Goal: Information Seeking & Learning: Find contact information

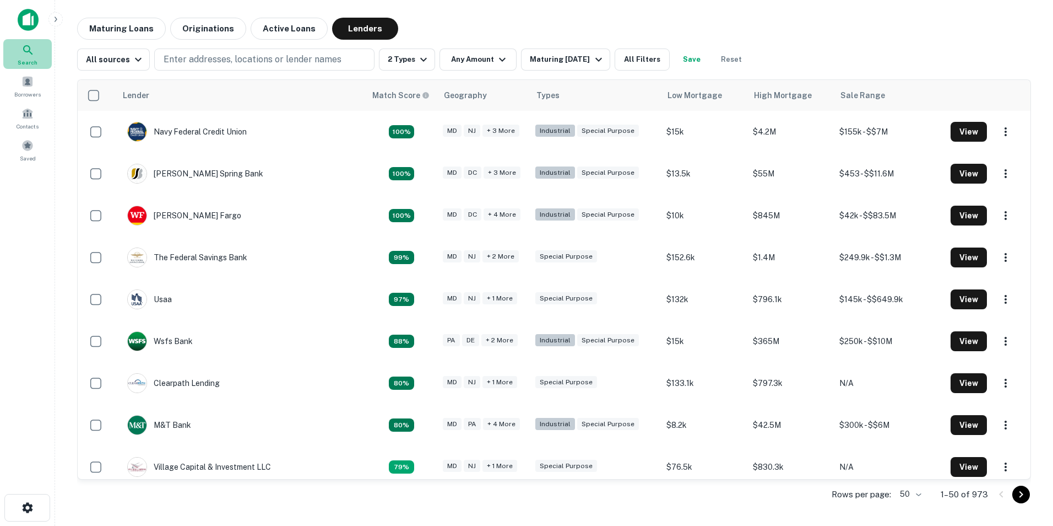
click at [19, 56] on div "Search" at bounding box center [27, 54] width 48 height 30
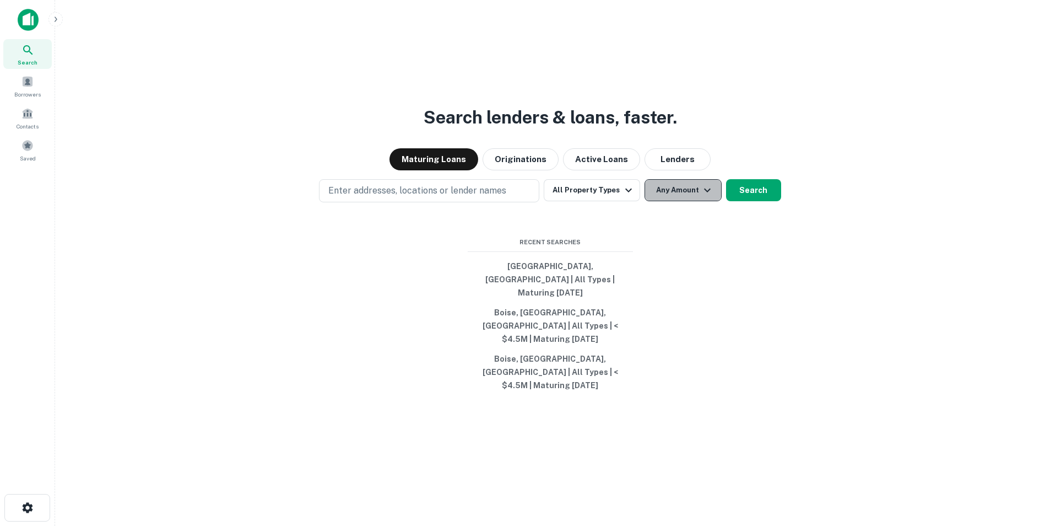
click at [695, 201] on button "Any Amount" at bounding box center [682, 190] width 77 height 22
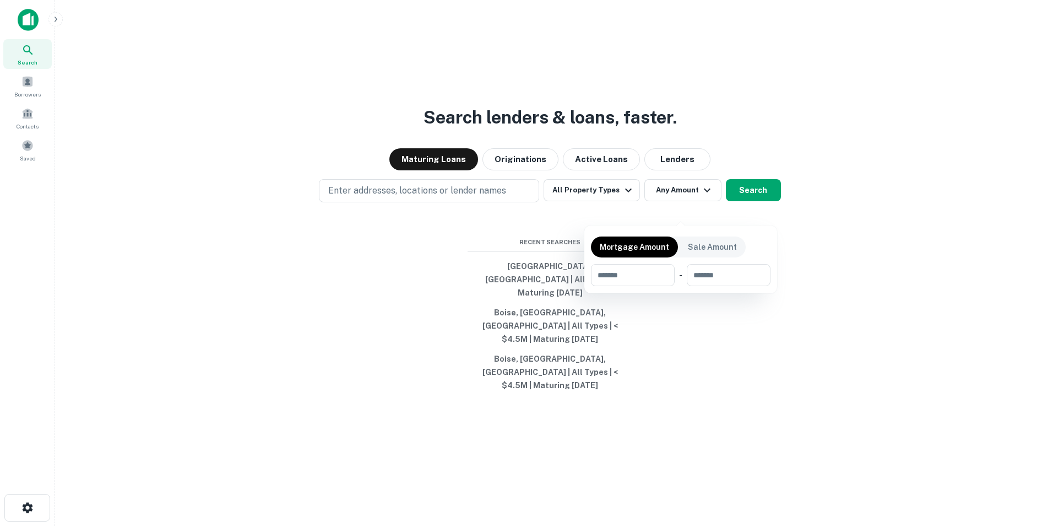
click at [709, 211] on div at bounding box center [526, 263] width 1053 height 526
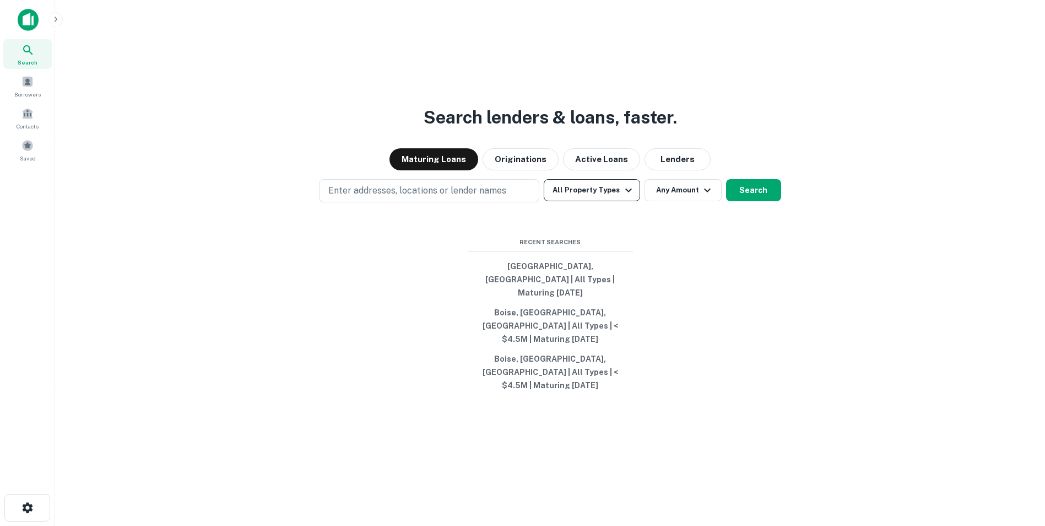
click at [627, 197] on icon "button" at bounding box center [628, 189] width 13 height 13
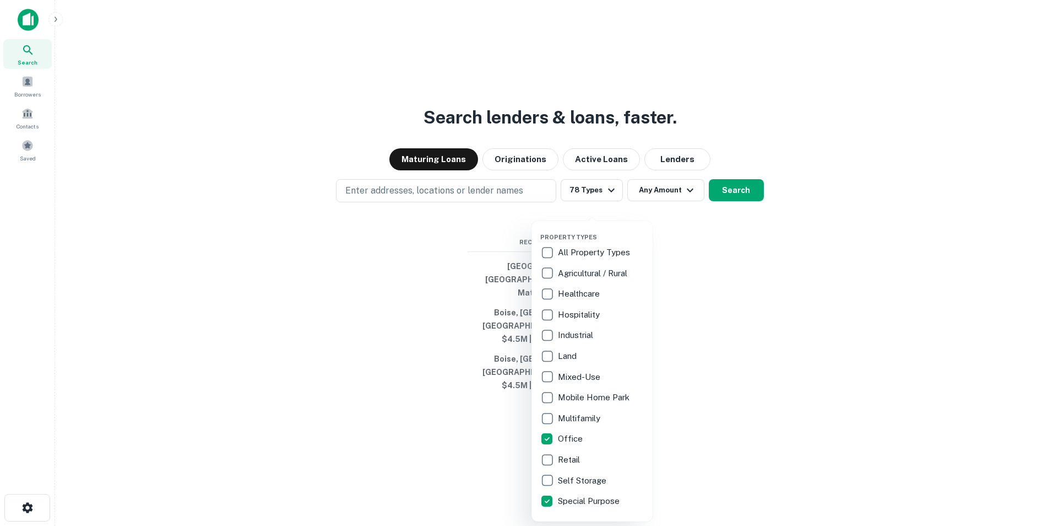
click at [396, 204] on div at bounding box center [526, 263] width 1053 height 526
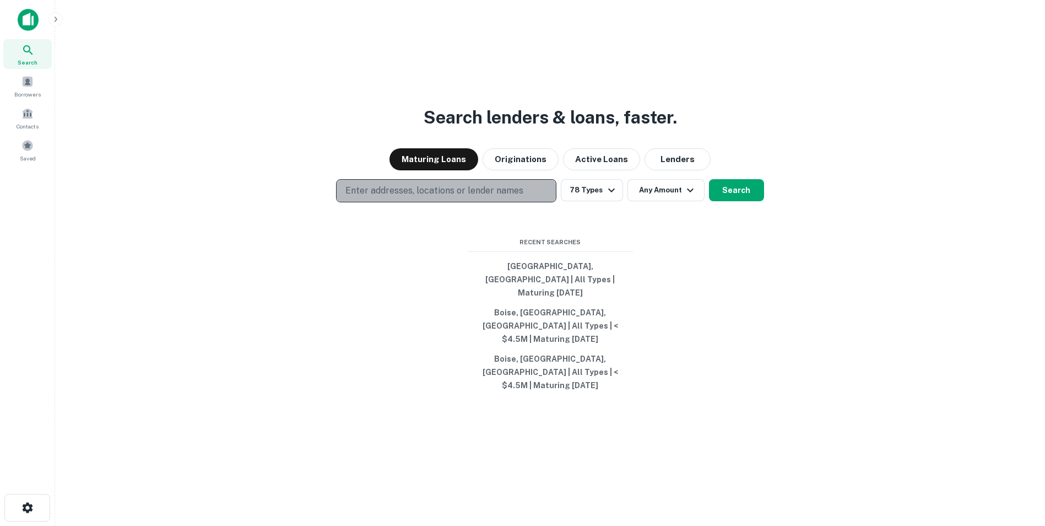
click at [393, 197] on p "Enter addresses, locations or lender names" at bounding box center [434, 190] width 178 height 13
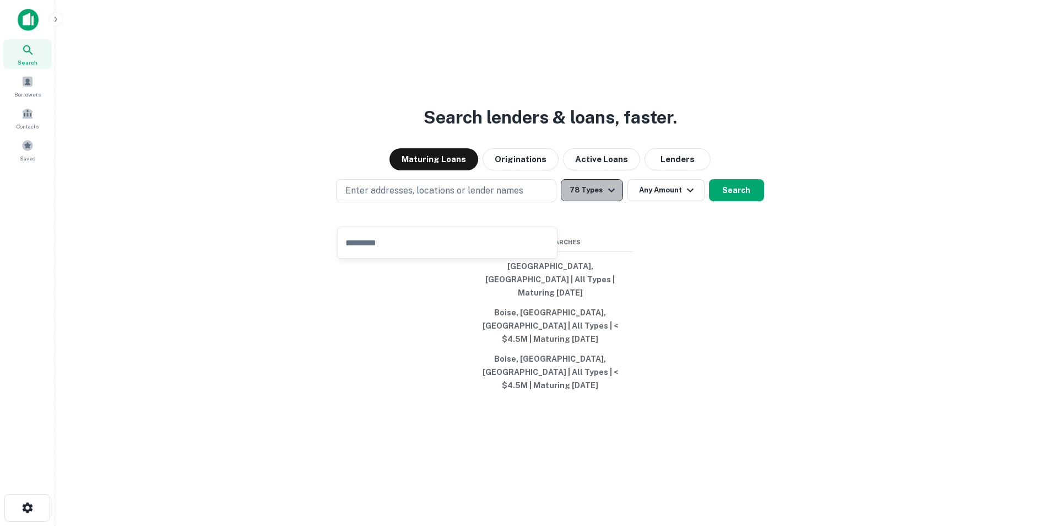
click at [605, 197] on icon "button" at bounding box center [611, 189] width 13 height 13
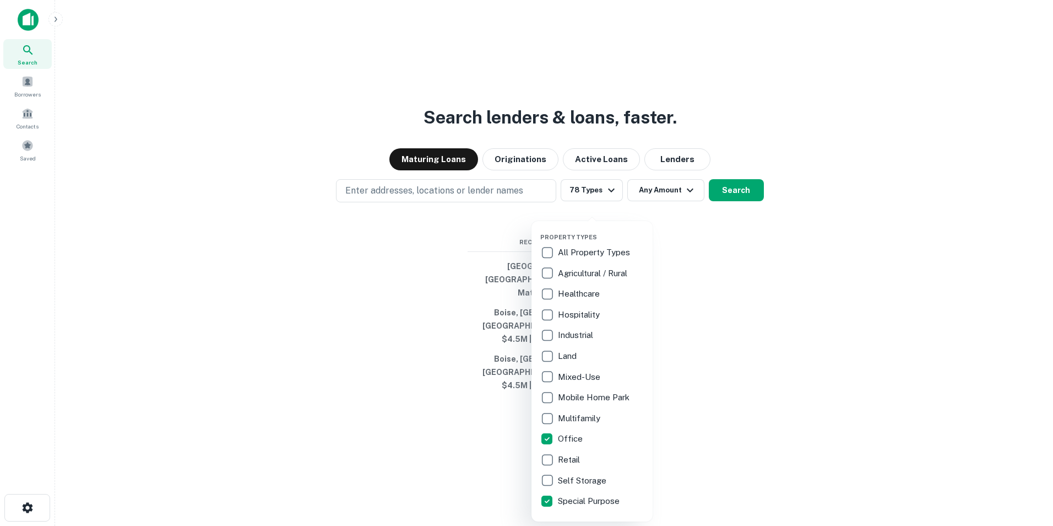
click at [670, 176] on div at bounding box center [526, 263] width 1053 height 526
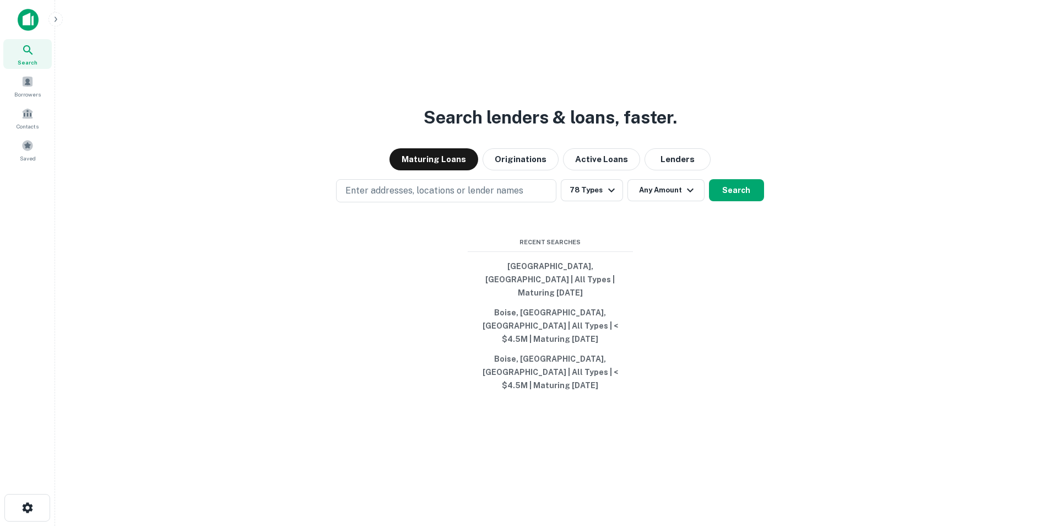
click at [670, 170] on button "Lenders" at bounding box center [677, 159] width 66 height 22
click at [606, 197] on icon "button" at bounding box center [611, 189] width 13 height 13
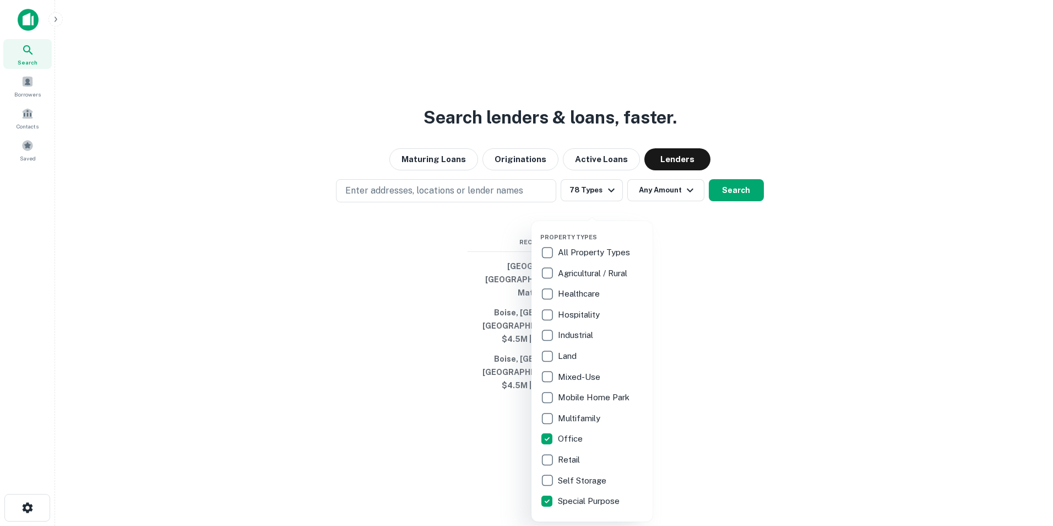
click at [675, 209] on div at bounding box center [526, 263] width 1053 height 526
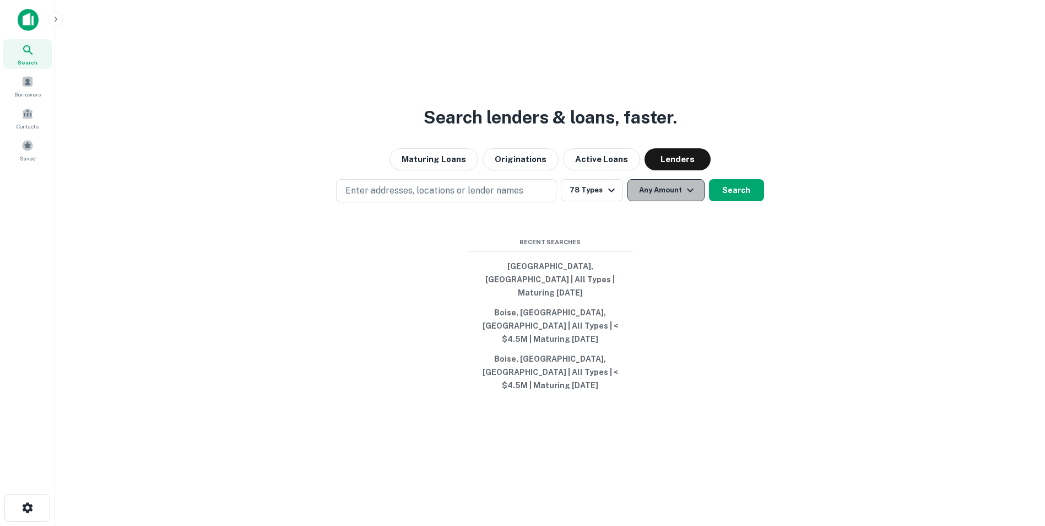
click at [685, 197] on icon "button" at bounding box center [690, 189] width 13 height 13
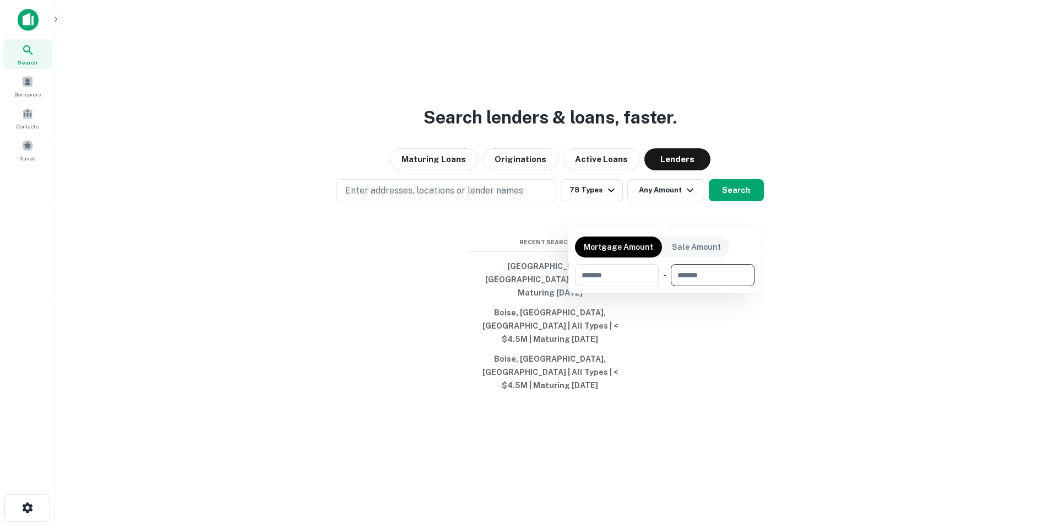
click at [698, 278] on input "number" at bounding box center [709, 275] width 76 height 22
type input "*******"
drag, startPoint x: 453, startPoint y: 218, endPoint x: 448, endPoint y: 212, distance: 7.8
click at [452, 217] on div at bounding box center [526, 263] width 1053 height 526
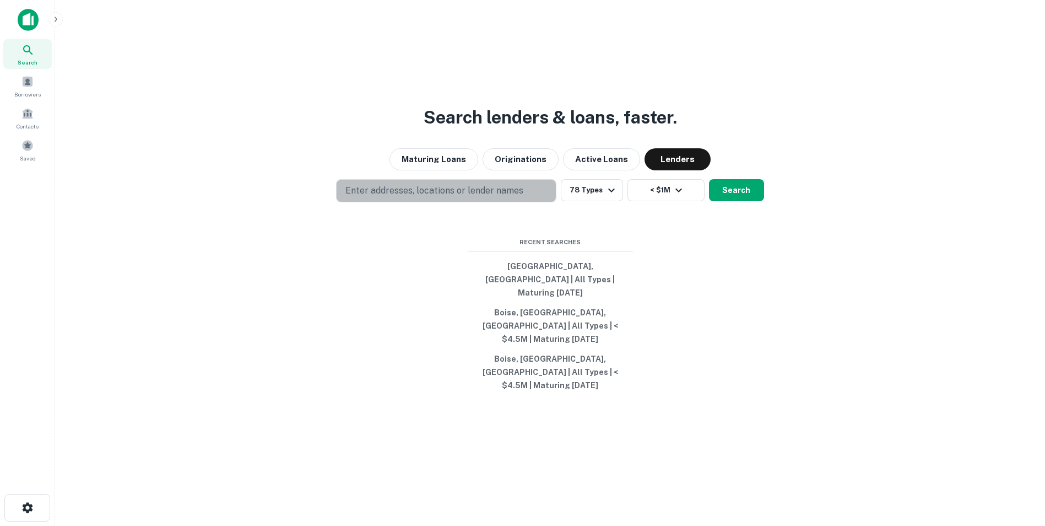
click at [445, 197] on p "Enter addresses, locations or lender names" at bounding box center [434, 190] width 178 height 13
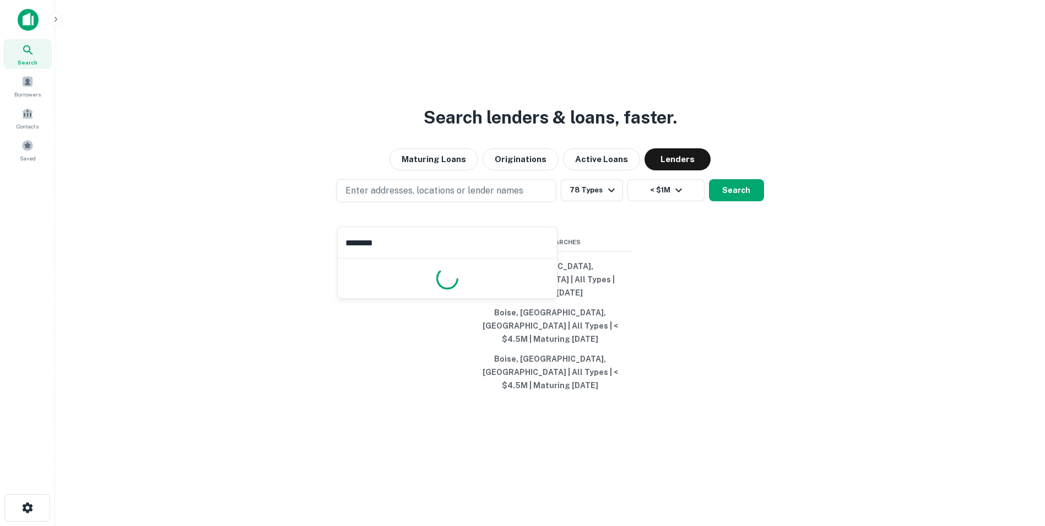
type input "*********"
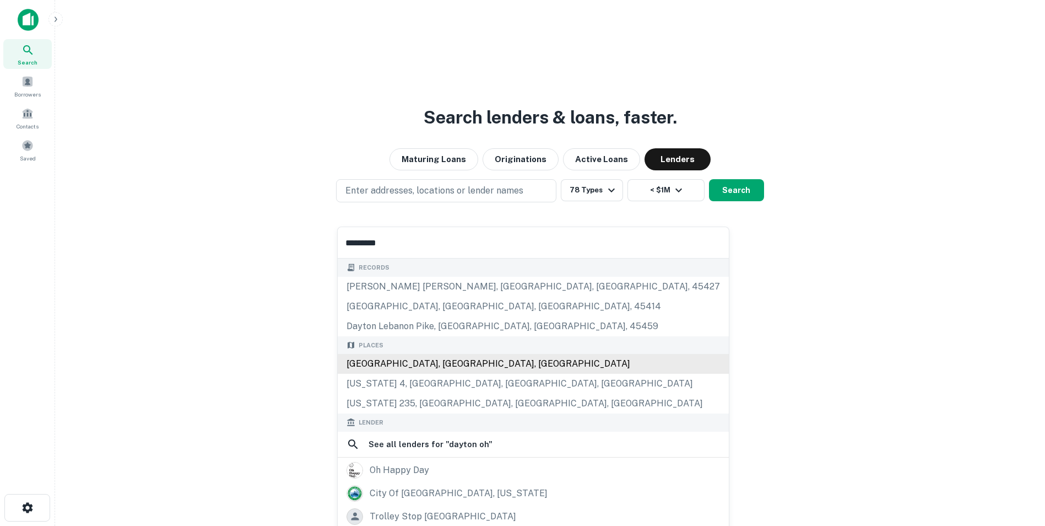
click at [394, 367] on div "Dayton, OH, USA" at bounding box center [533, 364] width 391 height 20
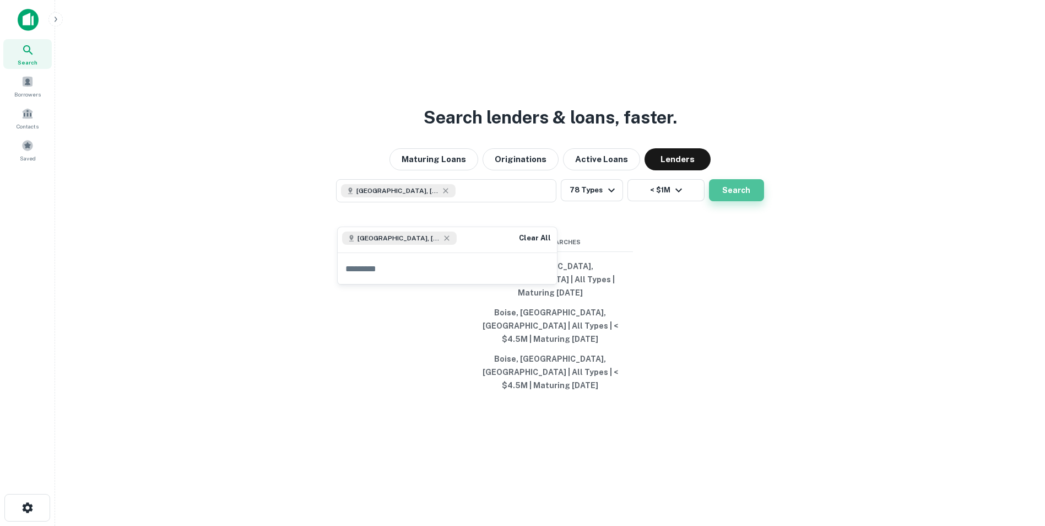
click at [740, 201] on button "Search" at bounding box center [736, 190] width 55 height 22
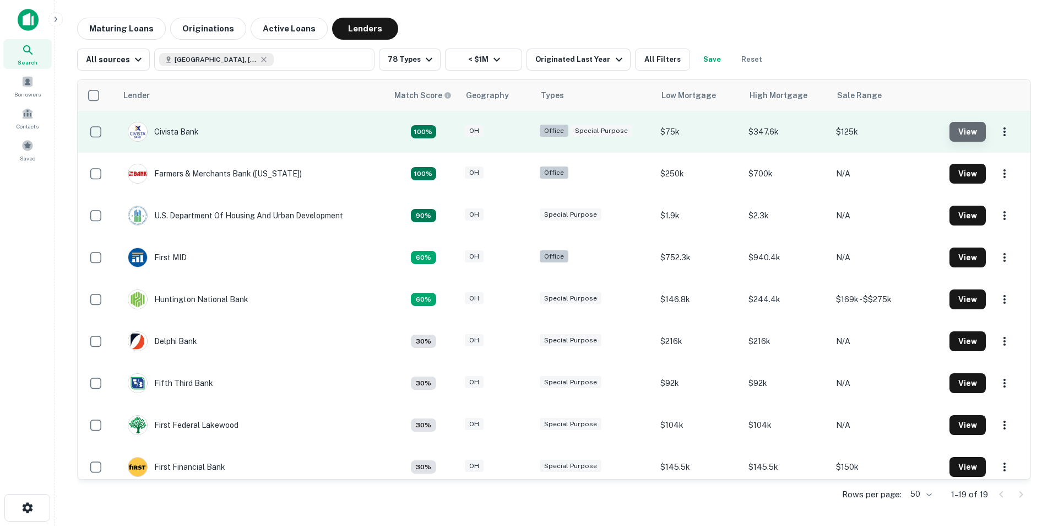
click at [960, 129] on button "View" at bounding box center [968, 132] width 36 height 20
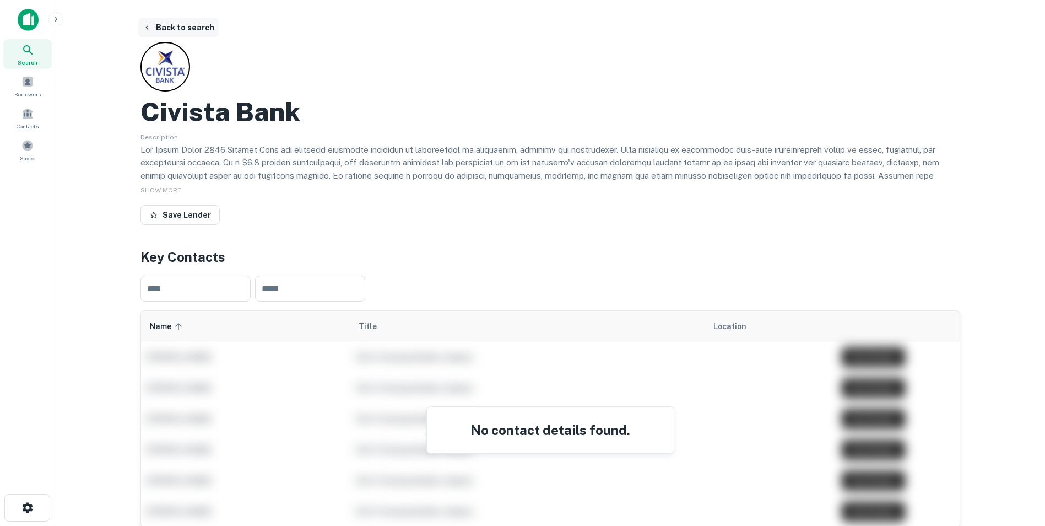
click at [159, 26] on button "Back to search" at bounding box center [178, 28] width 80 height 20
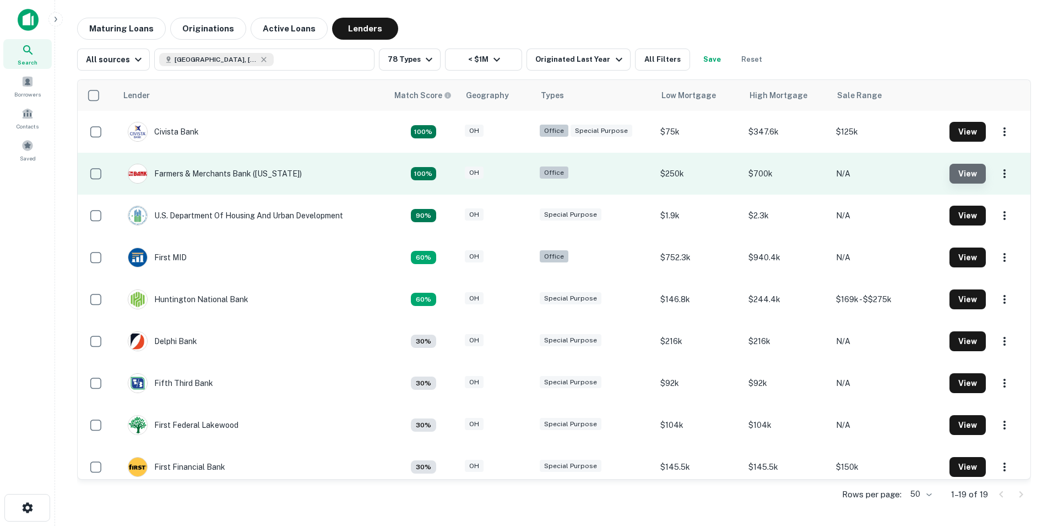
click at [968, 171] on button "View" at bounding box center [968, 174] width 36 height 20
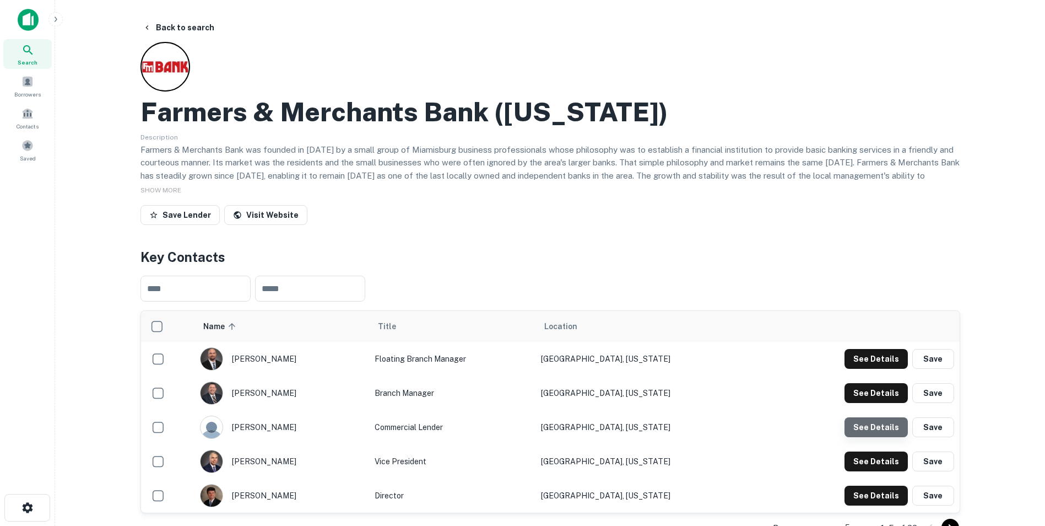
click at [884, 425] on button "See Details" at bounding box center [875, 427] width 63 height 20
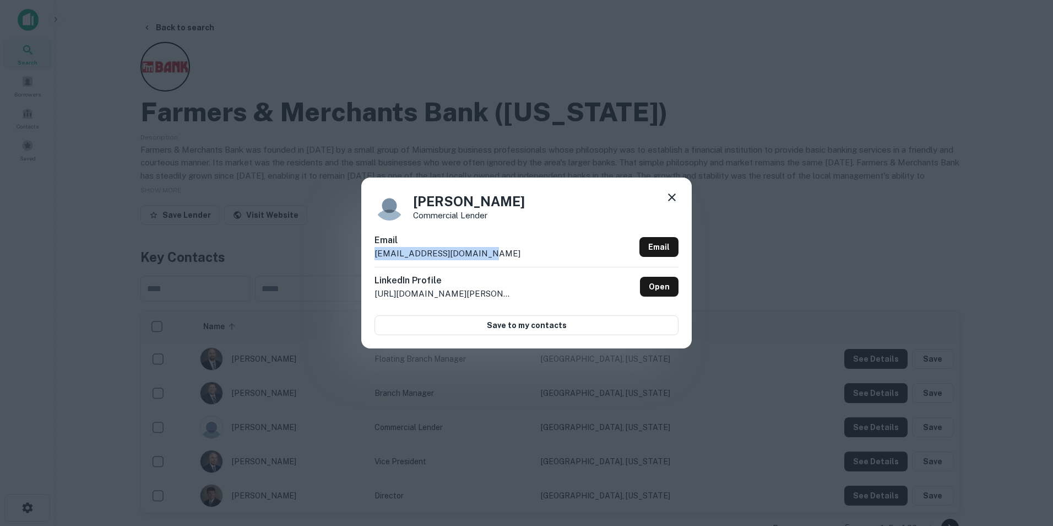
drag, startPoint x: 486, startPoint y: 250, endPoint x: 373, endPoint y: 254, distance: 113.0
click at [373, 254] on div "Scott McDowell Commercial Lender Email smcdowell@bankwithfm.com Email LinkedIn …" at bounding box center [526, 262] width 331 height 171
drag, startPoint x: 373, startPoint y: 254, endPoint x: 387, endPoint y: 246, distance: 15.8
copy p "smcdowell@bankwithfm.com"
click at [675, 197] on icon at bounding box center [671, 197] width 13 height 13
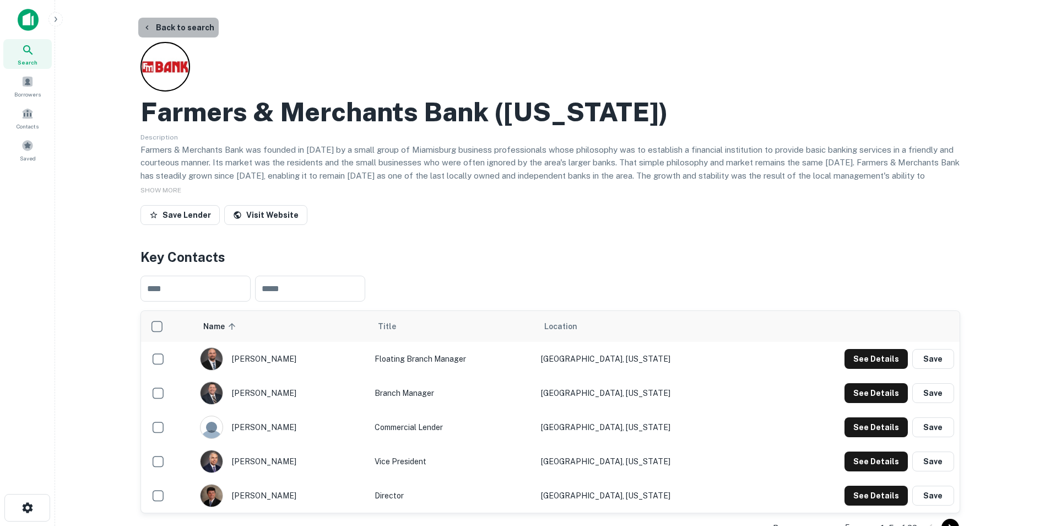
click at [189, 23] on button "Back to search" at bounding box center [178, 28] width 80 height 20
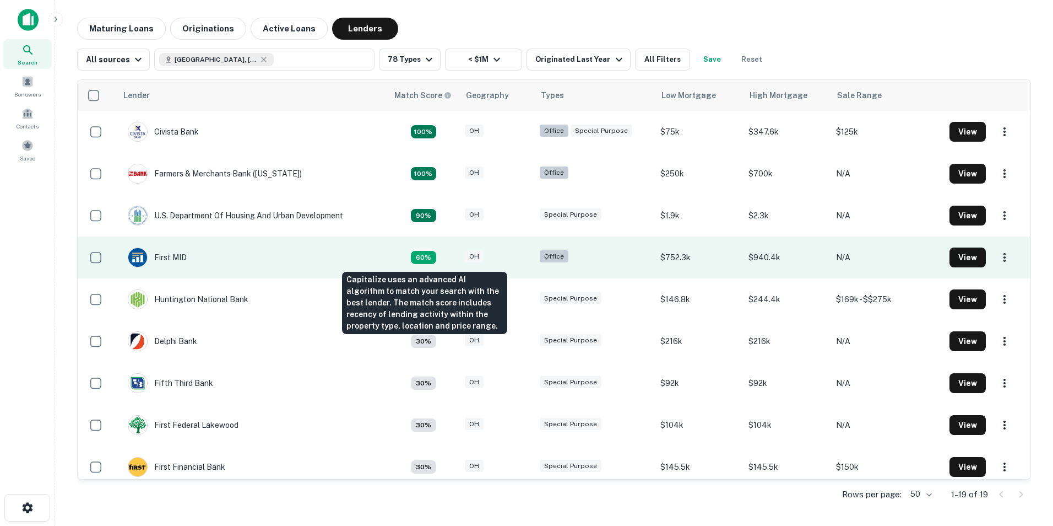
click at [430, 258] on div "60%" at bounding box center [423, 257] width 25 height 13
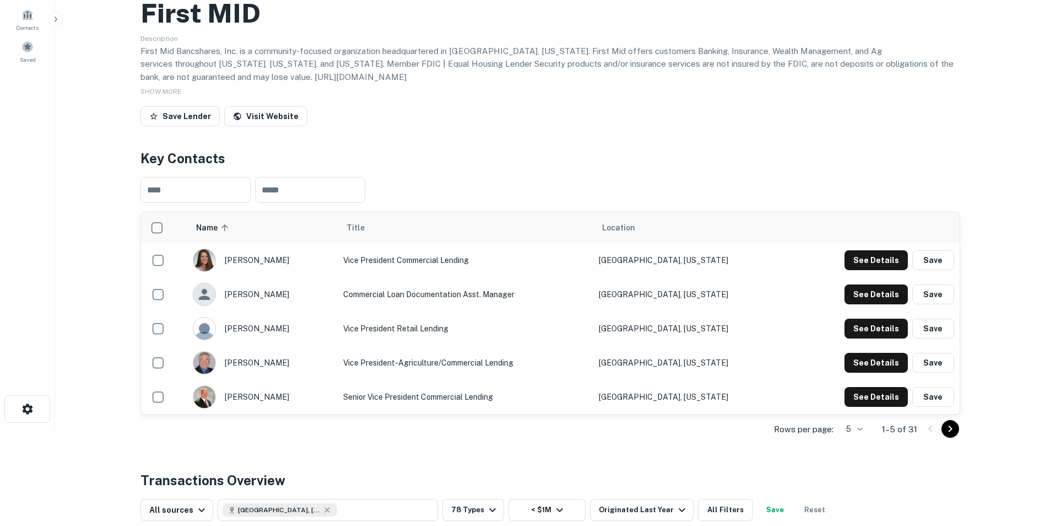
scroll to position [110, 0]
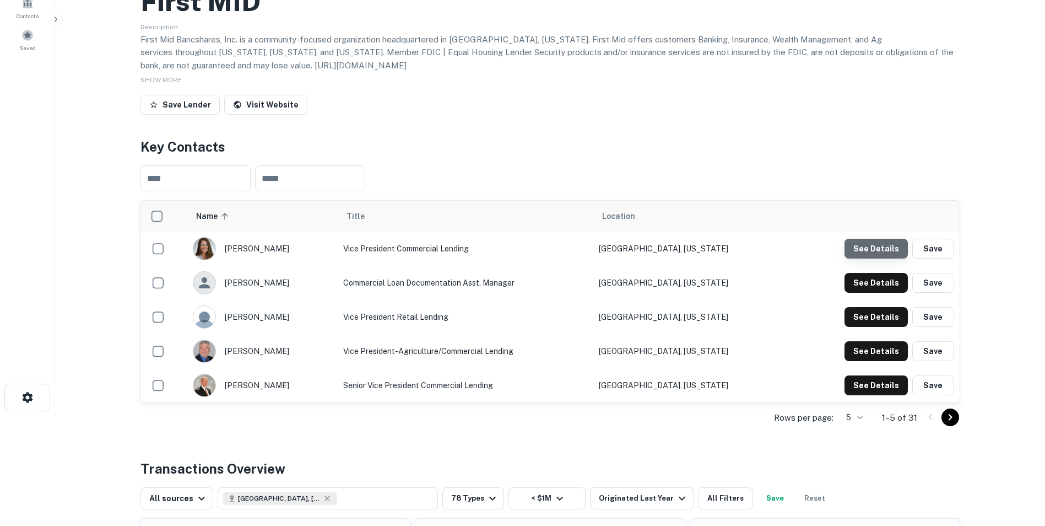
click at [888, 242] on button "See Details" at bounding box center [875, 249] width 63 height 20
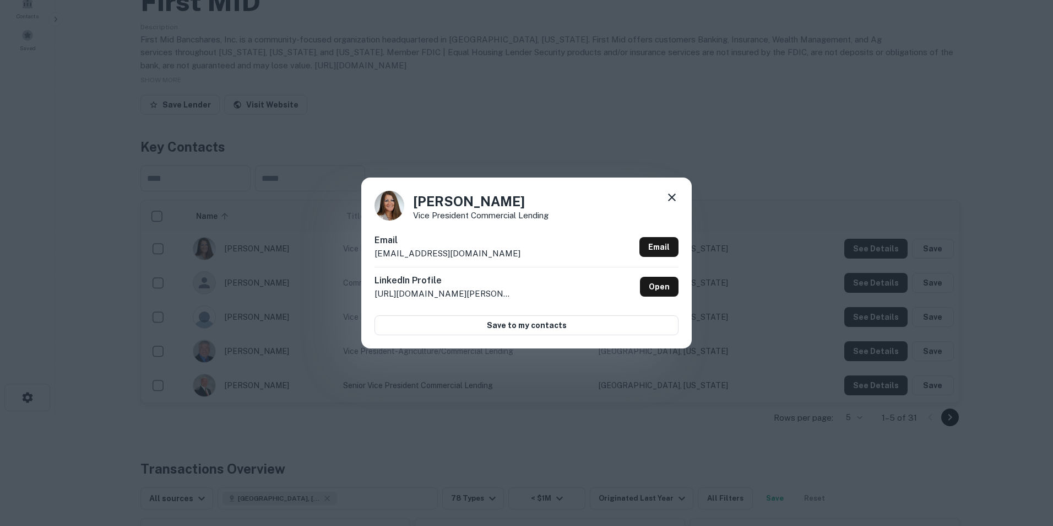
click at [460, 251] on div "Email adoan@firstmid.com Email" at bounding box center [527, 250] width 304 height 33
drag, startPoint x: 456, startPoint y: 251, endPoint x: 373, endPoint y: 256, distance: 83.3
click at [373, 256] on div "Amy Doan Vice President Commercial Lending Email adoan@firstmid.com Email Linke…" at bounding box center [526, 262] width 331 height 171
drag, startPoint x: 373, startPoint y: 256, endPoint x: 381, endPoint y: 253, distance: 8.7
copy p "adoan@firstmid.com"
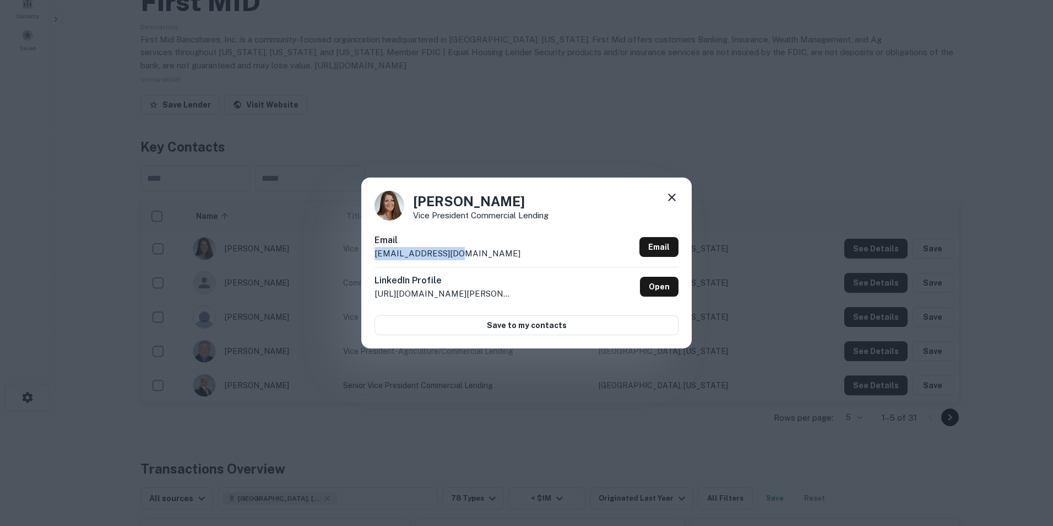
click at [671, 191] on icon at bounding box center [671, 197] width 13 height 13
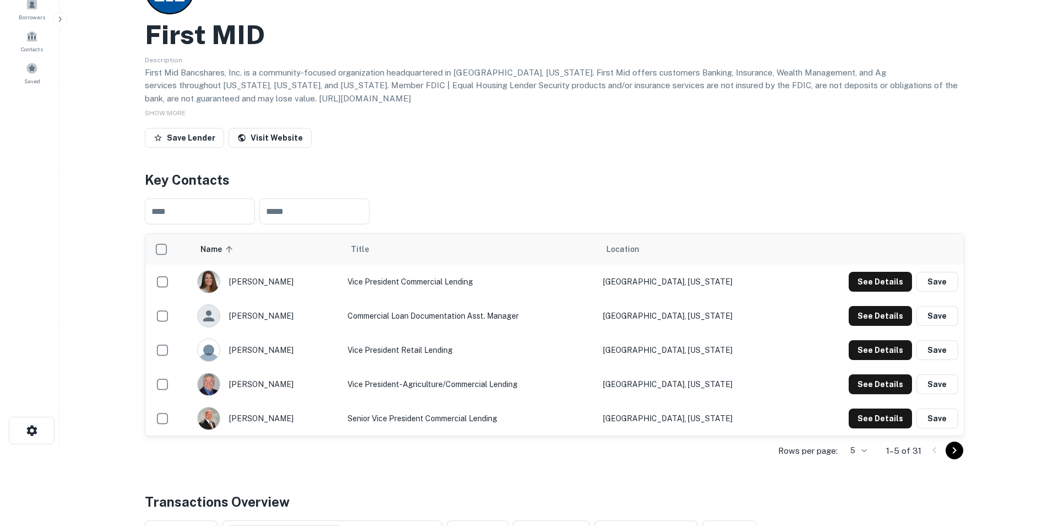
scroll to position [0, 0]
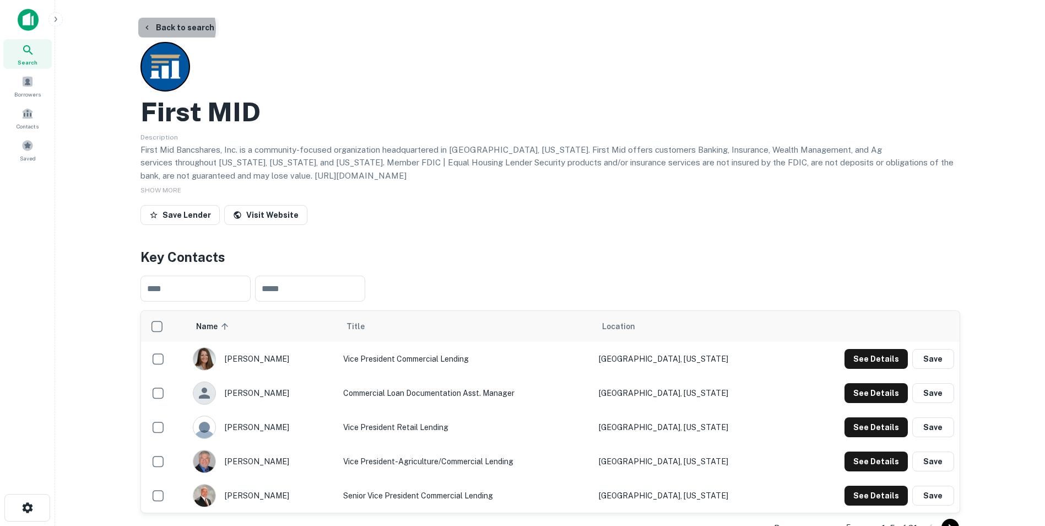
click at [165, 28] on button "Back to search" at bounding box center [178, 28] width 80 height 20
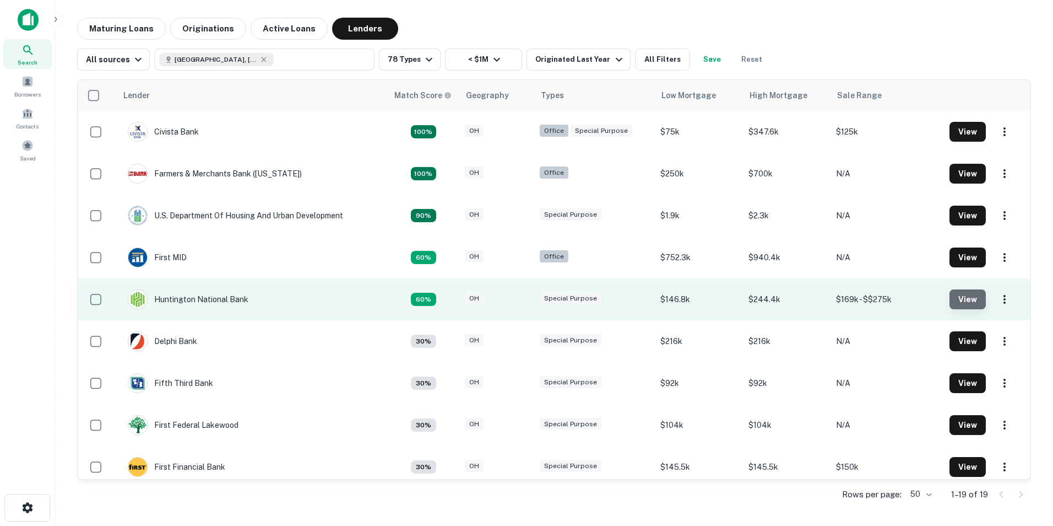
click at [968, 298] on button "View" at bounding box center [968, 299] width 36 height 20
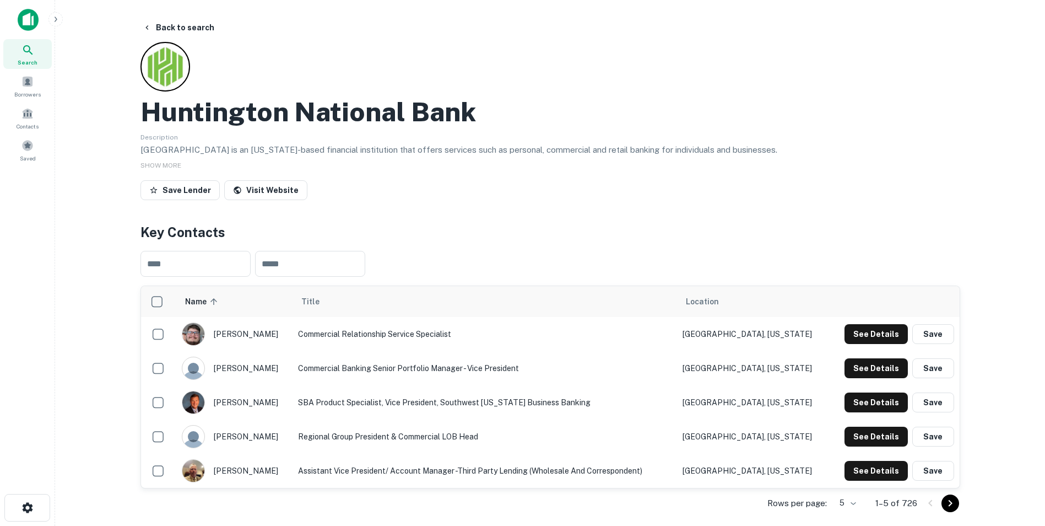
scroll to position [55, 0]
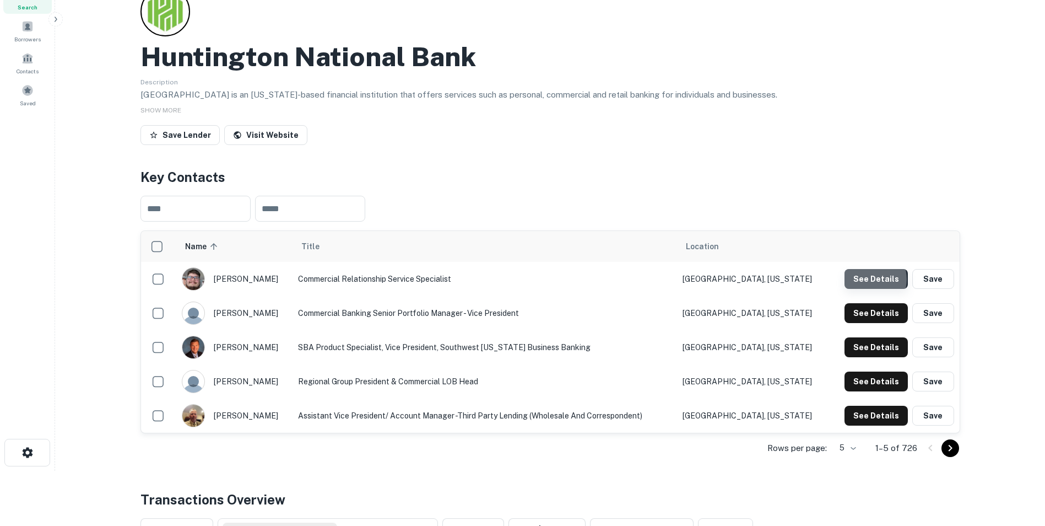
click at [870, 279] on button "See Details" at bounding box center [875, 279] width 63 height 20
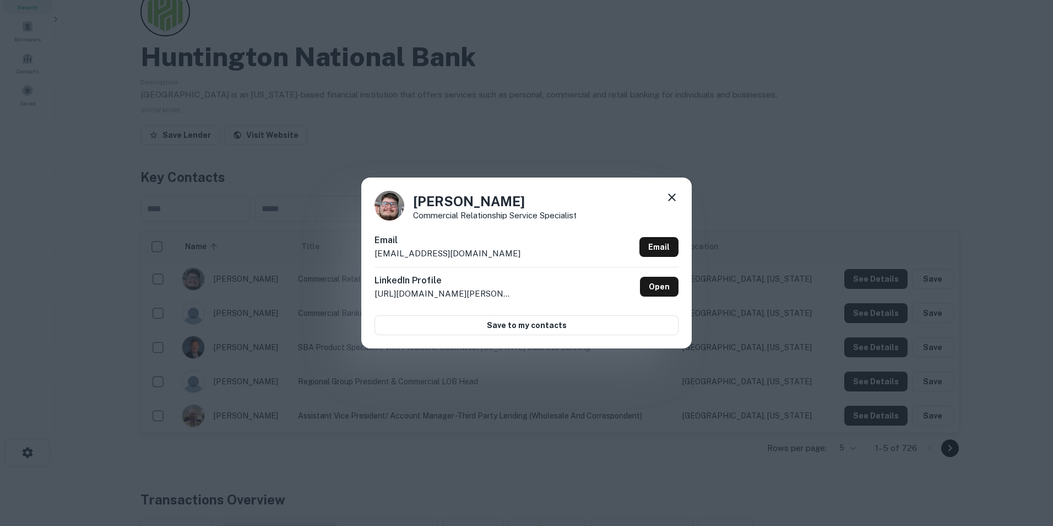
click at [480, 256] on p "ben.s.angel@huntington.com" at bounding box center [448, 253] width 146 height 13
drag, startPoint x: 487, startPoint y: 254, endPoint x: 376, endPoint y: 263, distance: 111.1
click at [376, 263] on div "Email ben.s.angel@huntington.com Email" at bounding box center [527, 250] width 304 height 33
drag, startPoint x: 376, startPoint y: 263, endPoint x: 378, endPoint y: 254, distance: 9.0
copy p "ben.s.angel@huntington.com"
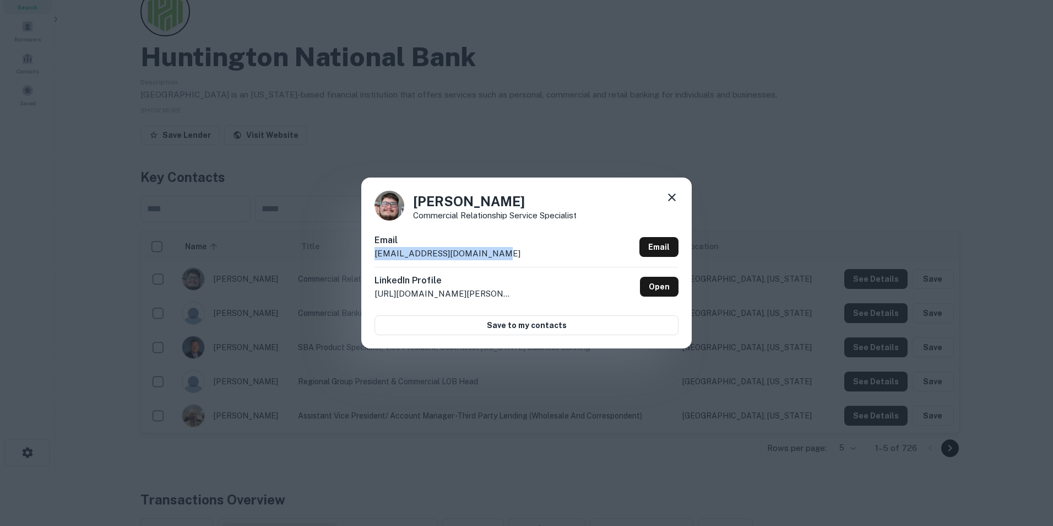
click at [672, 199] on icon at bounding box center [671, 197] width 13 height 13
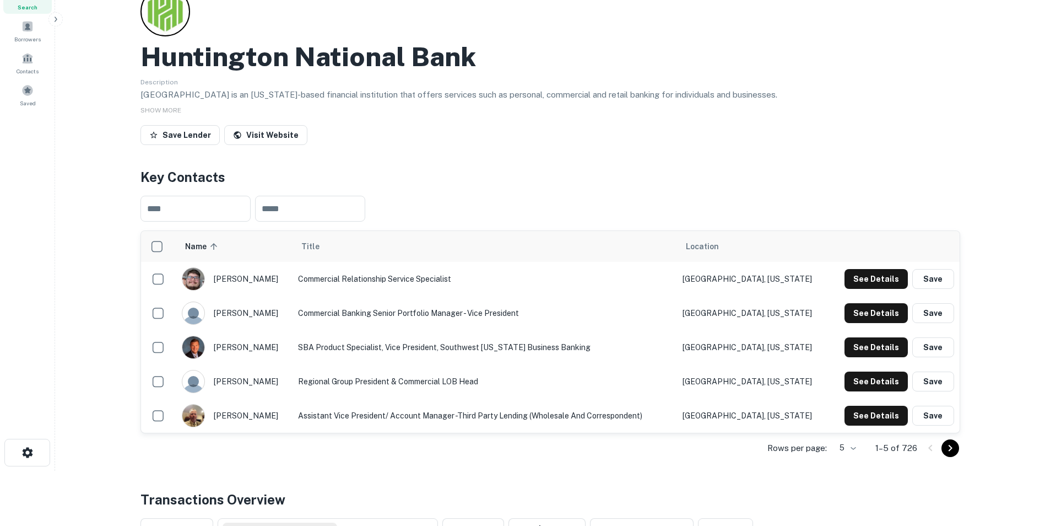
scroll to position [0, 0]
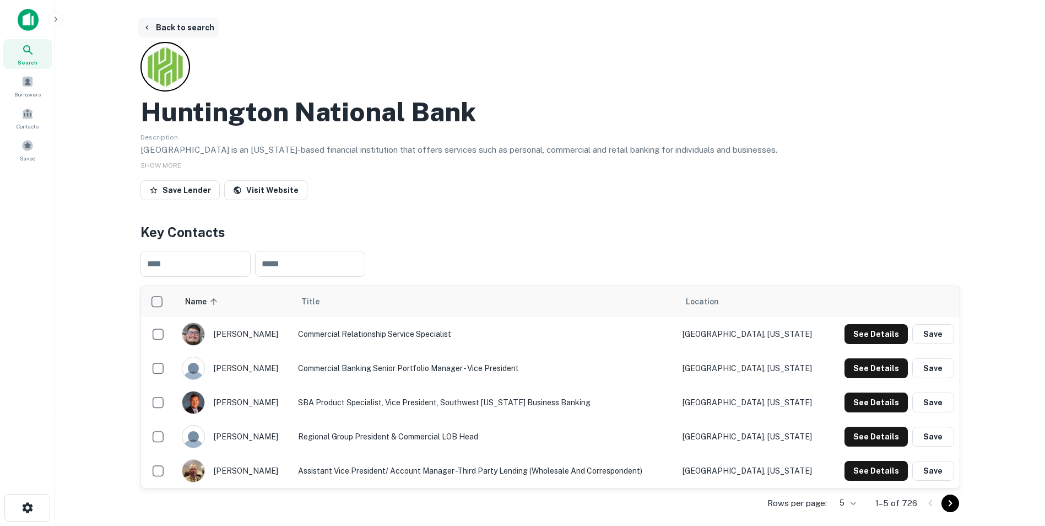
click at [166, 23] on button "Back to search" at bounding box center [178, 28] width 80 height 20
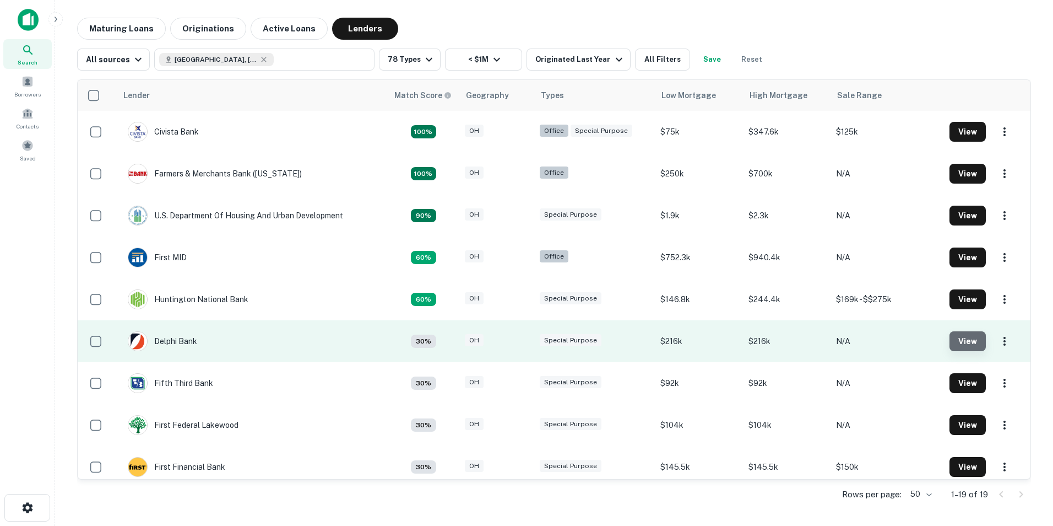
click at [966, 339] on button "View" at bounding box center [968, 341] width 36 height 20
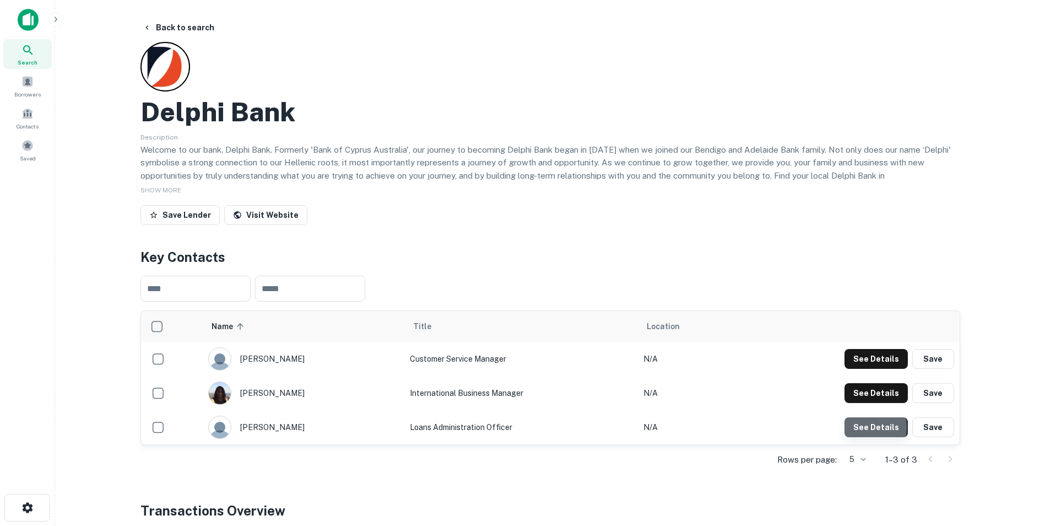
click at [865, 427] on button "See Details" at bounding box center [875, 427] width 63 height 20
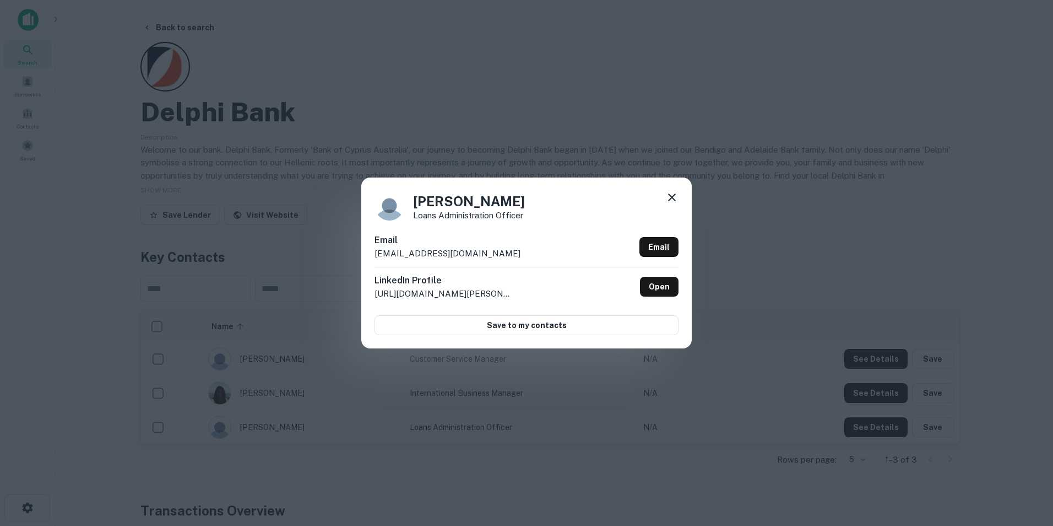
click at [671, 194] on icon at bounding box center [671, 197] width 13 height 13
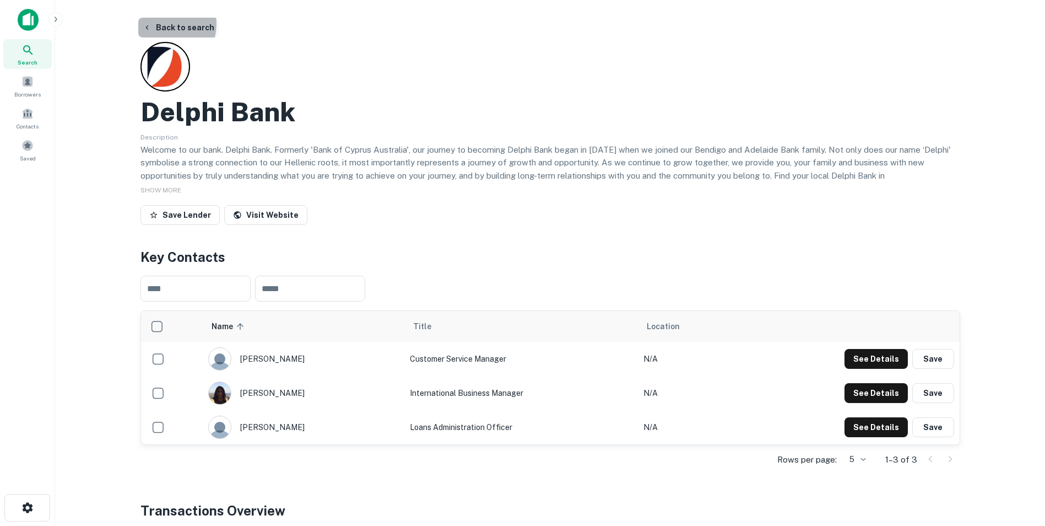
click at [162, 24] on button "Back to search" at bounding box center [178, 28] width 80 height 20
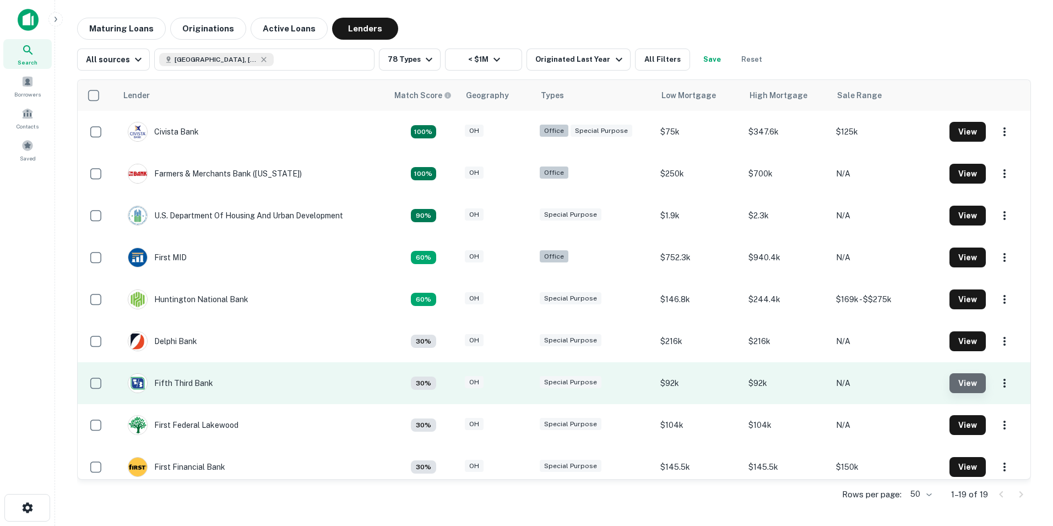
click at [956, 378] on button "View" at bounding box center [968, 383] width 36 height 20
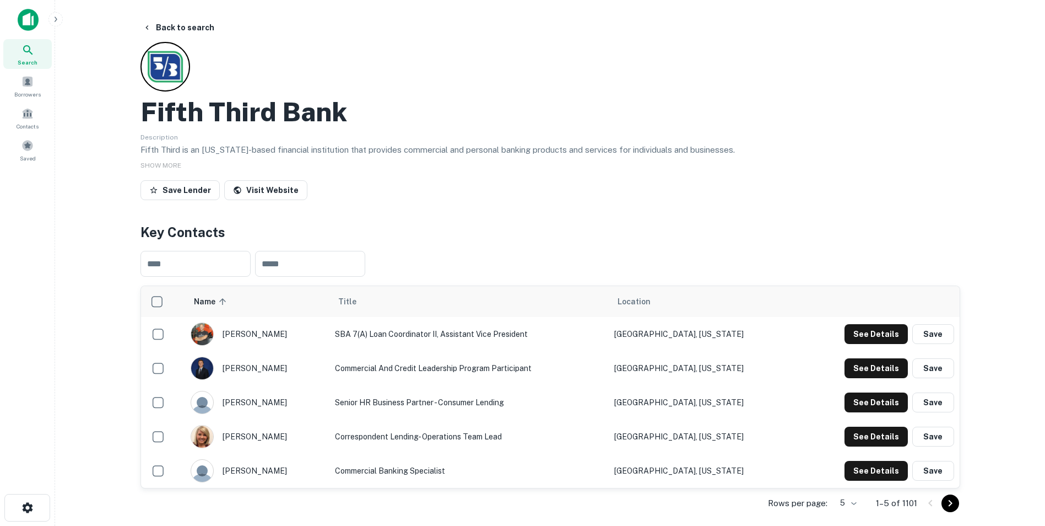
scroll to position [55, 0]
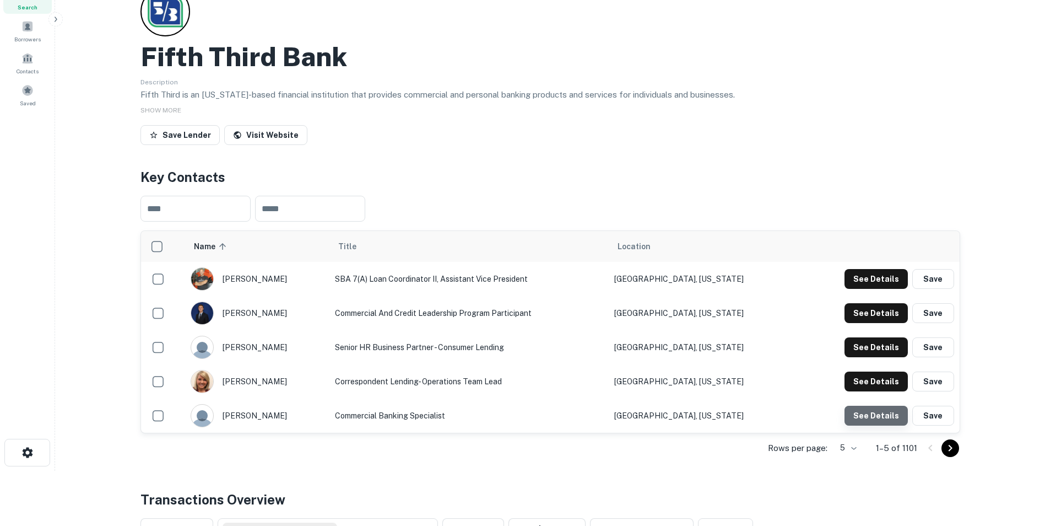
click at [879, 414] on button "See Details" at bounding box center [875, 415] width 63 height 20
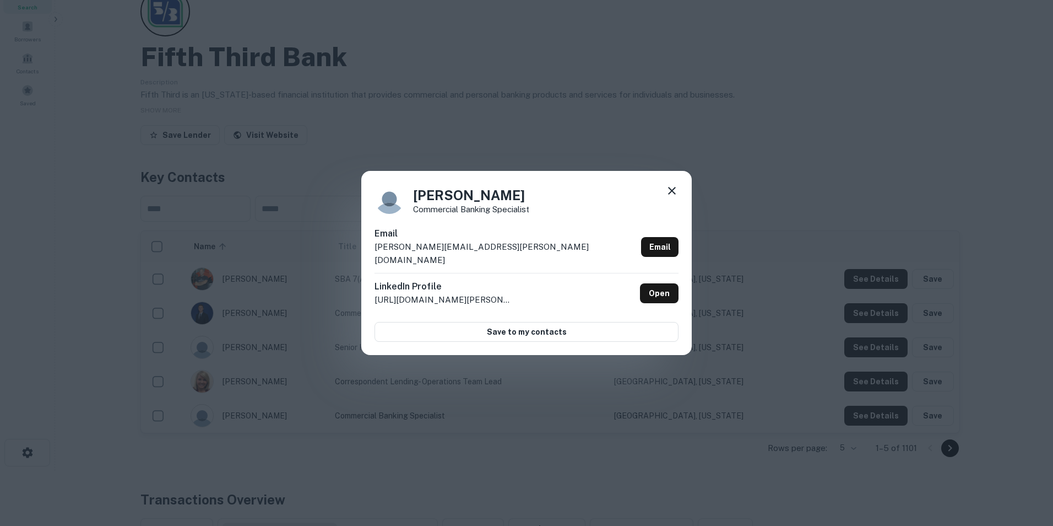
click at [453, 253] on p "peggy.evers@53.com" at bounding box center [506, 253] width 262 height 26
drag, startPoint x: 465, startPoint y: 251, endPoint x: 370, endPoint y: 258, distance: 95.1
click at [370, 258] on div "Peggy Evers Commercial Banking Specialist Email peggy.evers@53.com Email Linked…" at bounding box center [526, 263] width 331 height 184
drag, startPoint x: 370, startPoint y: 258, endPoint x: 375, endPoint y: 252, distance: 7.9
copy p "peggy.evers@53.com"
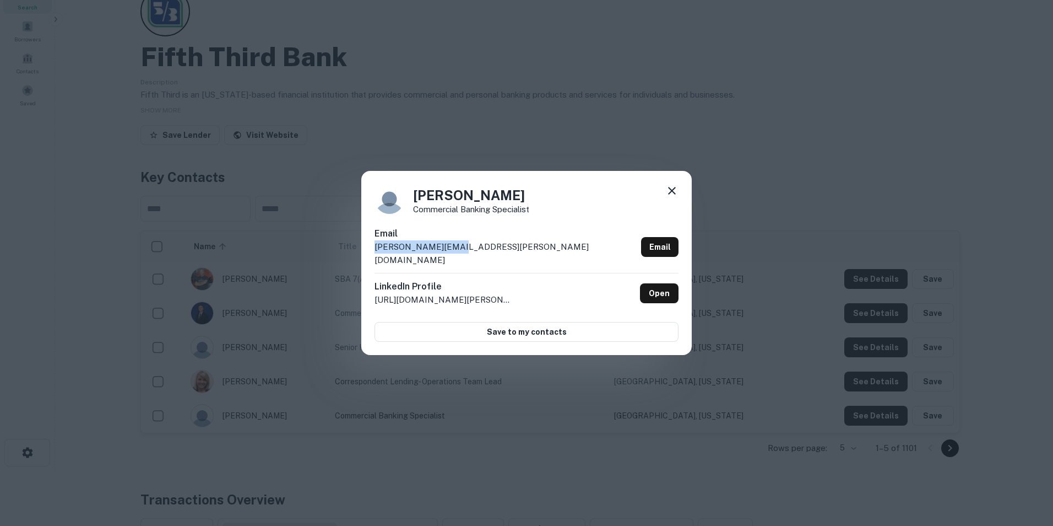
click at [674, 197] on icon at bounding box center [671, 190] width 13 height 13
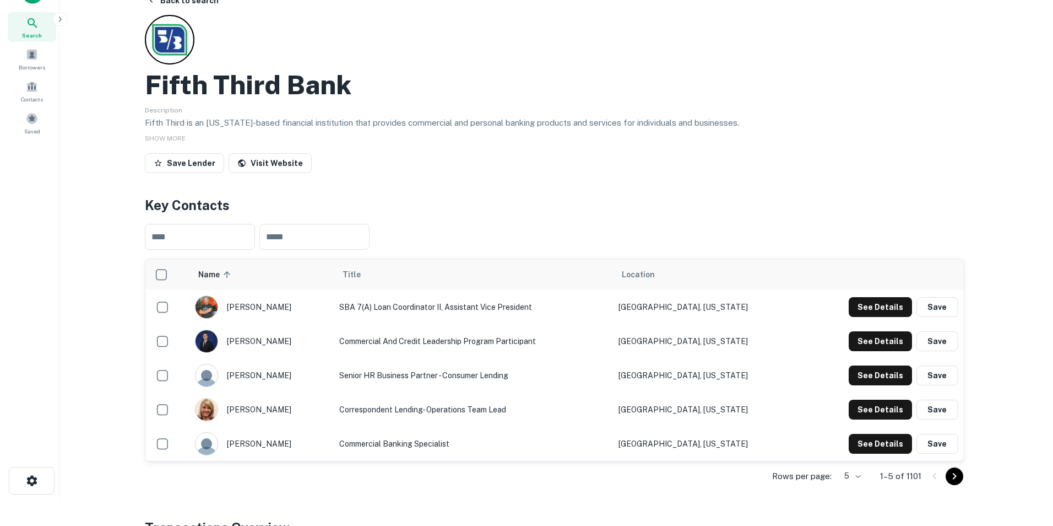
scroll to position [0, 0]
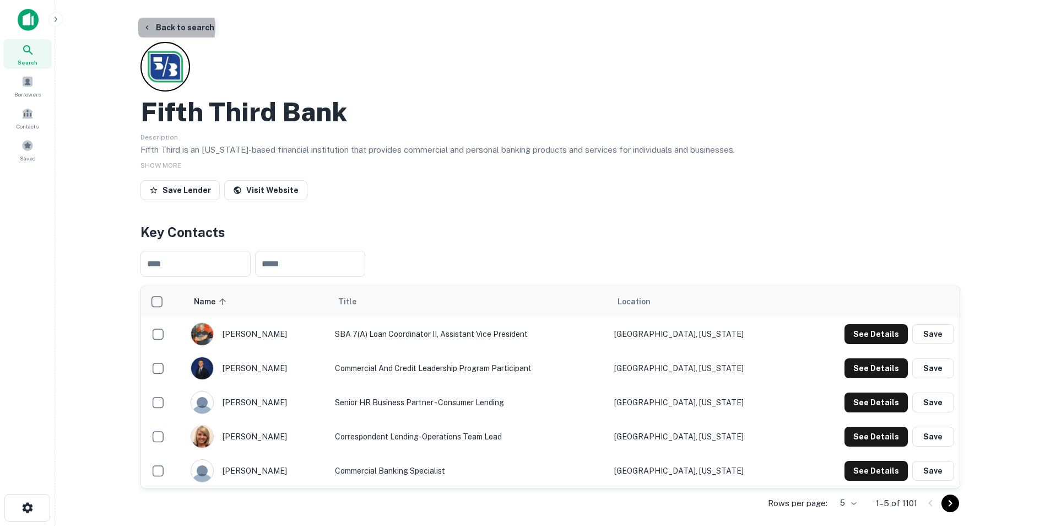
click at [165, 28] on button "Back to search" at bounding box center [178, 28] width 80 height 20
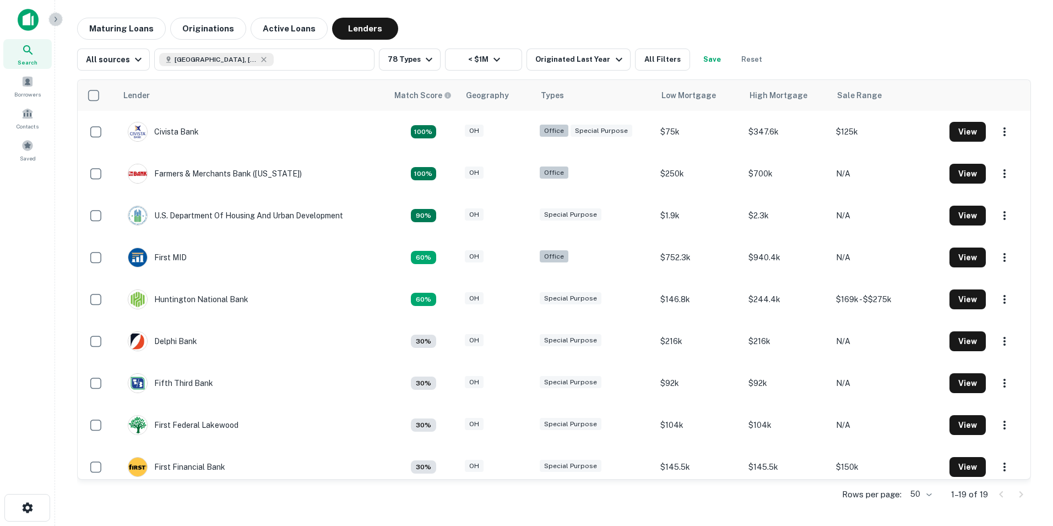
click at [52, 20] on icon "button" at bounding box center [55, 19] width 9 height 9
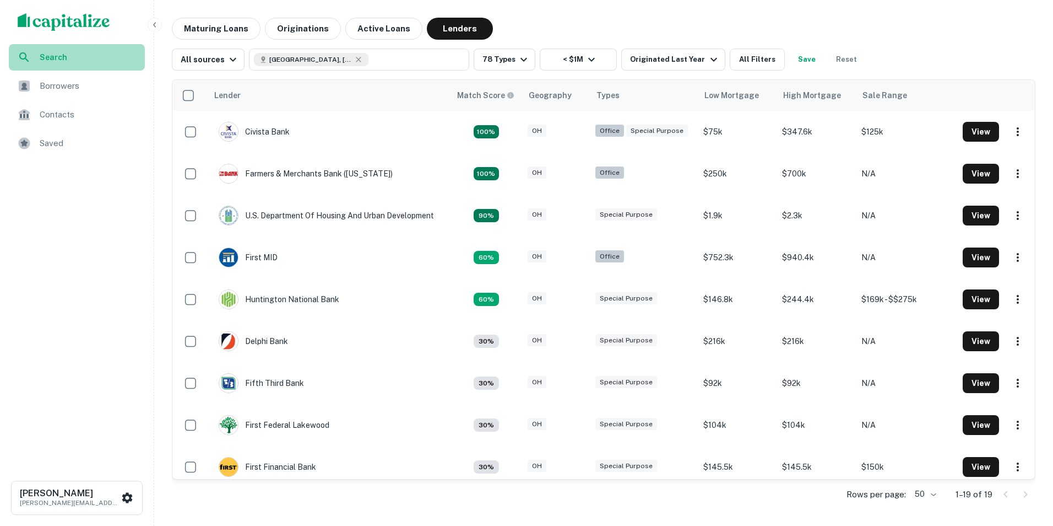
click at [57, 57] on span "Search" at bounding box center [89, 57] width 99 height 12
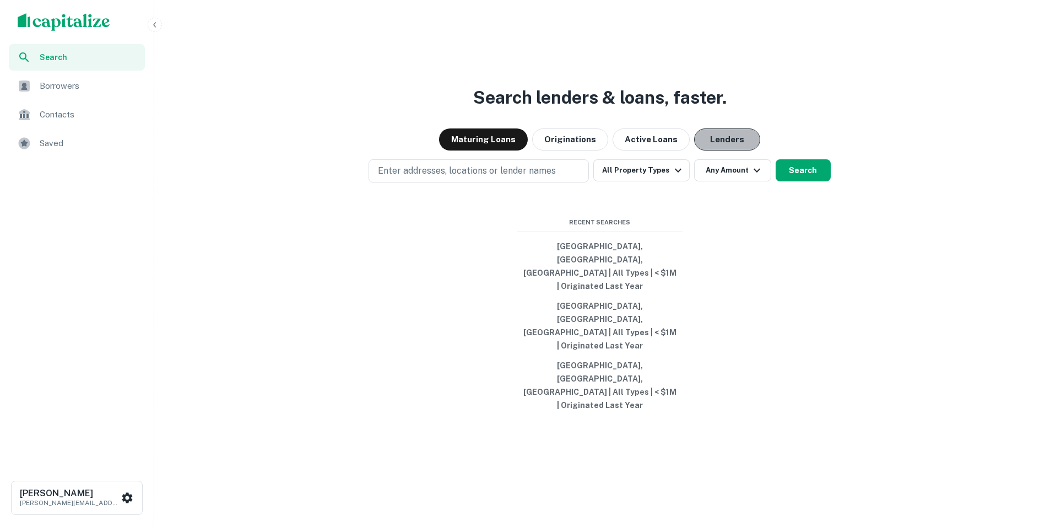
click at [725, 150] on button "Lenders" at bounding box center [727, 139] width 66 height 22
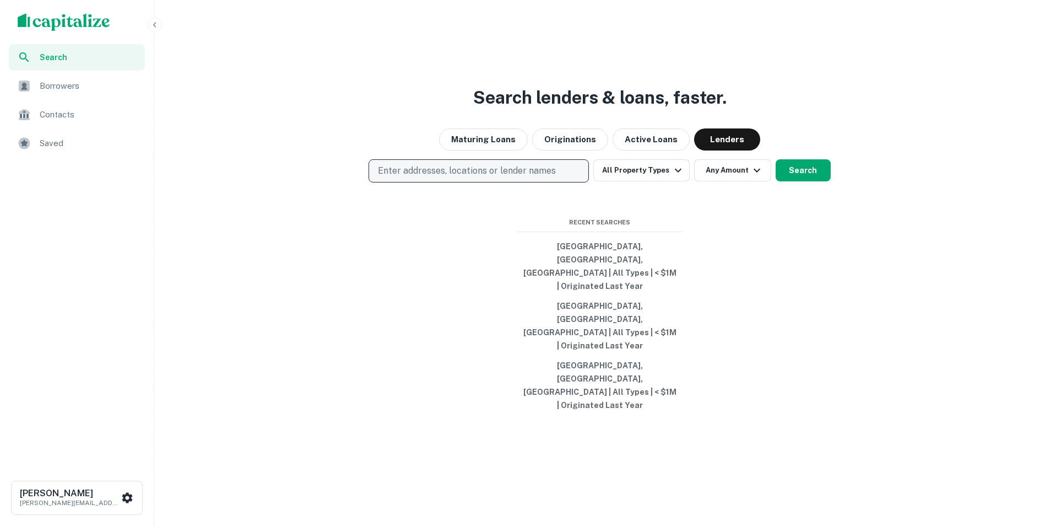
click at [513, 177] on p "Enter addresses, locations or lender names" at bounding box center [467, 170] width 178 height 13
type input "********"
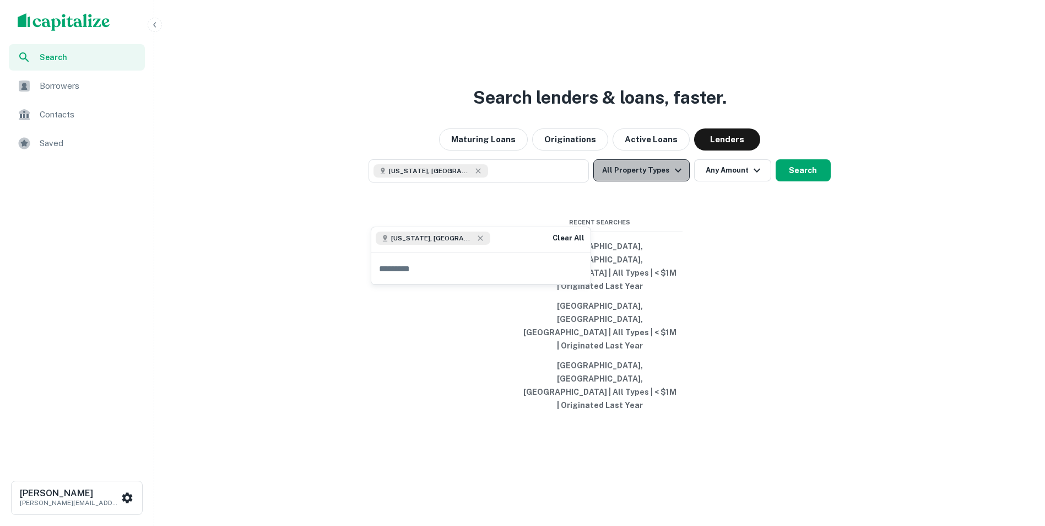
click at [679, 177] on icon "button" at bounding box center [677, 170] width 13 height 13
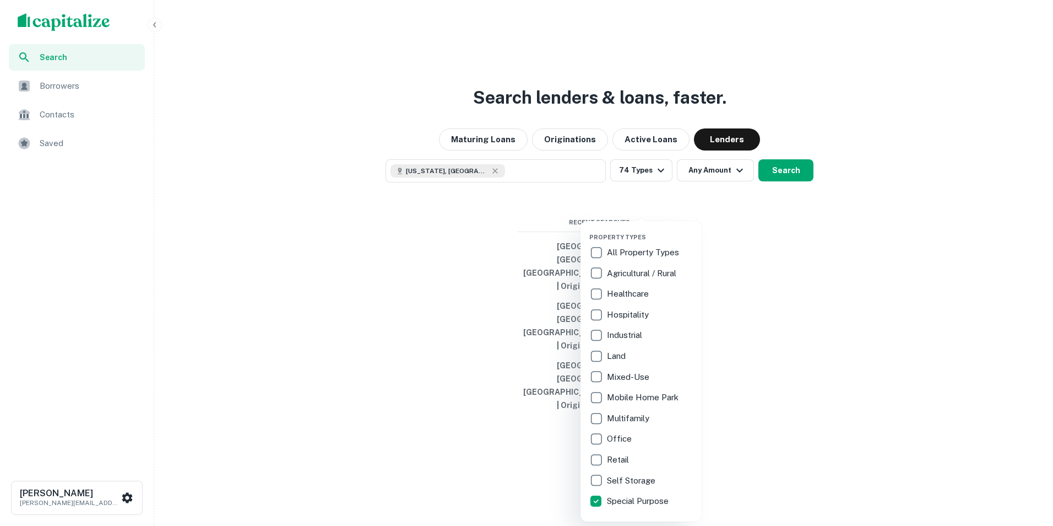
click at [736, 210] on div at bounding box center [526, 263] width 1053 height 526
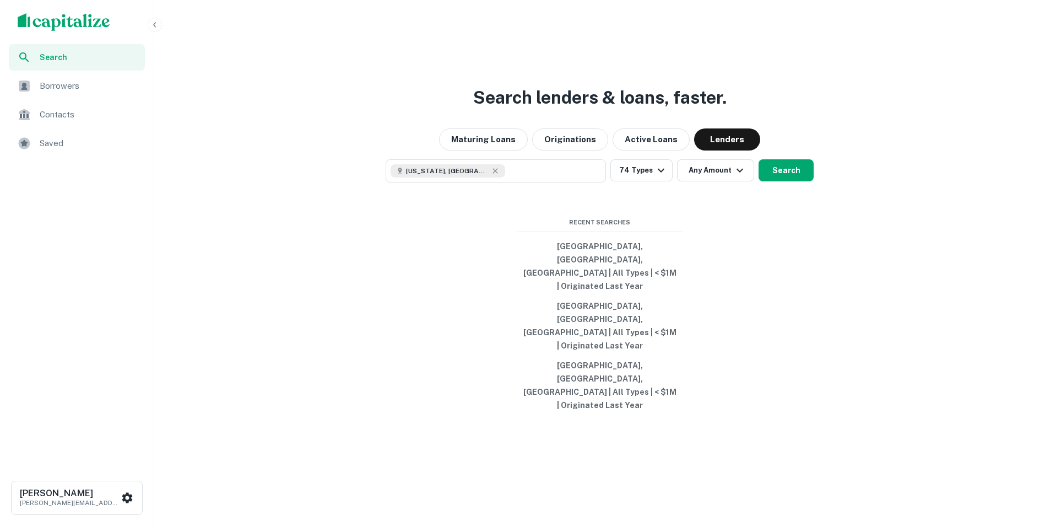
click at [736, 172] on icon "button" at bounding box center [739, 171] width 7 height 4
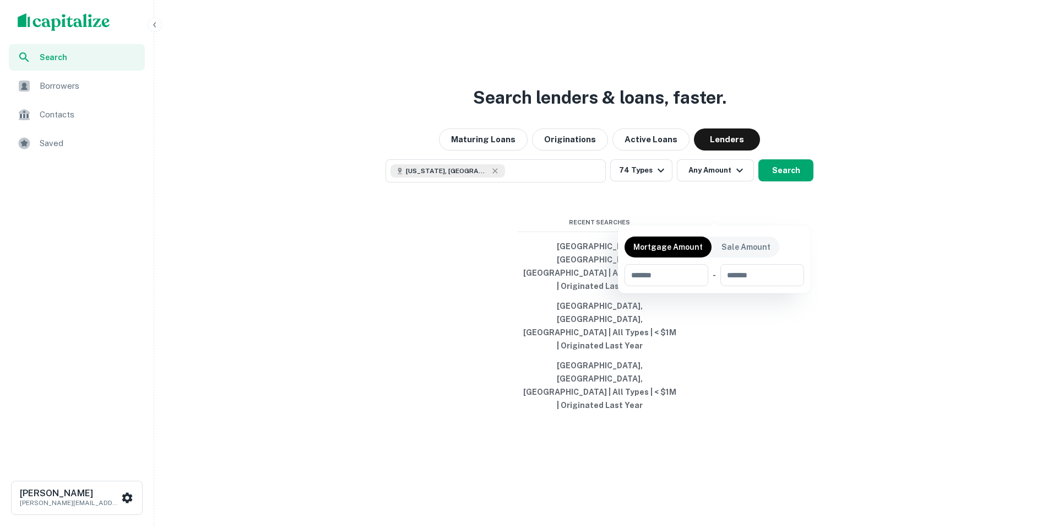
click at [661, 209] on div at bounding box center [526, 263] width 1053 height 526
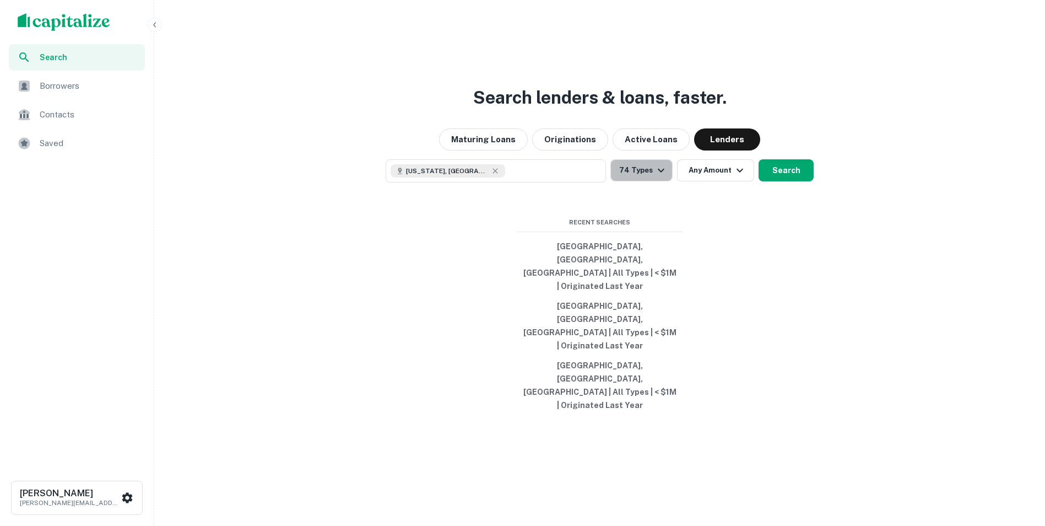
click at [661, 177] on icon "button" at bounding box center [660, 170] width 13 height 13
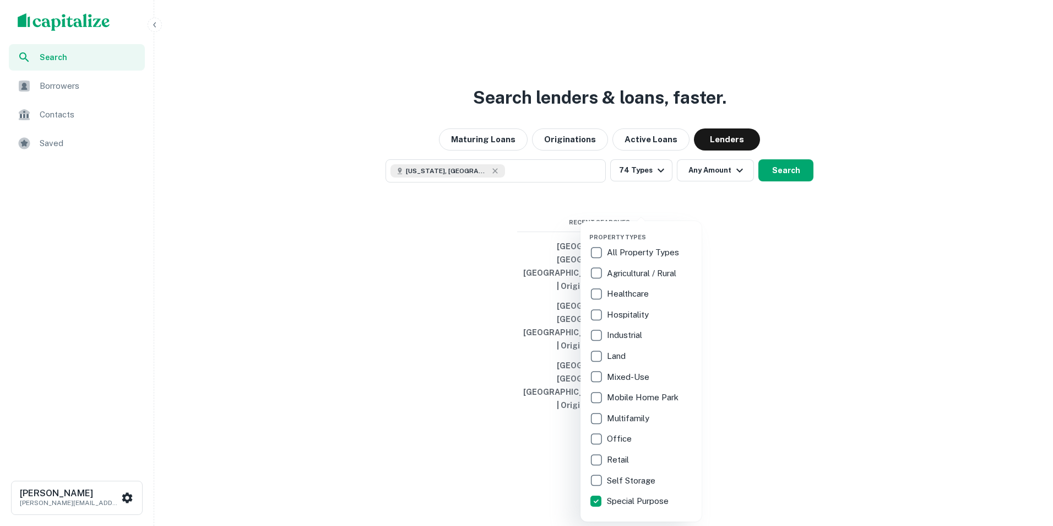
click at [735, 208] on div at bounding box center [526, 263] width 1053 height 526
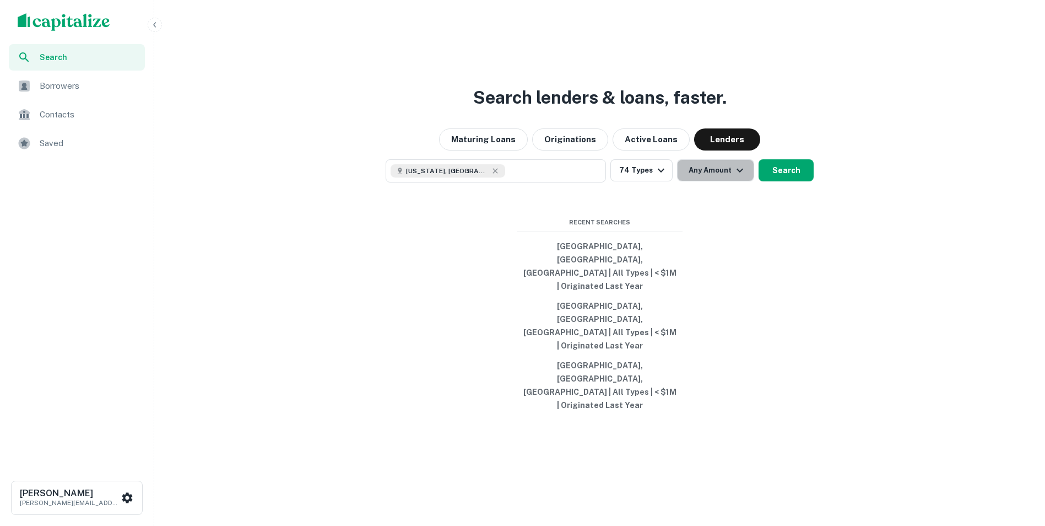
click at [735, 177] on icon "button" at bounding box center [739, 170] width 13 height 13
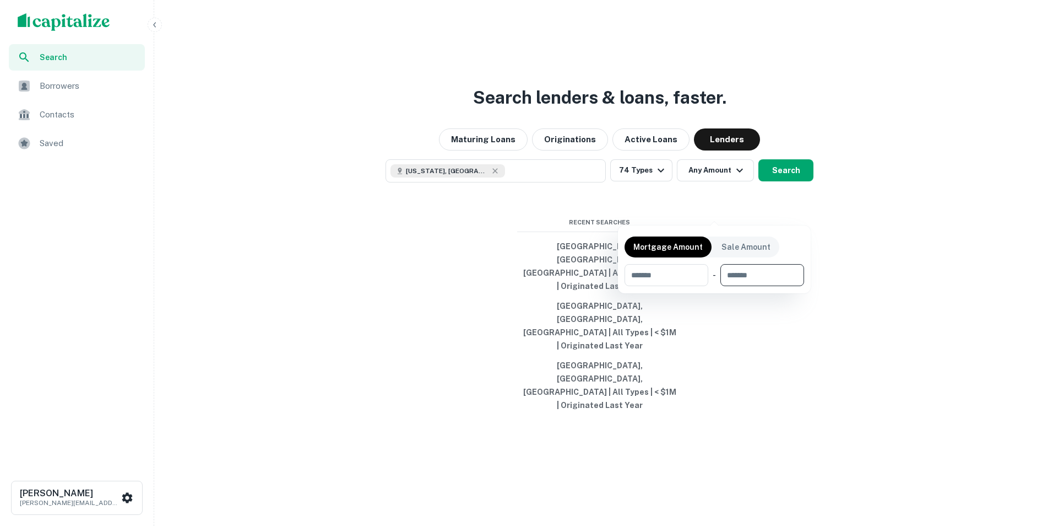
click at [755, 275] on input "number" at bounding box center [759, 275] width 76 height 22
drag, startPoint x: 714, startPoint y: 210, endPoint x: 719, endPoint y: 209, distance: 5.6
click at [714, 210] on div at bounding box center [526, 263] width 1053 height 526
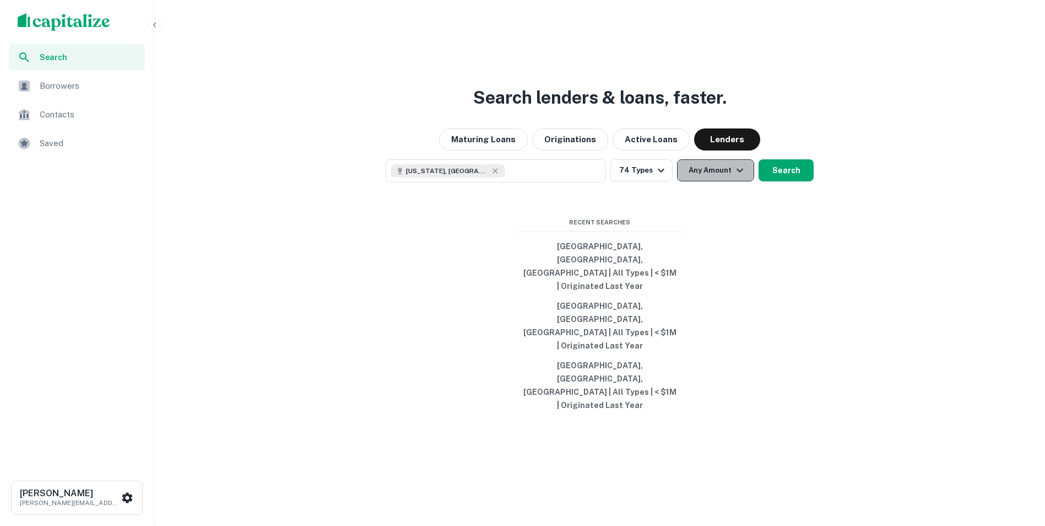
click at [733, 177] on icon "button" at bounding box center [739, 170] width 13 height 13
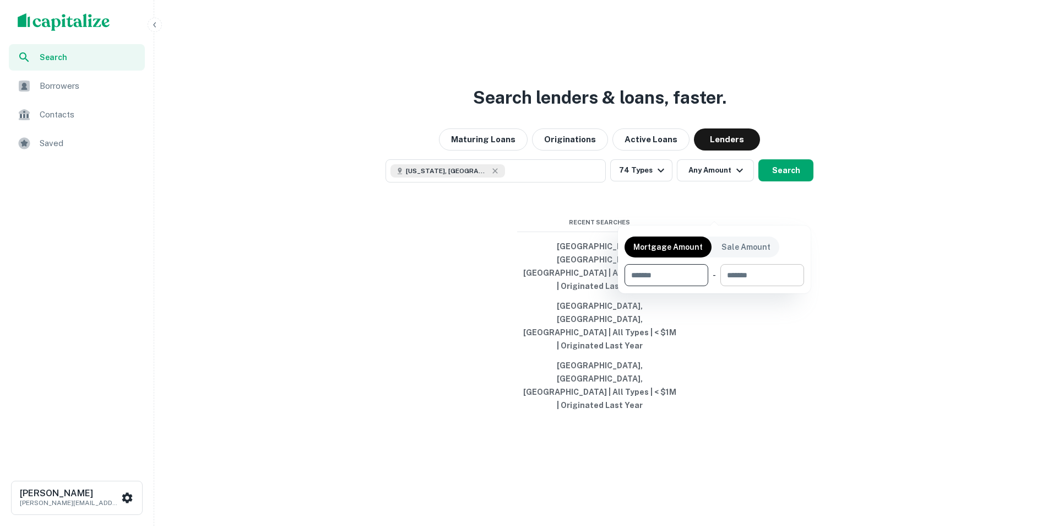
click at [750, 278] on input "number" at bounding box center [759, 275] width 76 height 22
type input "*******"
click at [773, 208] on div at bounding box center [526, 263] width 1053 height 526
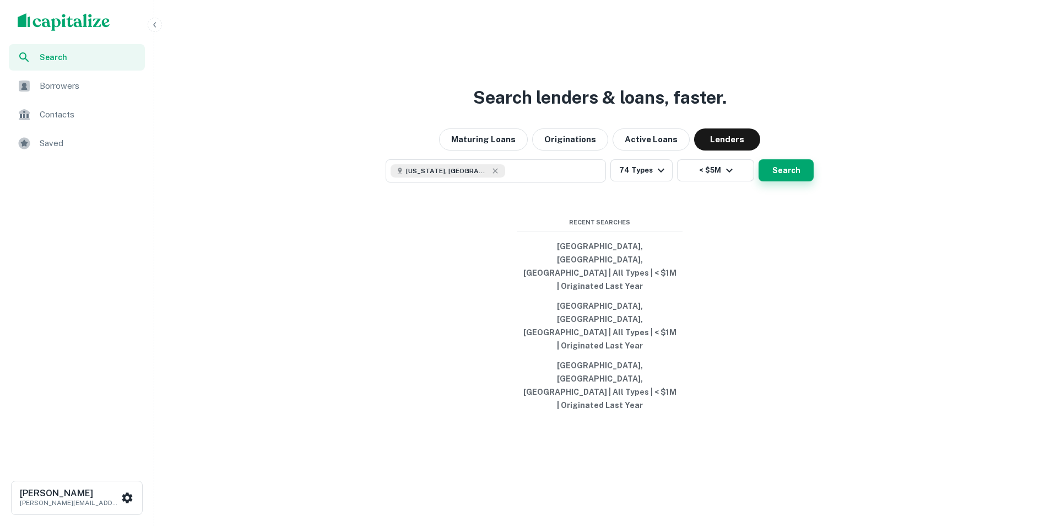
click at [789, 181] on button "Search" at bounding box center [786, 170] width 55 height 22
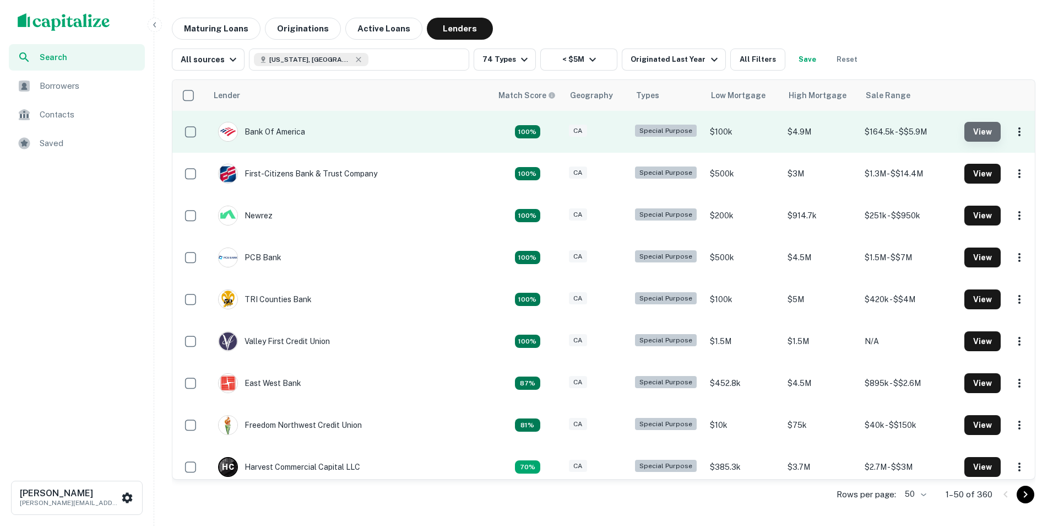
click at [974, 128] on button "View" at bounding box center [983, 132] width 36 height 20
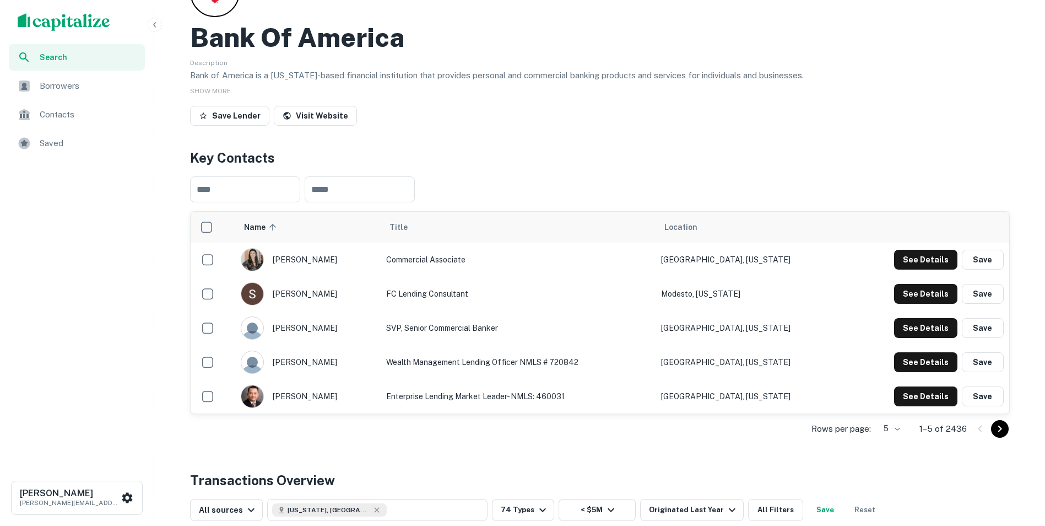
scroll to position [55, 0]
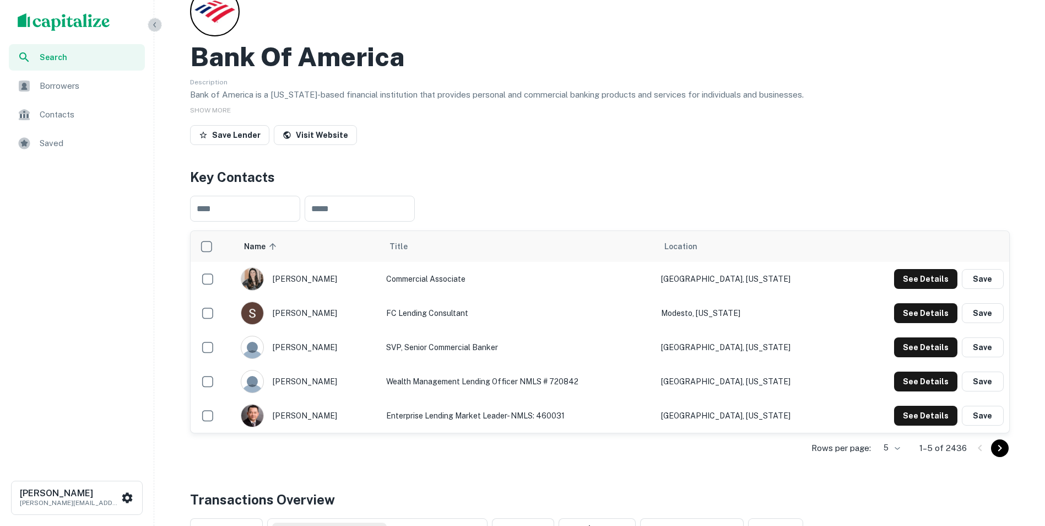
click at [153, 24] on icon "button" at bounding box center [154, 24] width 9 height 9
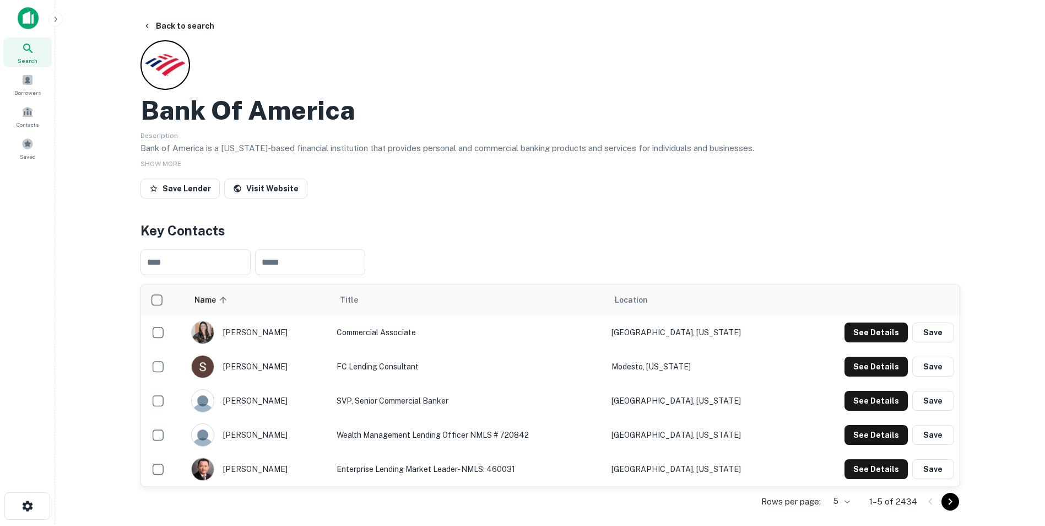
scroll to position [0, 0]
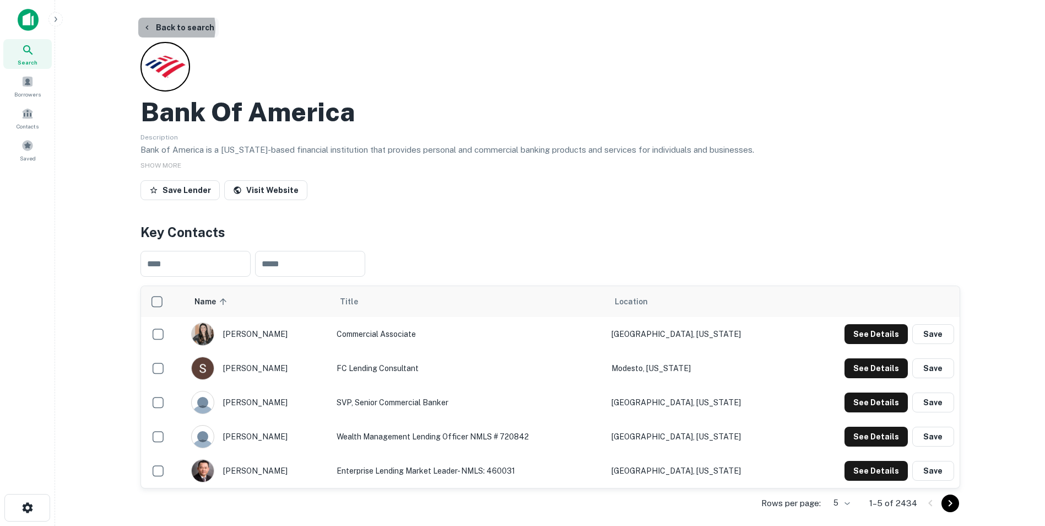
click at [161, 28] on button "Back to search" at bounding box center [178, 28] width 80 height 20
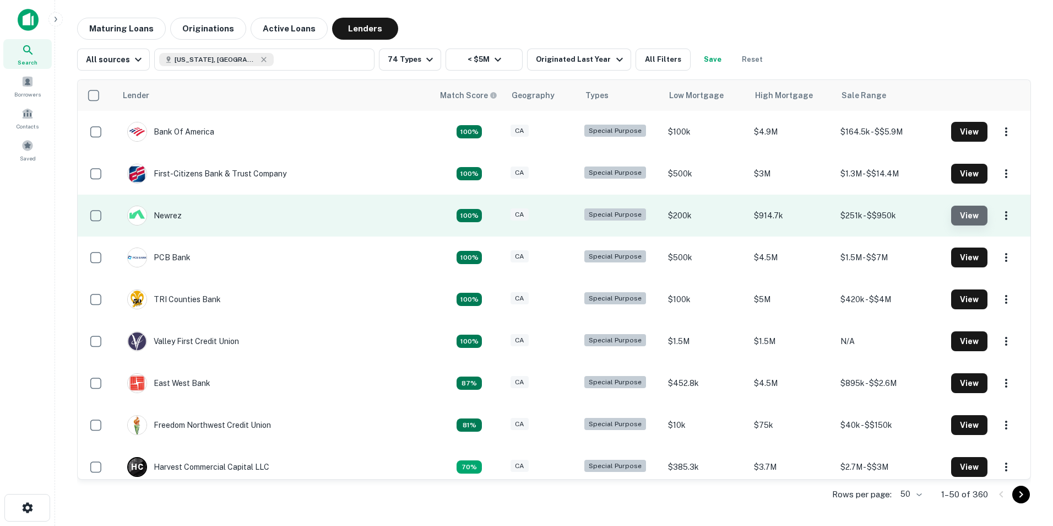
click at [960, 213] on button "View" at bounding box center [969, 215] width 36 height 20
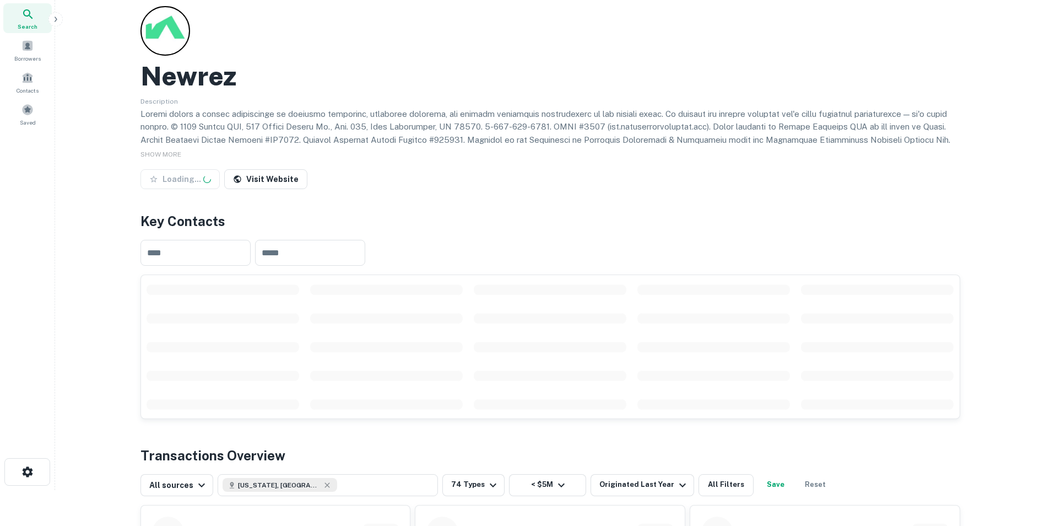
scroll to position [55, 0]
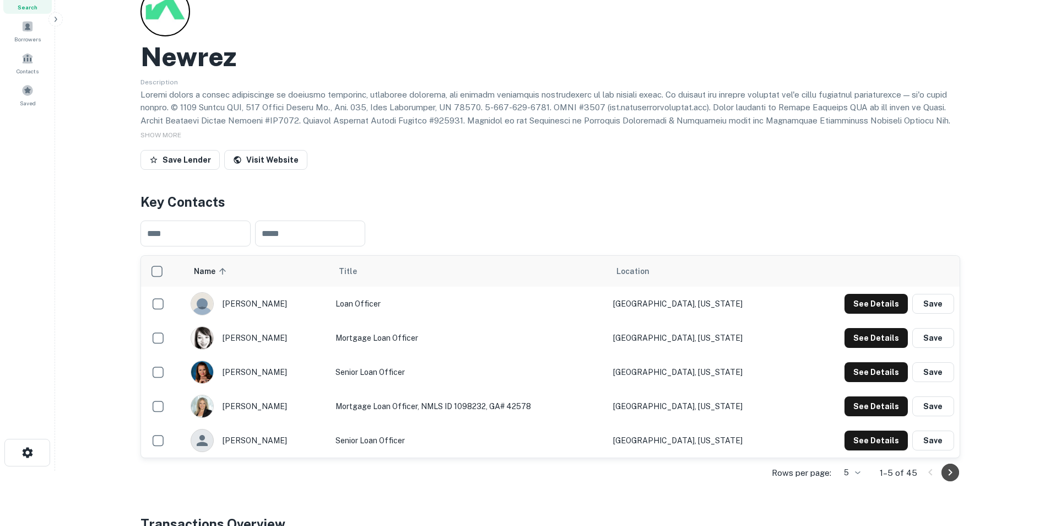
click at [952, 469] on icon "Go to next page" at bounding box center [950, 471] width 13 height 13
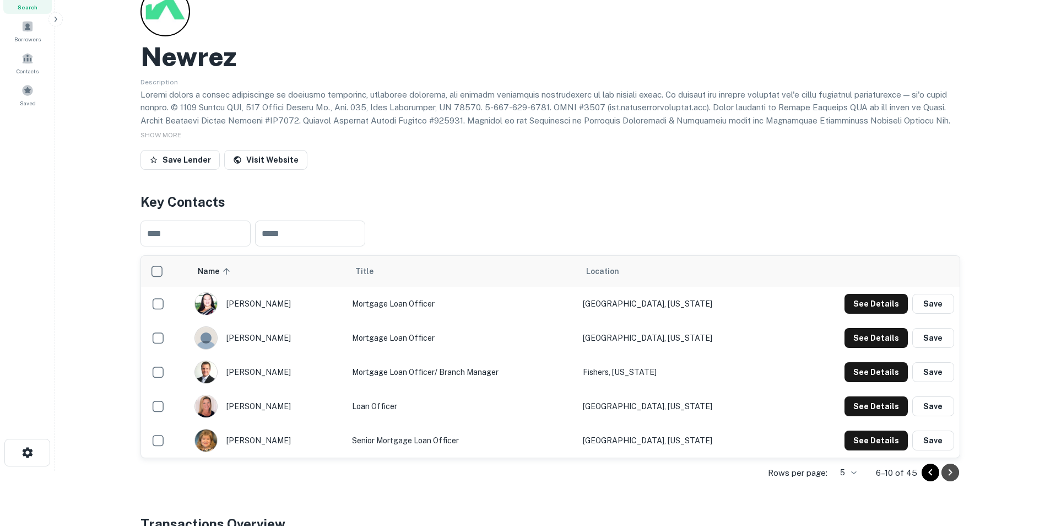
click at [955, 467] on icon "Go to next page" at bounding box center [950, 471] width 13 height 13
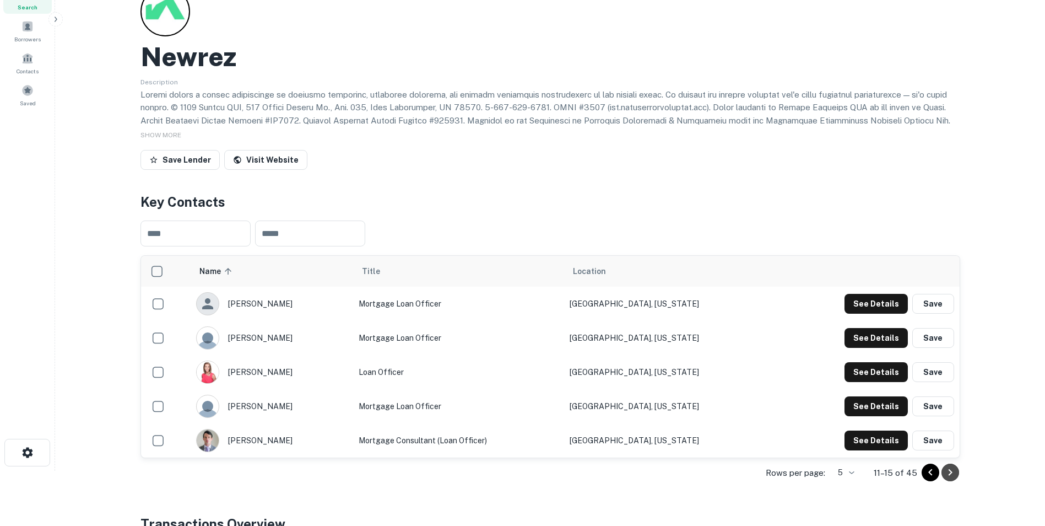
click at [954, 474] on icon "Go to next page" at bounding box center [950, 471] width 13 height 13
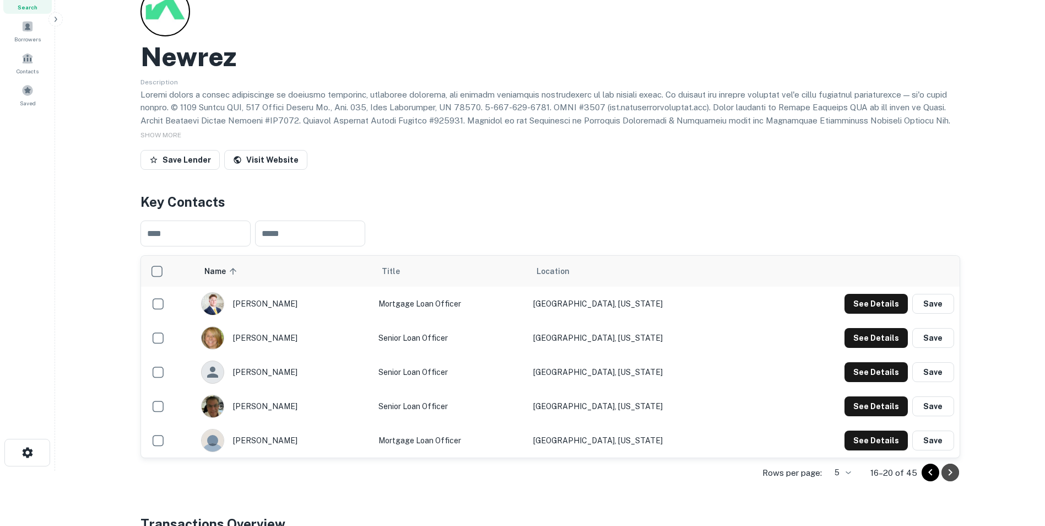
click at [954, 474] on icon "Go to next page" at bounding box center [950, 471] width 13 height 13
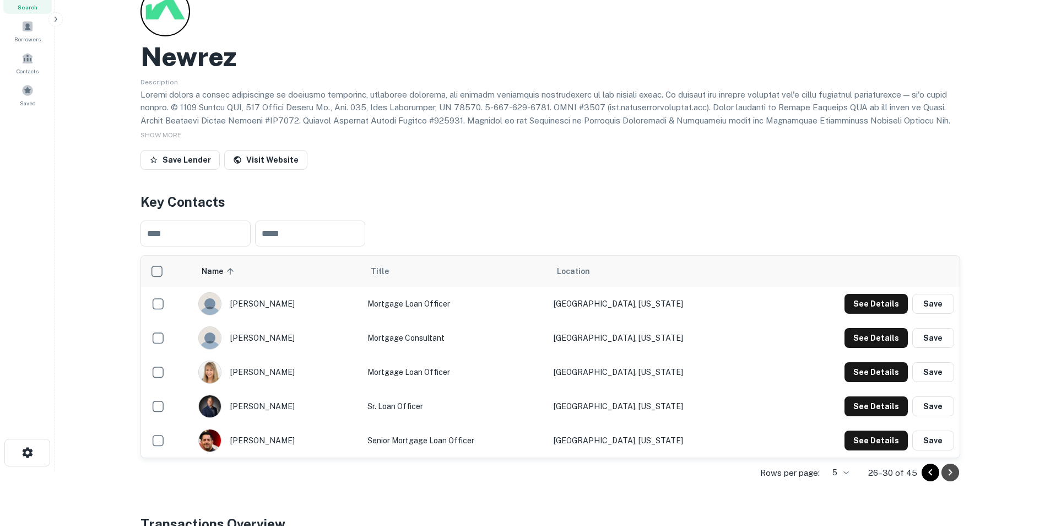
click at [954, 474] on icon "Go to next page" at bounding box center [950, 471] width 13 height 13
click at [291, 238] on input "text" at bounding box center [310, 233] width 110 height 26
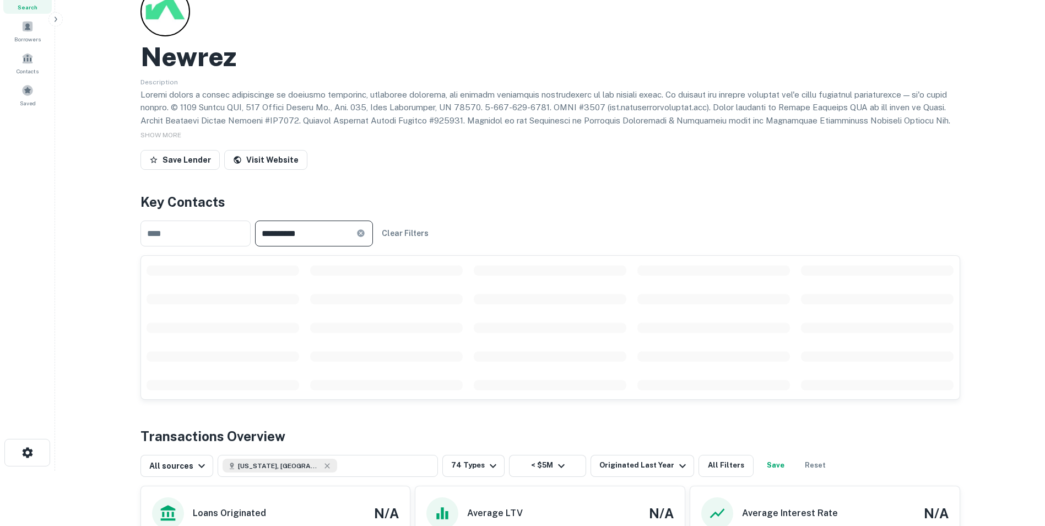
type input "**********"
drag, startPoint x: 310, startPoint y: 235, endPoint x: 253, endPoint y: 235, distance: 57.3
click at [253, 235] on div "**********" at bounding box center [550, 234] width 820 height 44
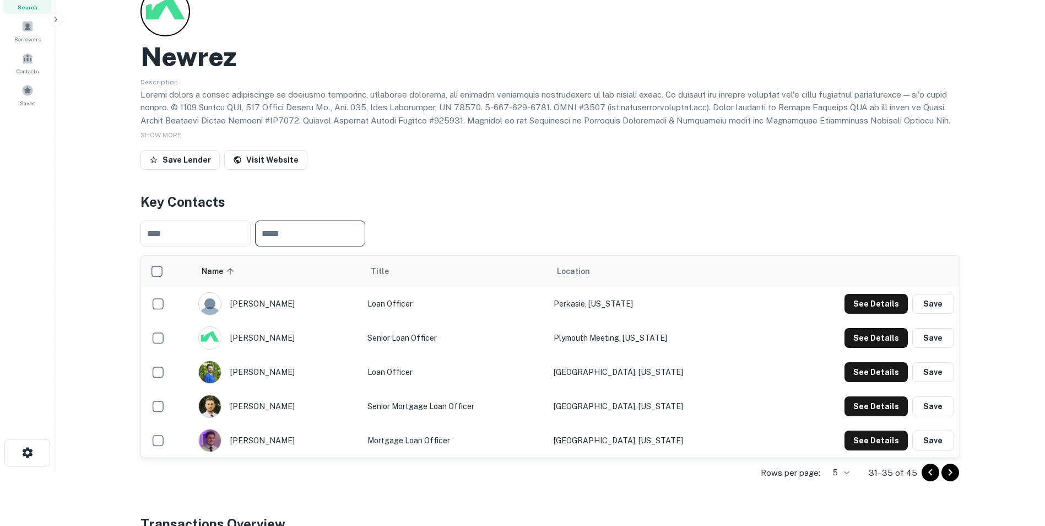
click at [930, 475] on icon "Go to previous page" at bounding box center [930, 471] width 13 height 13
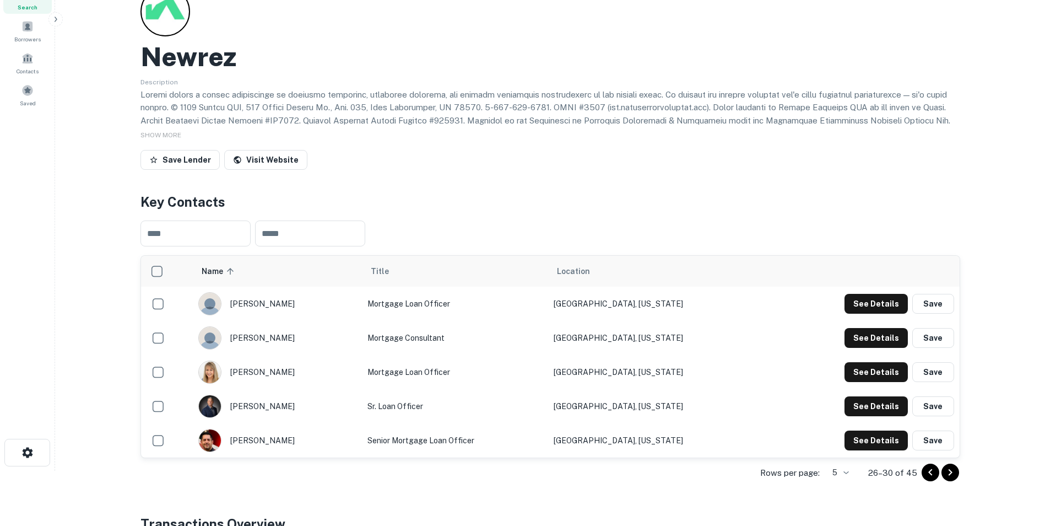
click at [931, 474] on icon "Go to previous page" at bounding box center [930, 472] width 4 height 7
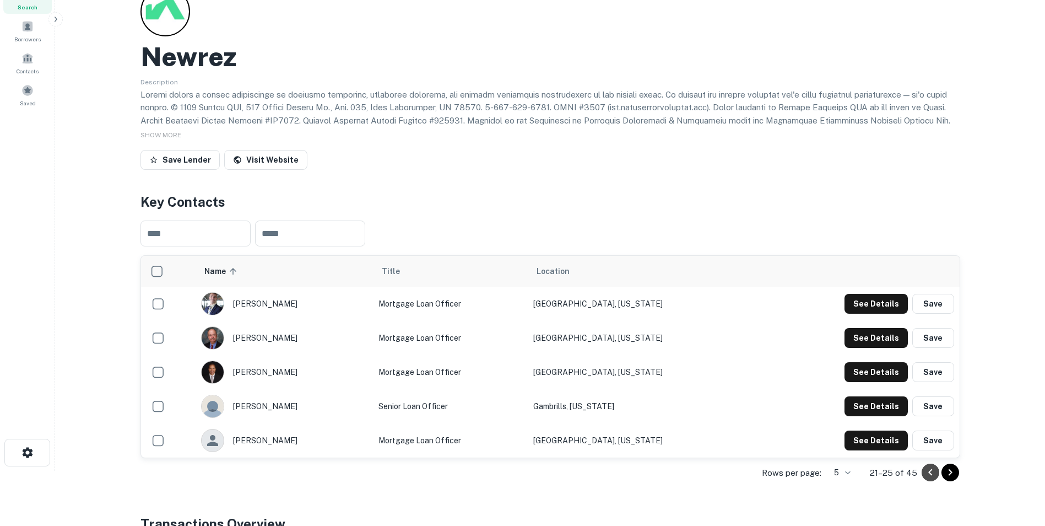
click at [931, 474] on icon "Go to previous page" at bounding box center [930, 471] width 13 height 13
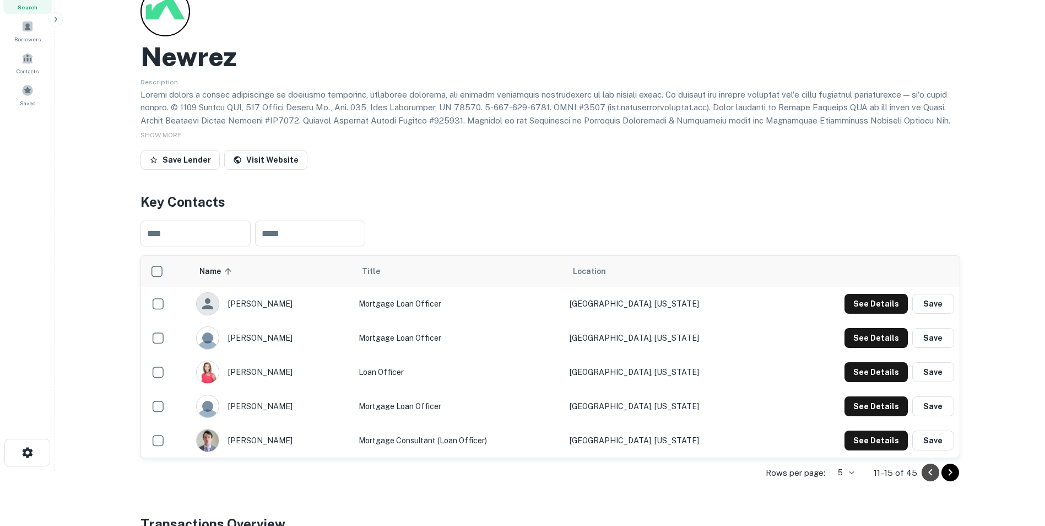
click at [931, 474] on icon "Go to previous page" at bounding box center [930, 471] width 13 height 13
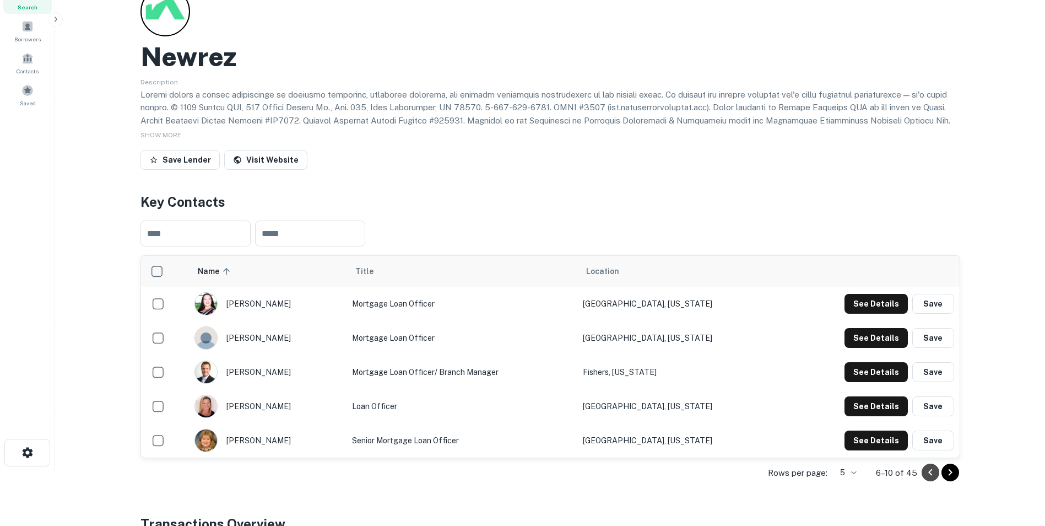
click at [931, 474] on icon "Go to previous page" at bounding box center [930, 471] width 13 height 13
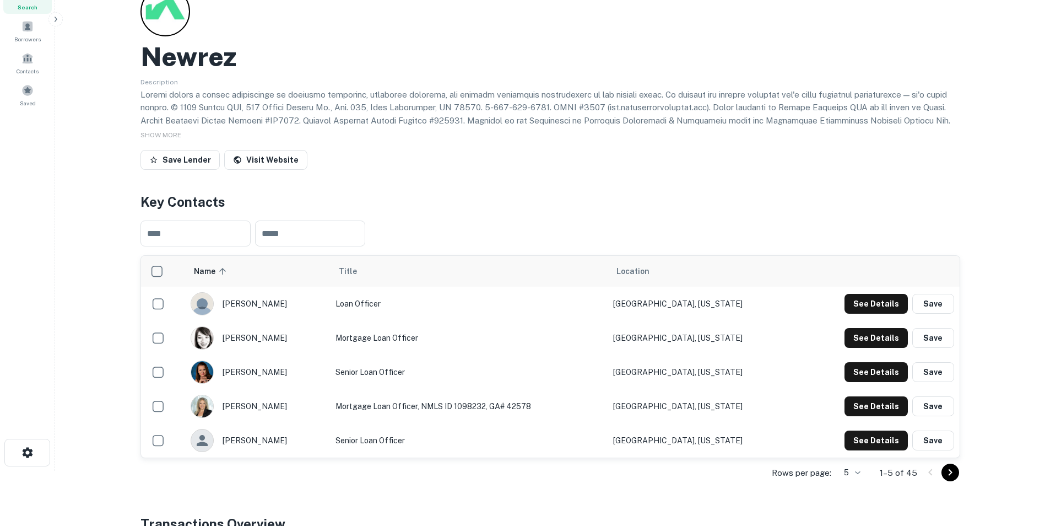
click at [932, 473] on div at bounding box center [940, 472] width 37 height 18
click at [869, 332] on button "See Details" at bounding box center [875, 338] width 63 height 20
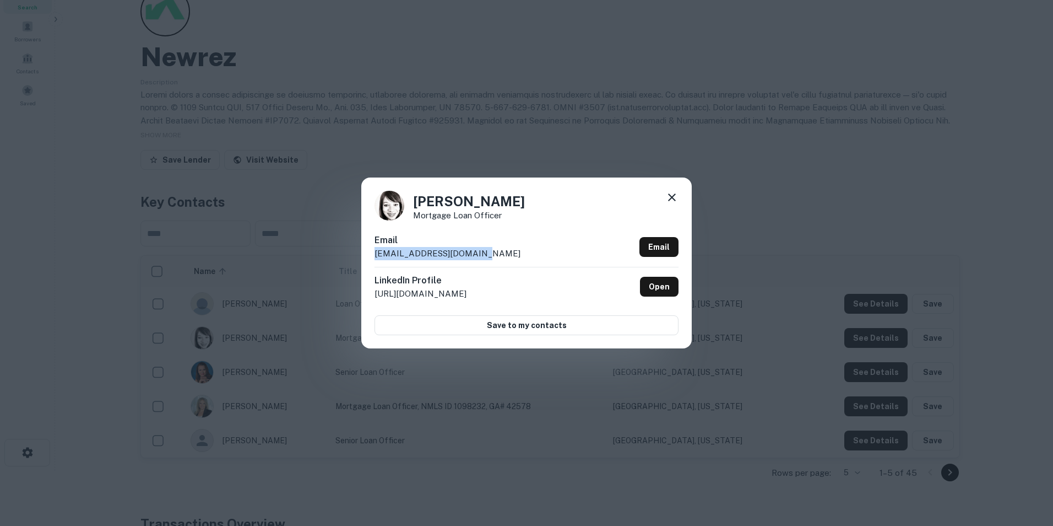
drag, startPoint x: 481, startPoint y: 248, endPoint x: 375, endPoint y: 253, distance: 105.9
click at [375, 253] on div "Email ericaj@cmghomeloans.com Email" at bounding box center [527, 250] width 304 height 33
drag, startPoint x: 375, startPoint y: 253, endPoint x: 392, endPoint y: 257, distance: 17.4
copy p "ericaj@cmghomeloans.com"
click at [673, 195] on icon at bounding box center [671, 197] width 13 height 13
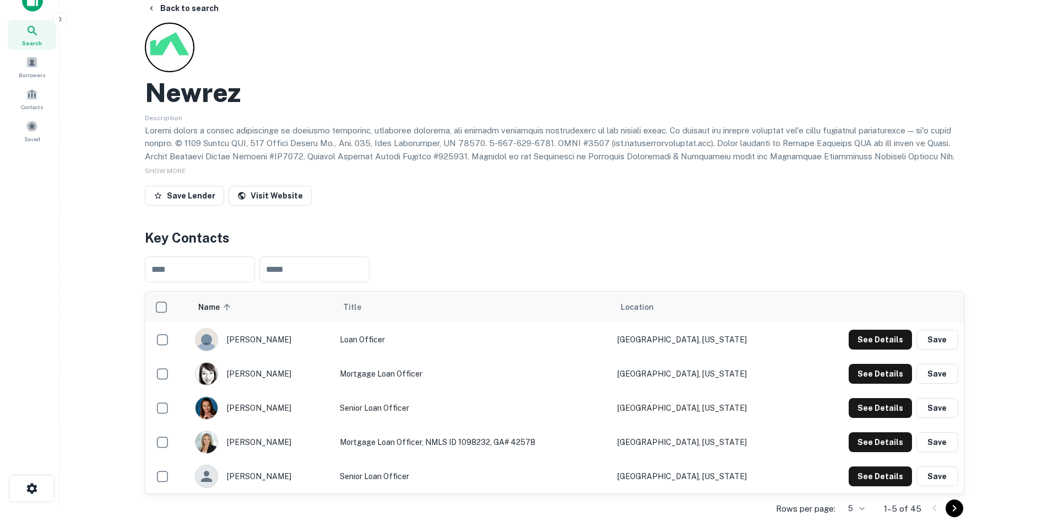
scroll to position [0, 0]
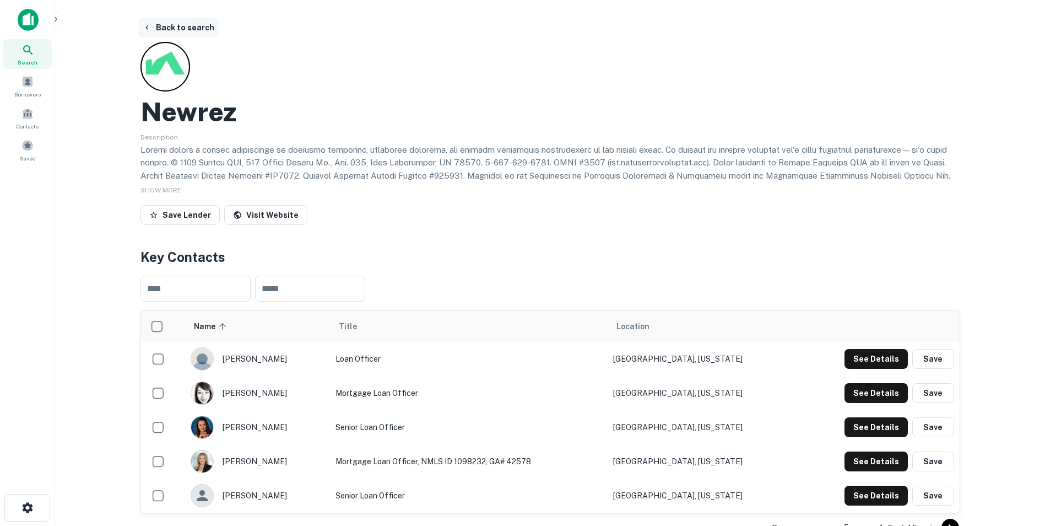
click at [176, 27] on button "Back to search" at bounding box center [178, 28] width 80 height 20
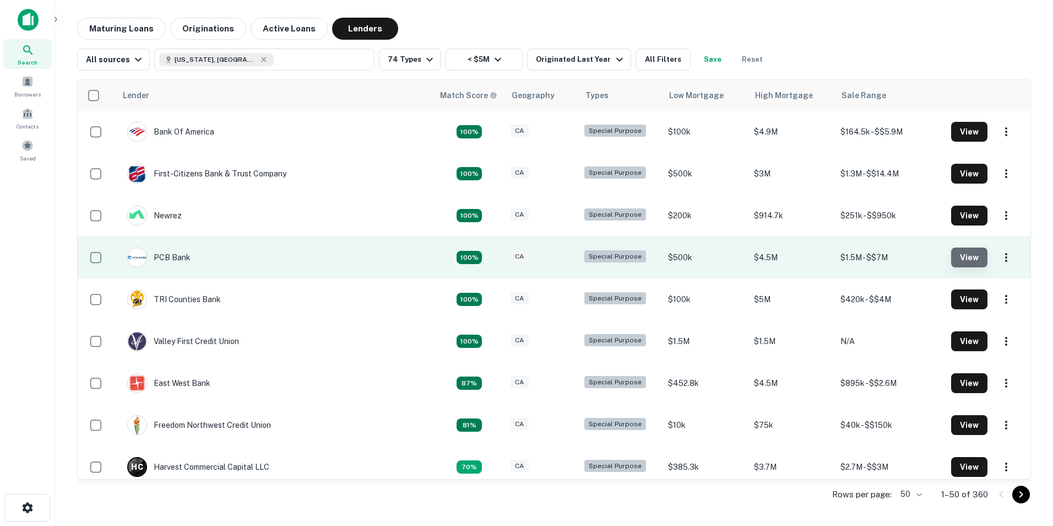
click at [957, 252] on button "View" at bounding box center [969, 257] width 36 height 20
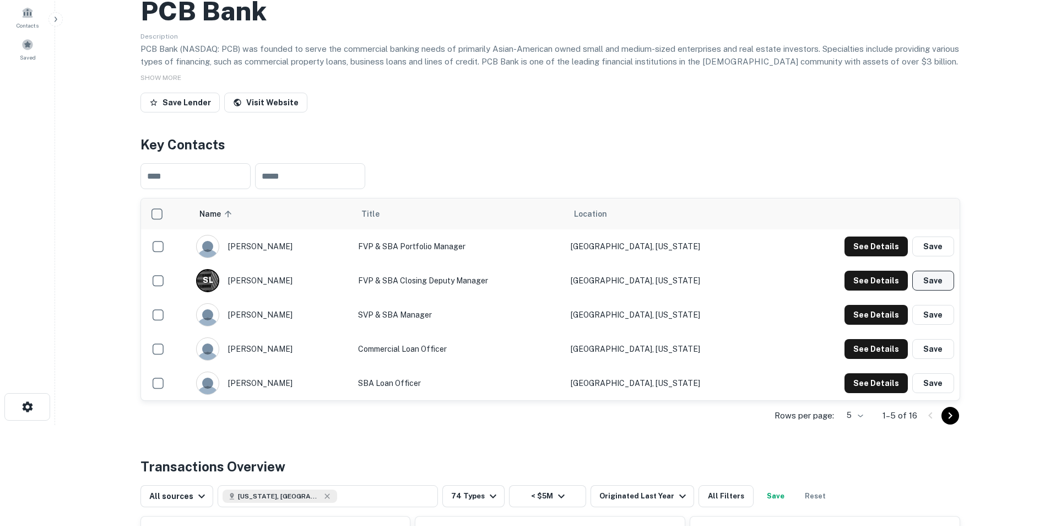
scroll to position [110, 0]
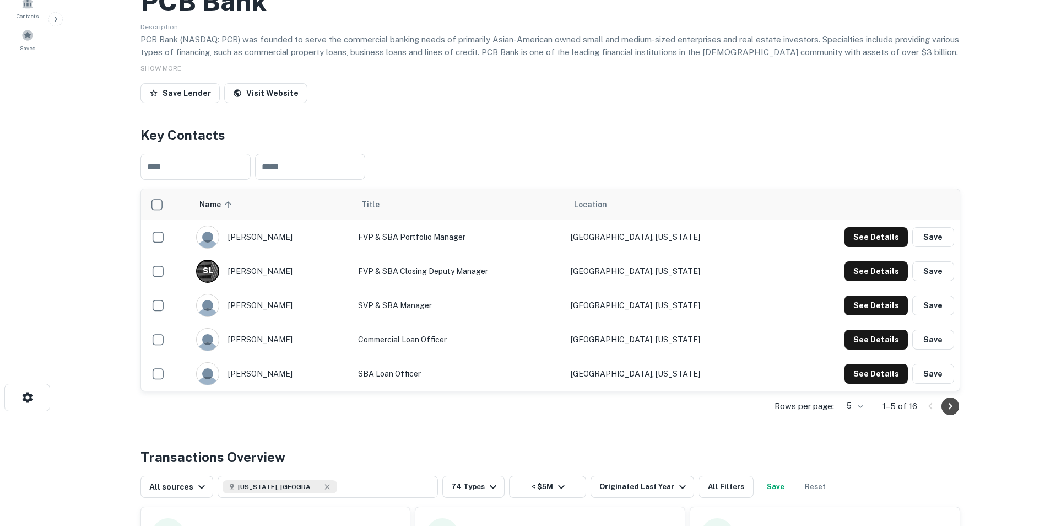
click at [952, 405] on icon "Go to next page" at bounding box center [950, 405] width 13 height 13
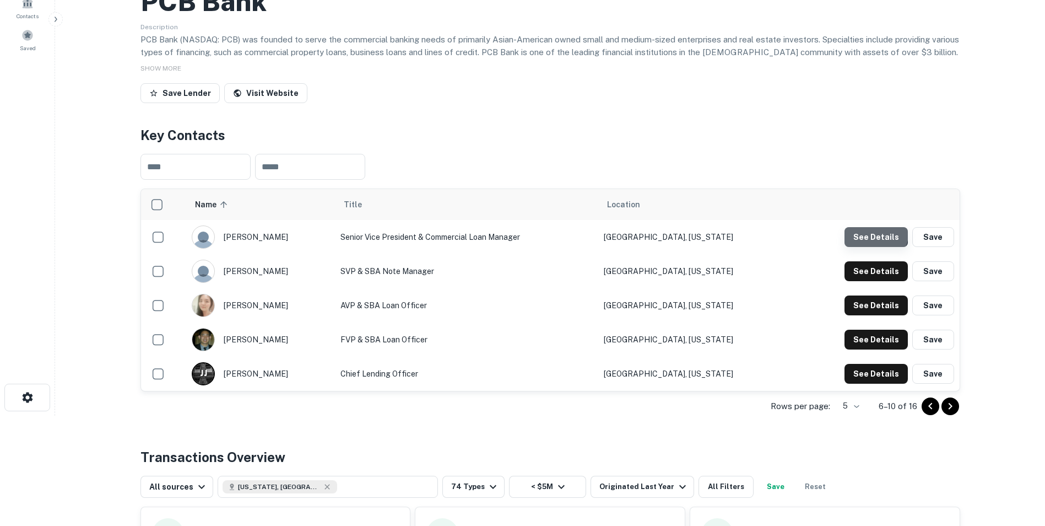
click at [875, 234] on button "See Details" at bounding box center [875, 237] width 63 height 20
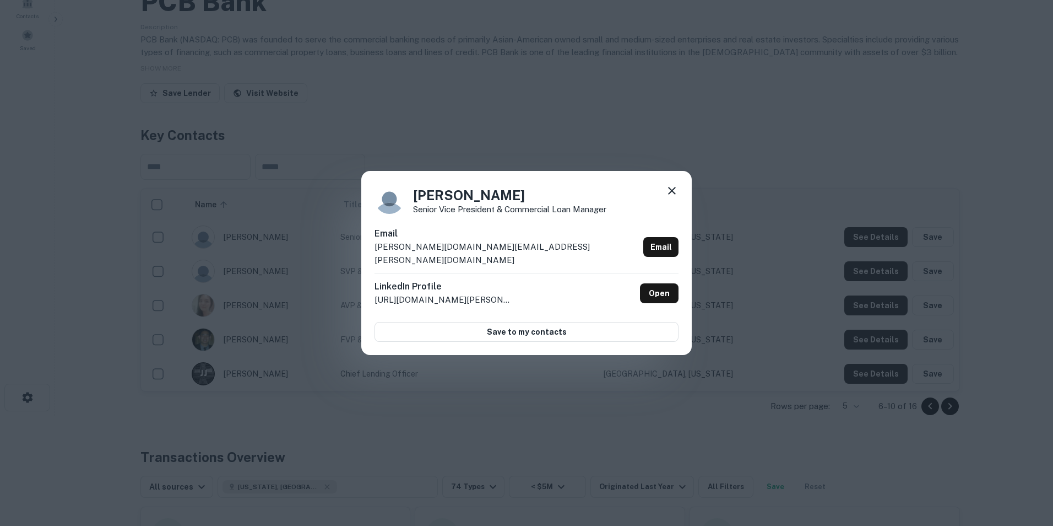
click at [483, 255] on div "Email brian.kim@mypcbbank.com Email" at bounding box center [527, 250] width 304 height 46
drag, startPoint x: 484, startPoint y: 250, endPoint x: 372, endPoint y: 259, distance: 112.8
click at [372, 259] on div "Brian Kim Senior Vice President & Commercial Loan Manager Email brian.kim@mypcb…" at bounding box center [526, 263] width 331 height 184
drag, startPoint x: 372, startPoint y: 259, endPoint x: 377, endPoint y: 252, distance: 9.2
copy p "brian.kim@mypcbbank.com"
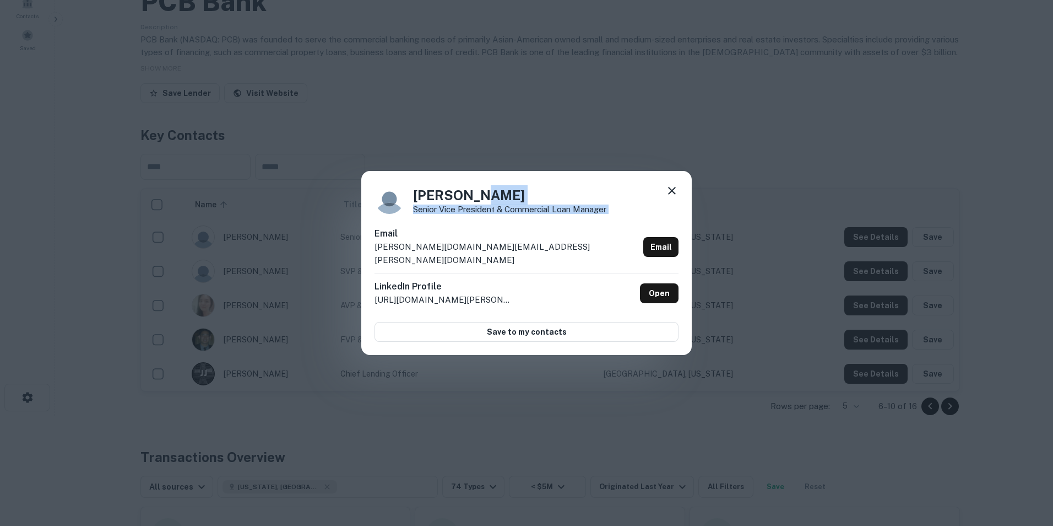
click at [666, 199] on div "Brian Kim Senior Vice President & Commercial Loan Manager Email brian.kim@mypcb…" at bounding box center [526, 263] width 331 height 184
drag, startPoint x: 666, startPoint y: 199, endPoint x: 678, endPoint y: 197, distance: 11.9
click at [678, 197] on icon at bounding box center [671, 190] width 13 height 13
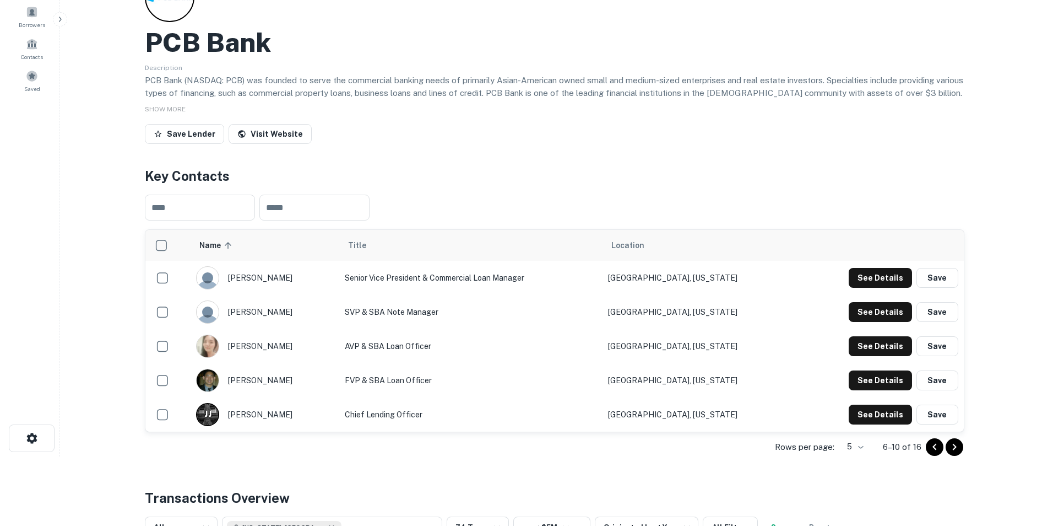
scroll to position [0, 0]
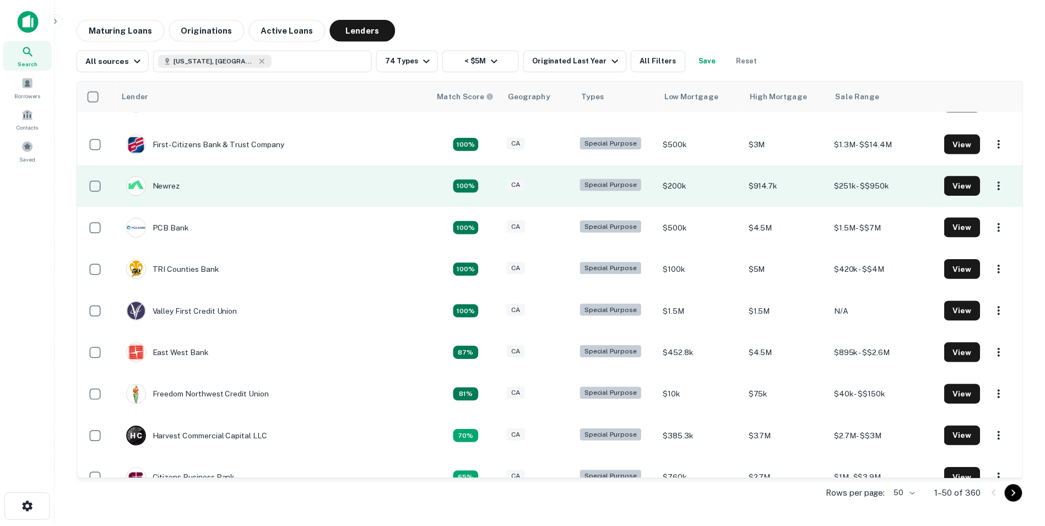
scroll to position [55, 0]
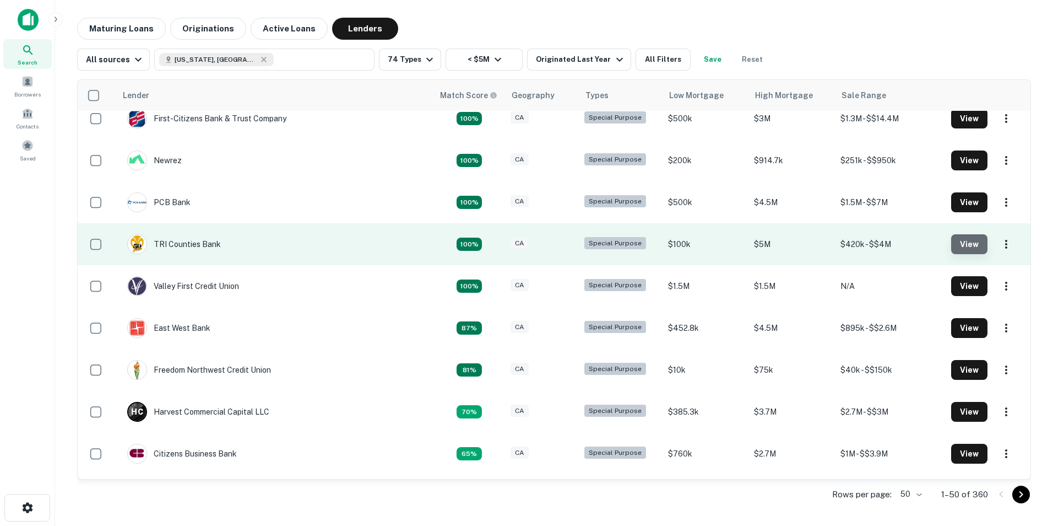
click at [954, 241] on button "View" at bounding box center [969, 244] width 36 height 20
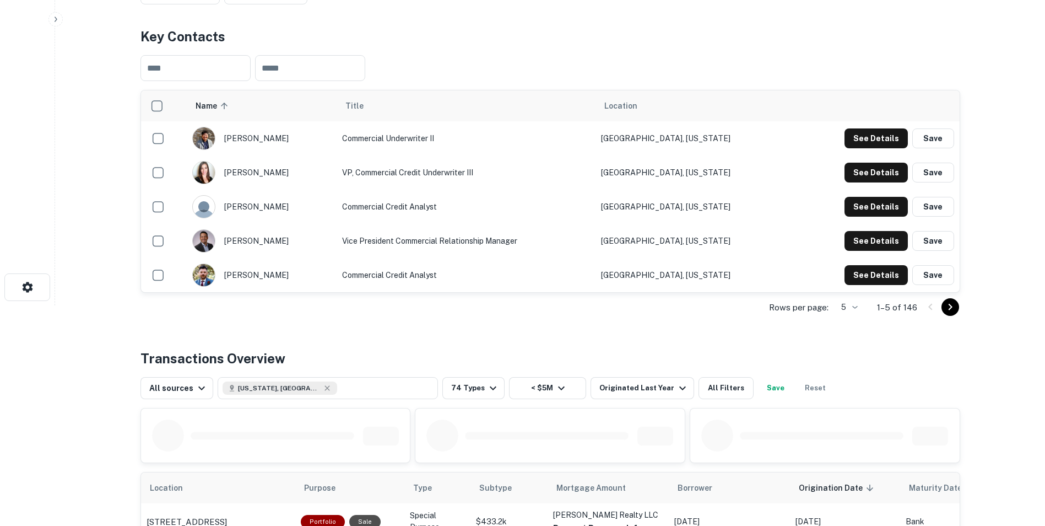
scroll to position [110, 0]
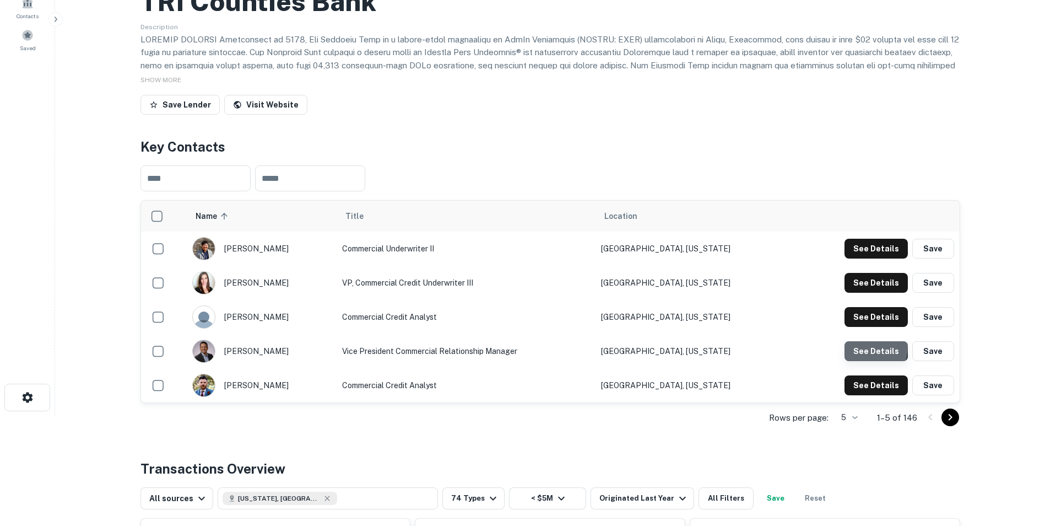
click at [856, 346] on button "See Details" at bounding box center [875, 351] width 63 height 20
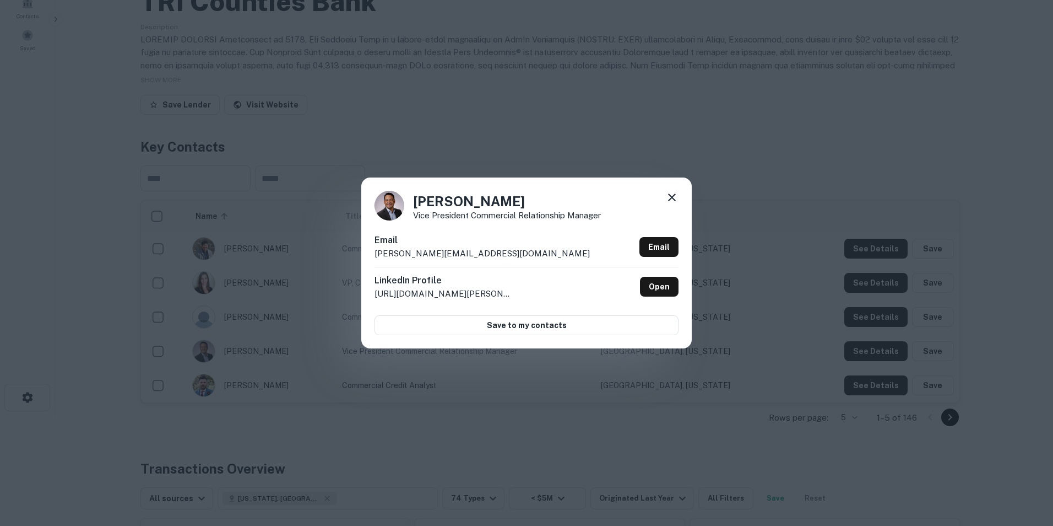
click at [471, 252] on div "Email tonyguzman@tcbk.com Email" at bounding box center [527, 250] width 304 height 33
drag, startPoint x: 466, startPoint y: 254, endPoint x: 374, endPoint y: 257, distance: 92.0
click at [374, 257] on div "Tony Guzman Vice President Commercial Relationship Manager Email tonyguzman@tcb…" at bounding box center [526, 262] width 331 height 171
drag, startPoint x: 374, startPoint y: 257, endPoint x: 387, endPoint y: 254, distance: 13.5
copy p "tonyguzman@tcbk.com"
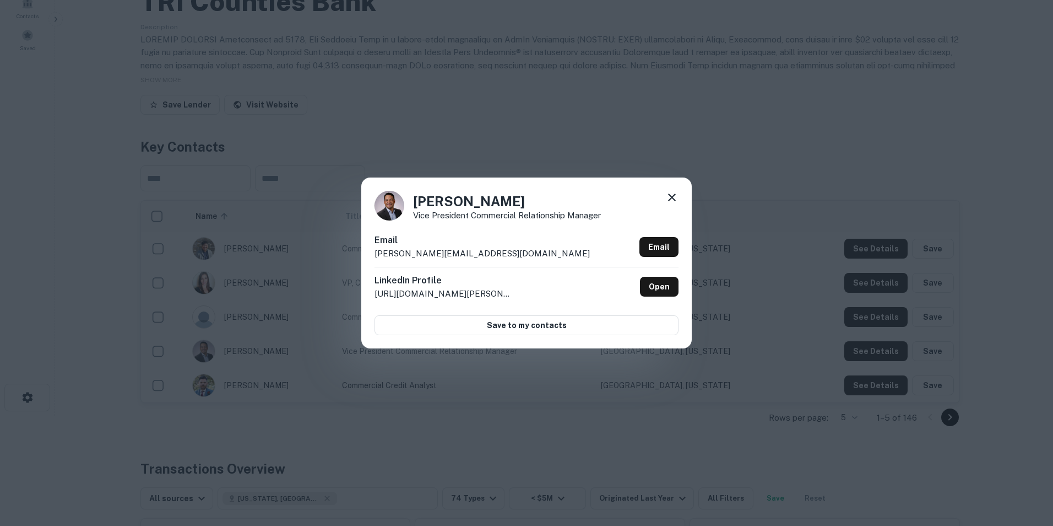
click at [680, 198] on div "Tony Guzman Vice President Commercial Relationship Manager Email tonyguzman@tcb…" at bounding box center [526, 262] width 331 height 171
click at [674, 194] on icon at bounding box center [671, 197] width 13 height 13
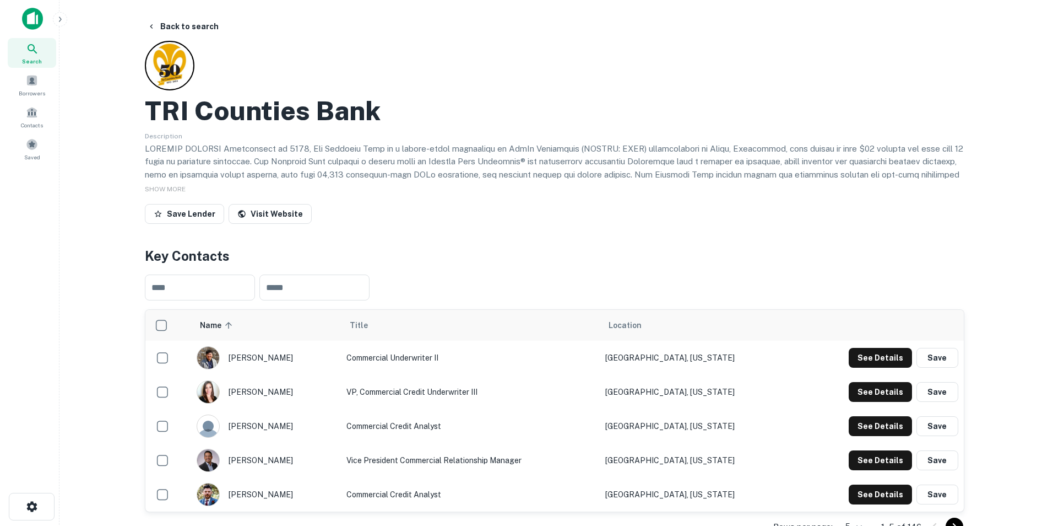
scroll to position [0, 0]
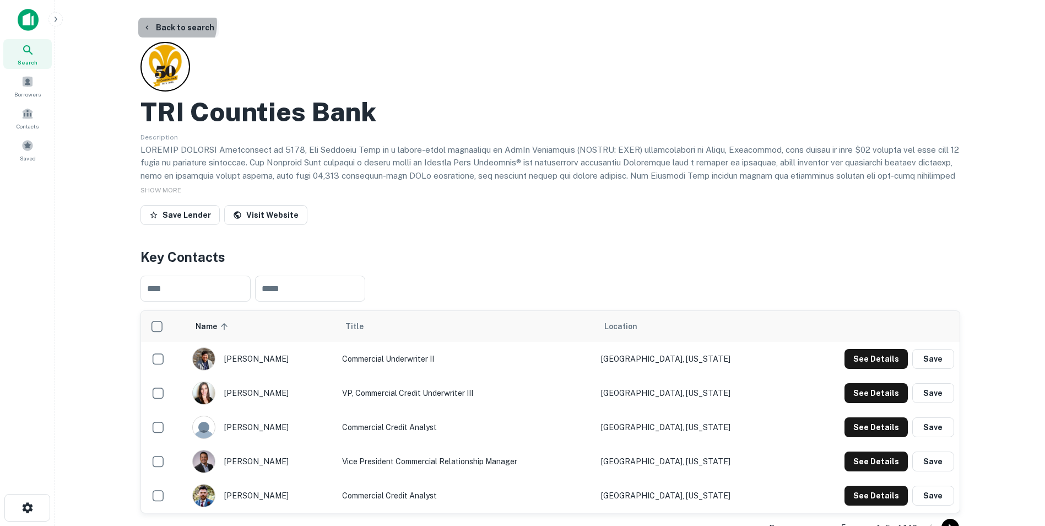
click at [169, 24] on button "Back to search" at bounding box center [178, 28] width 80 height 20
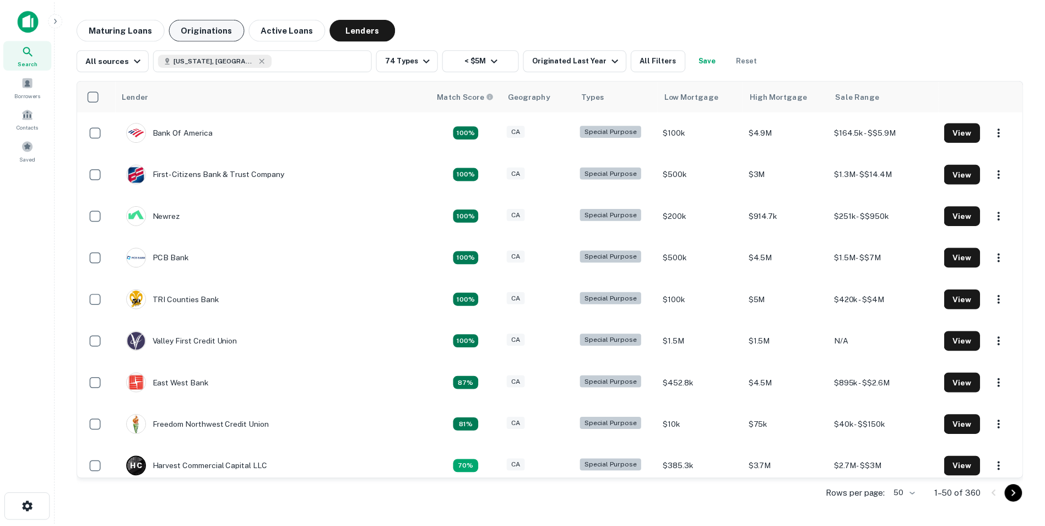
scroll to position [55, 0]
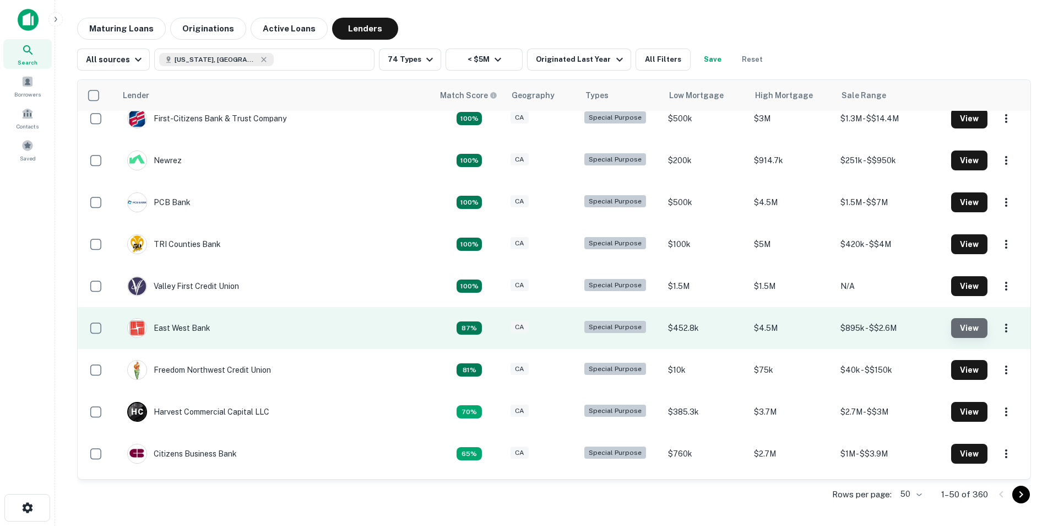
click at [962, 321] on button "View" at bounding box center [969, 328] width 36 height 20
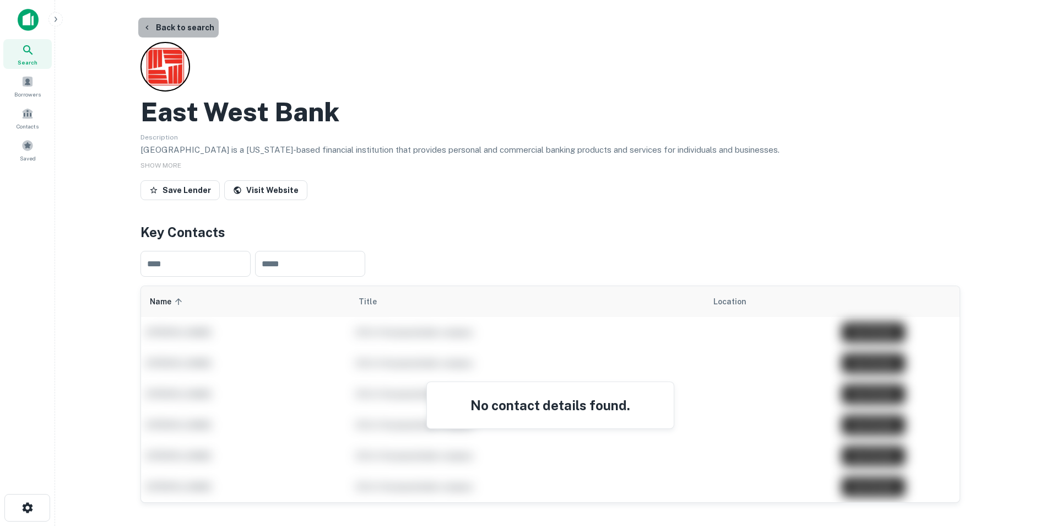
click at [195, 29] on button "Back to search" at bounding box center [178, 28] width 80 height 20
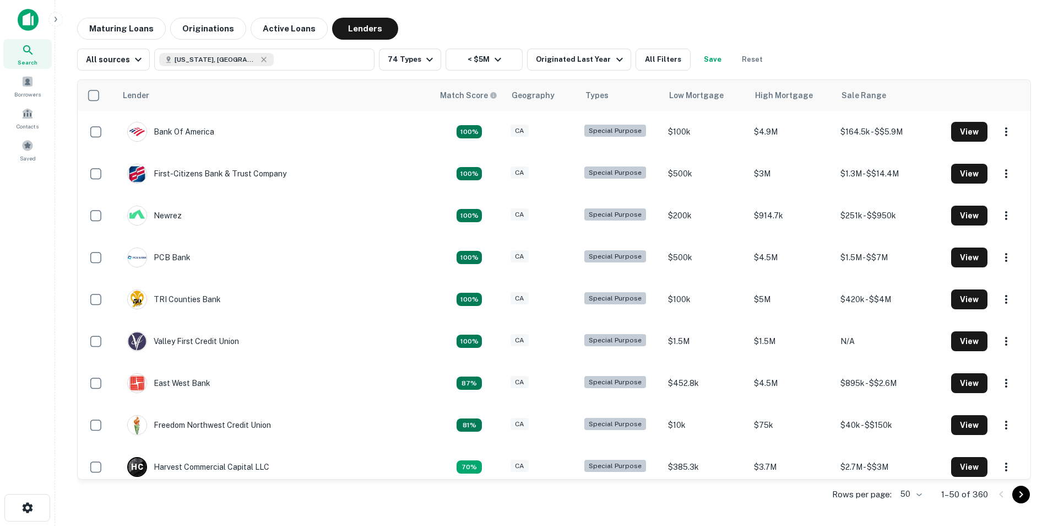
scroll to position [55, 0]
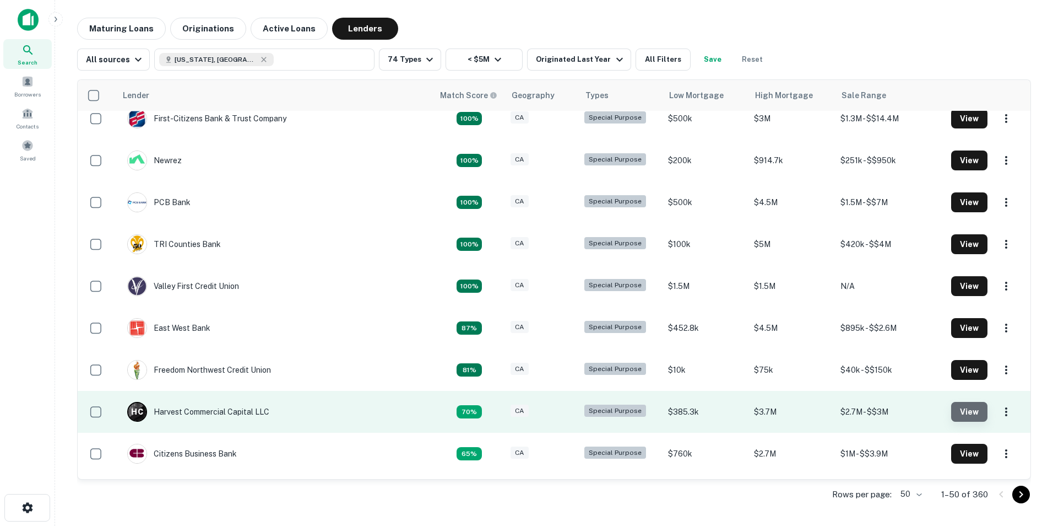
click at [953, 405] on button "View" at bounding box center [969, 412] width 36 height 20
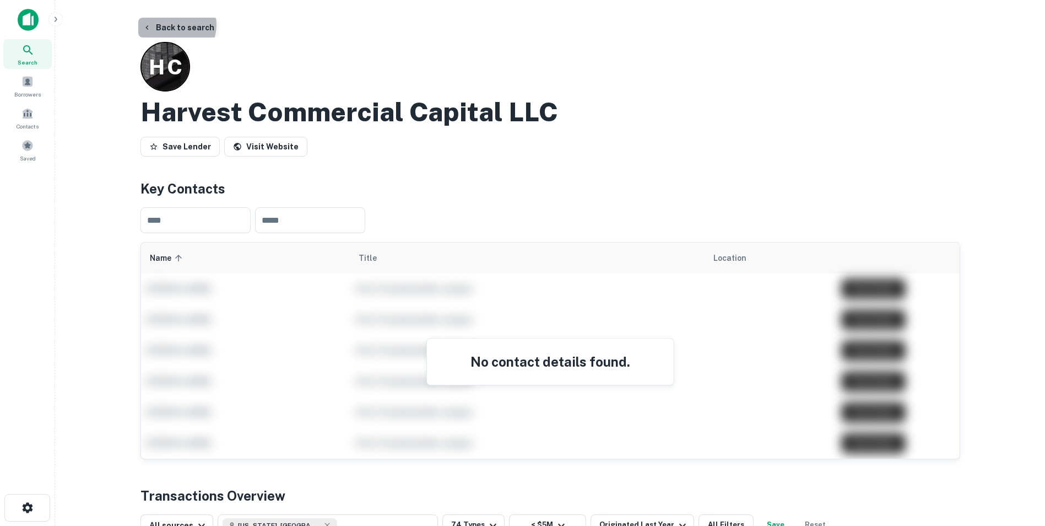
click at [174, 24] on button "Back to search" at bounding box center [178, 28] width 80 height 20
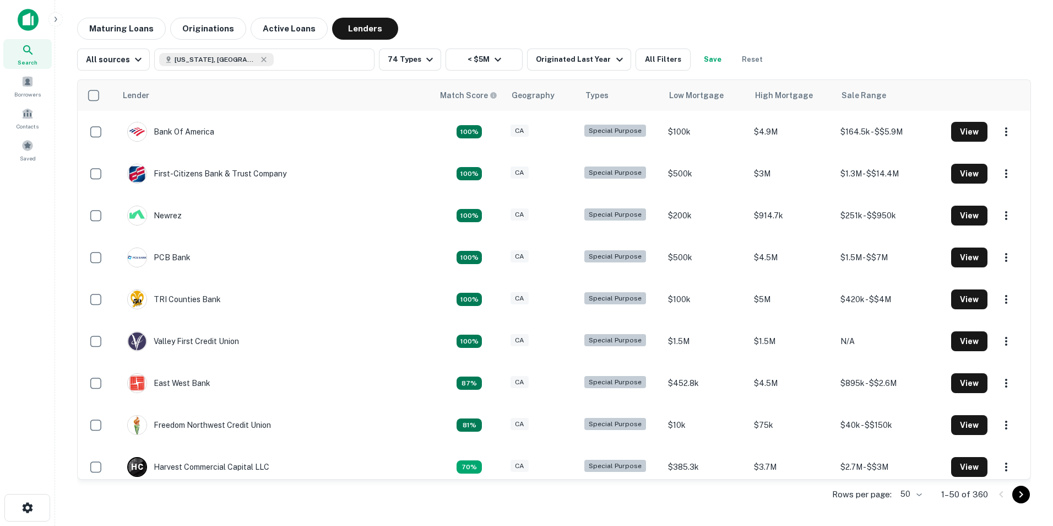
scroll to position [55, 0]
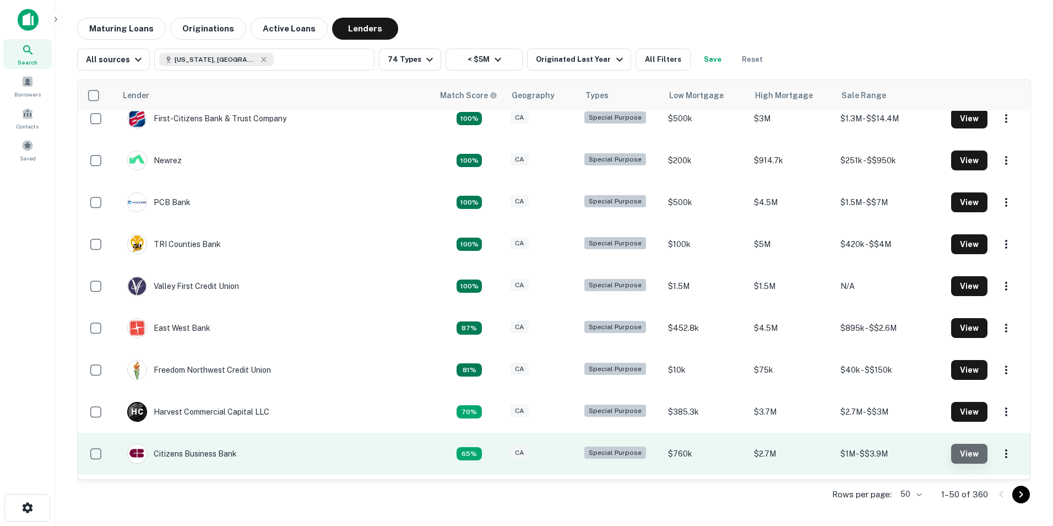
click at [957, 451] on button "View" at bounding box center [969, 453] width 36 height 20
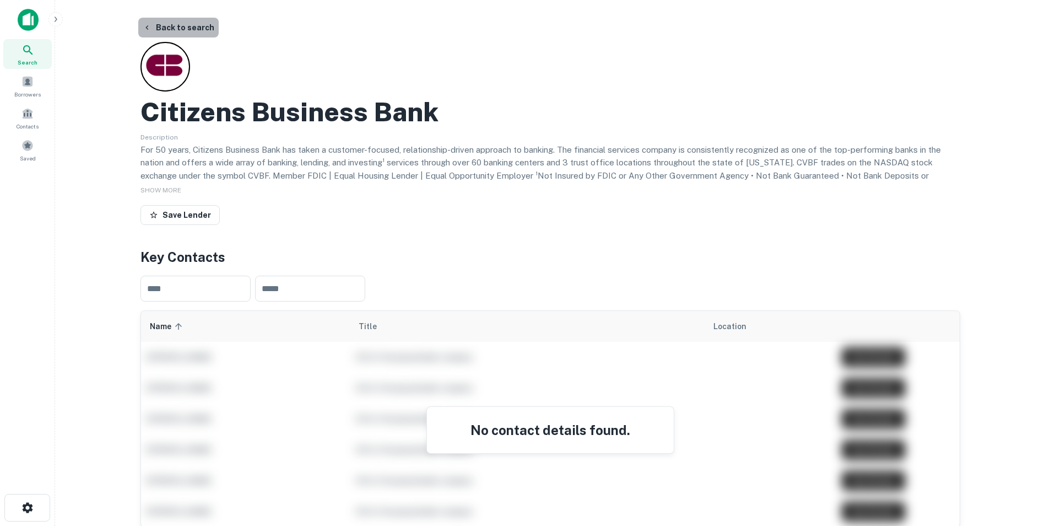
click at [194, 30] on button "Back to search" at bounding box center [178, 28] width 80 height 20
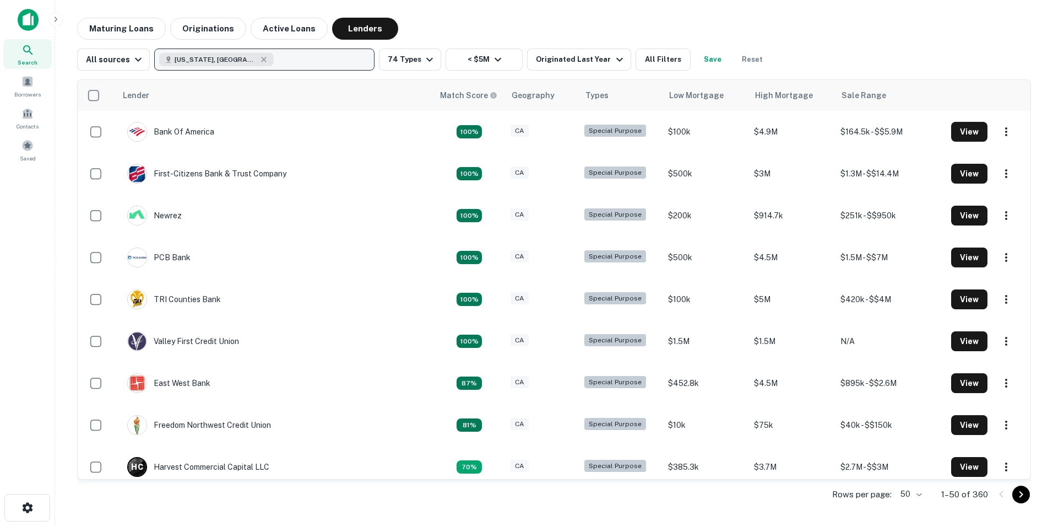
scroll to position [55, 0]
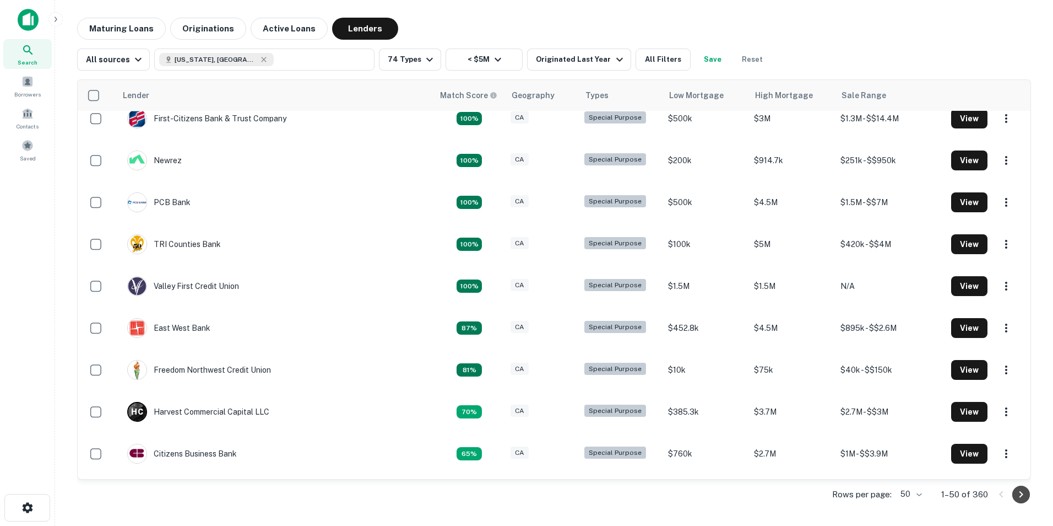
click at [1022, 496] on icon "Go to next page" at bounding box center [1021, 493] width 13 height 13
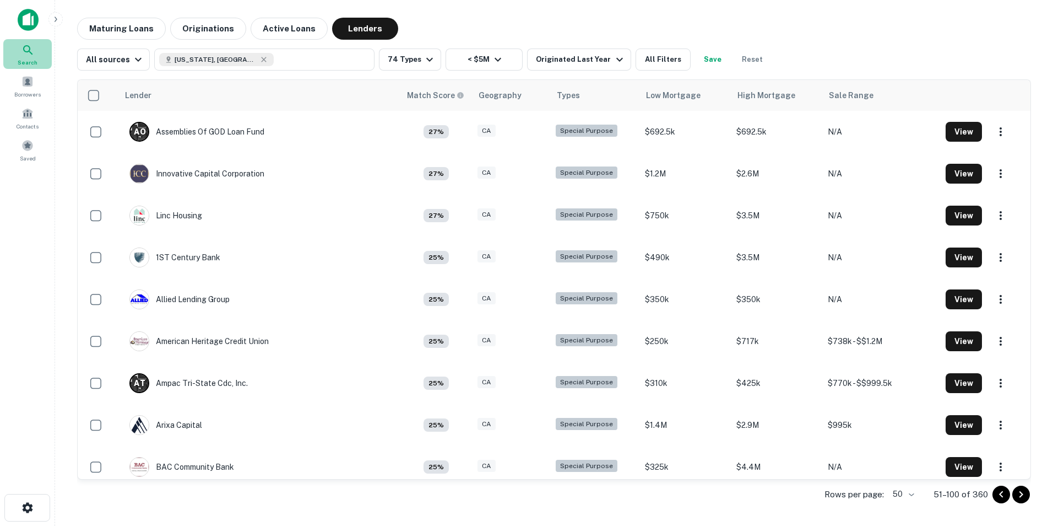
click at [20, 55] on div "Search" at bounding box center [27, 54] width 48 height 30
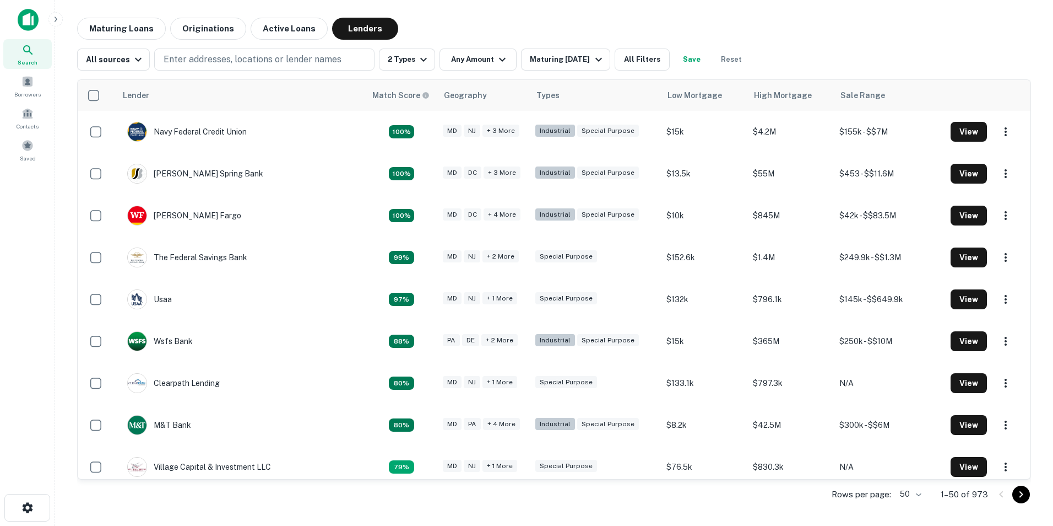
click at [26, 55] on icon at bounding box center [27, 50] width 13 height 13
click at [34, 50] on icon at bounding box center [27, 50] width 13 height 13
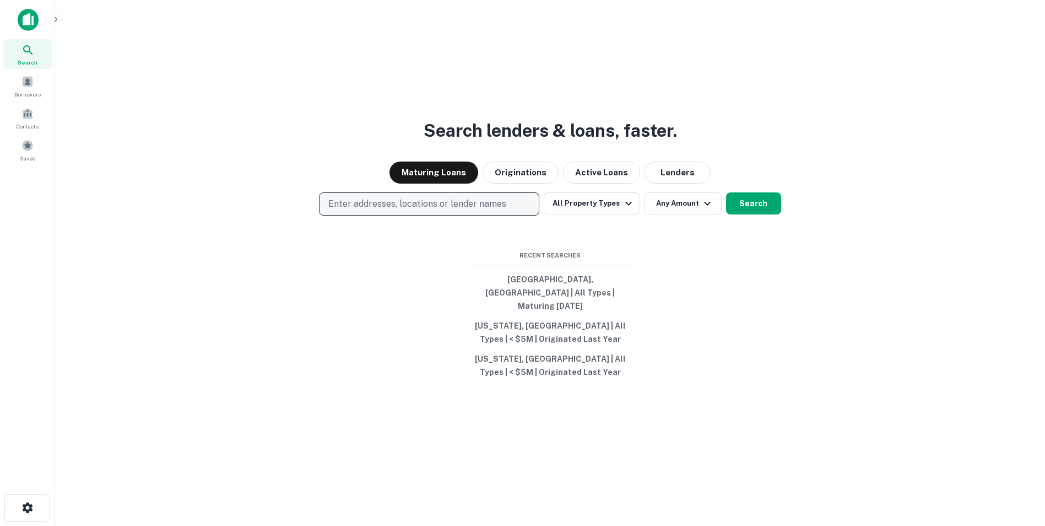
click at [462, 206] on p "Enter addresses, locations or lender names" at bounding box center [417, 203] width 178 height 13
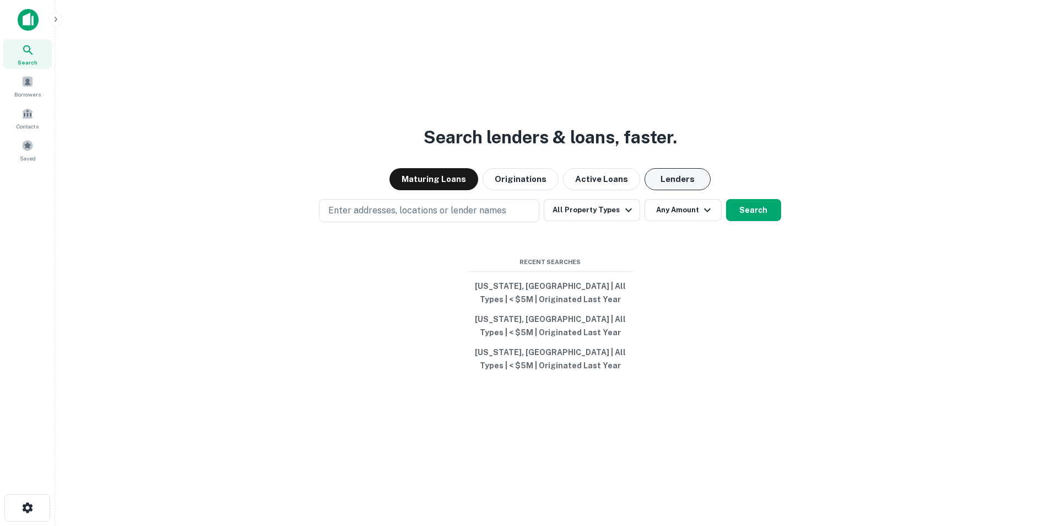
click at [661, 170] on button "Lenders" at bounding box center [677, 179] width 66 height 22
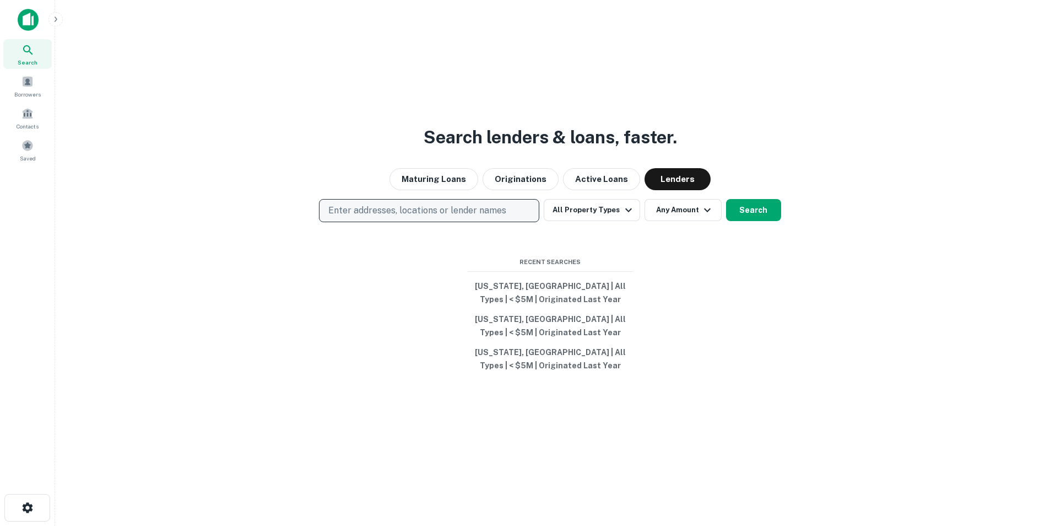
click at [452, 211] on p "Enter addresses, locations or lender names" at bounding box center [417, 210] width 178 height 13
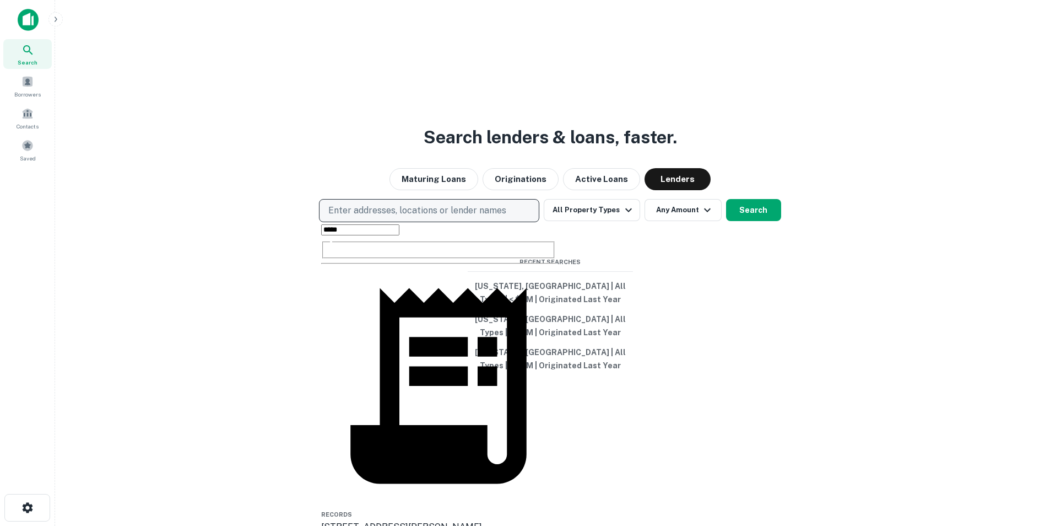
type input "****"
click at [357, 204] on p "Enter addresses, locations or lender names" at bounding box center [417, 210] width 178 height 13
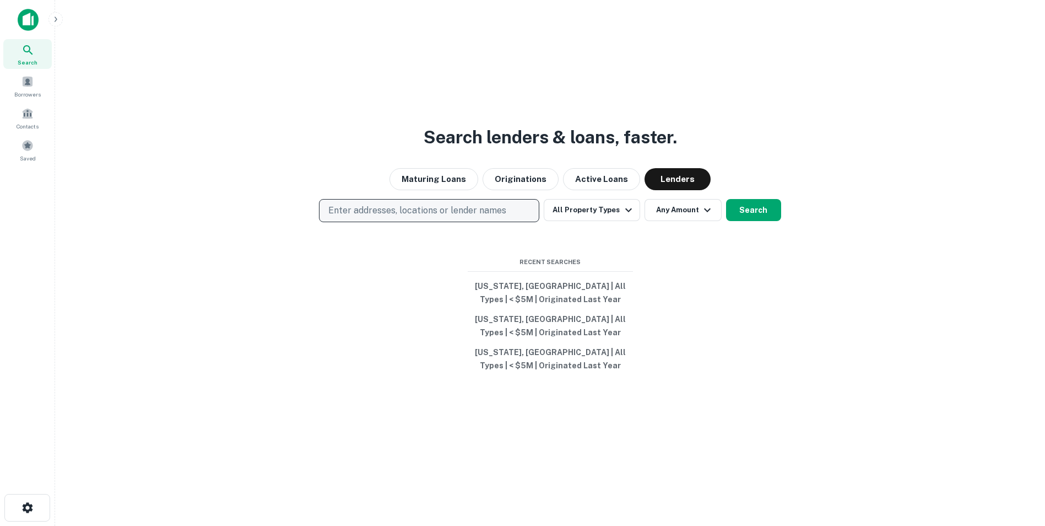
click at [396, 212] on p "Enter addresses, locations or lender names" at bounding box center [417, 210] width 178 height 13
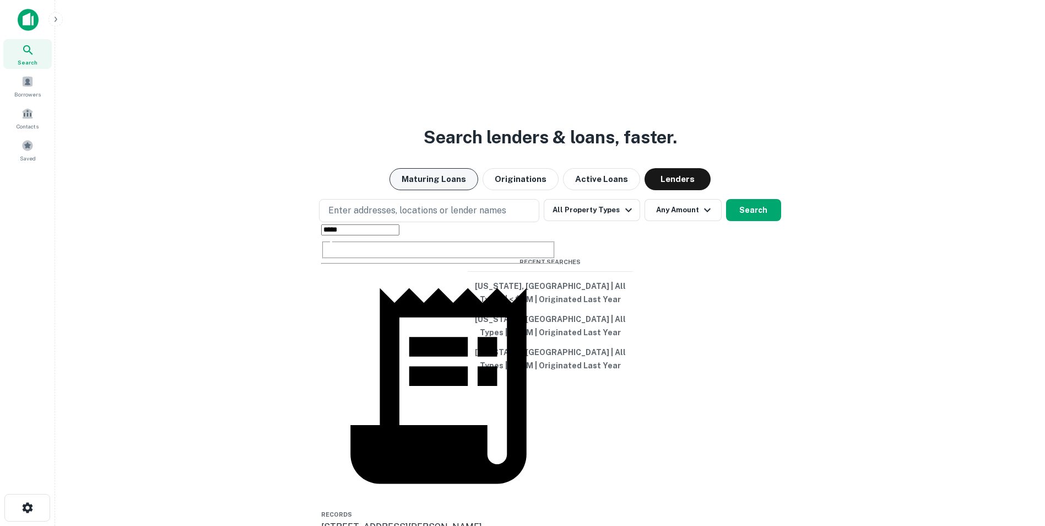
click at [451, 182] on button "Maturing Loans" at bounding box center [433, 179] width 89 height 22
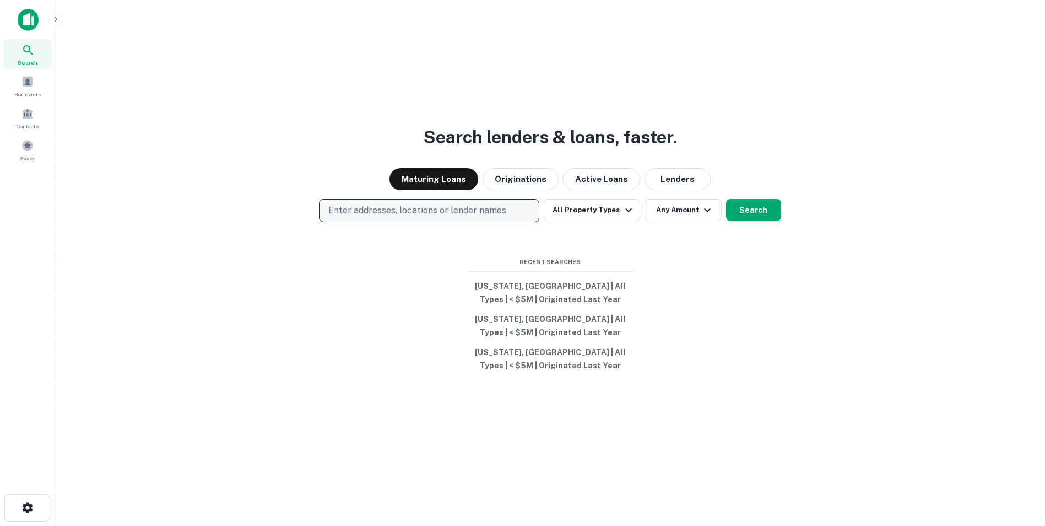
click at [426, 210] on p "Enter addresses, locations or lender names" at bounding box center [417, 210] width 178 height 13
type input "*"
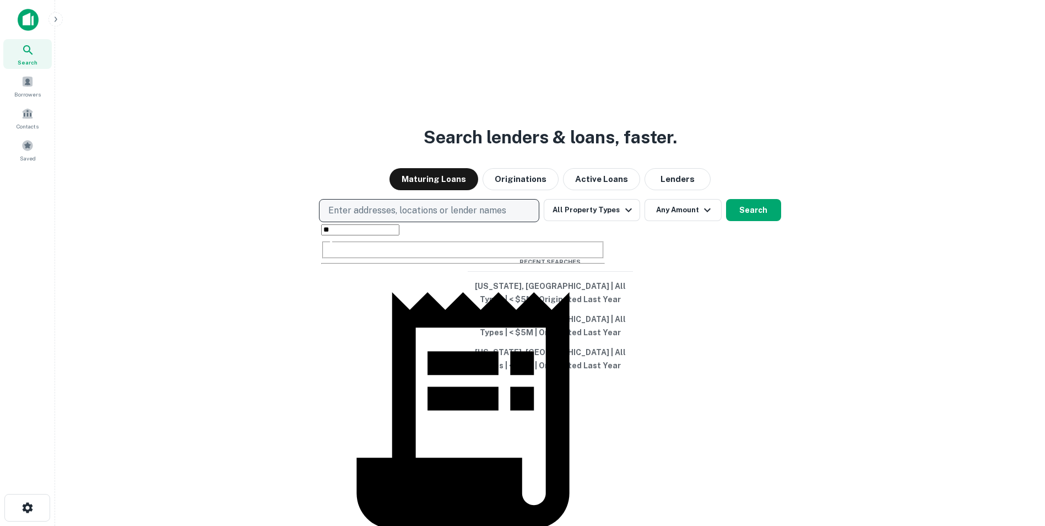
type input "*"
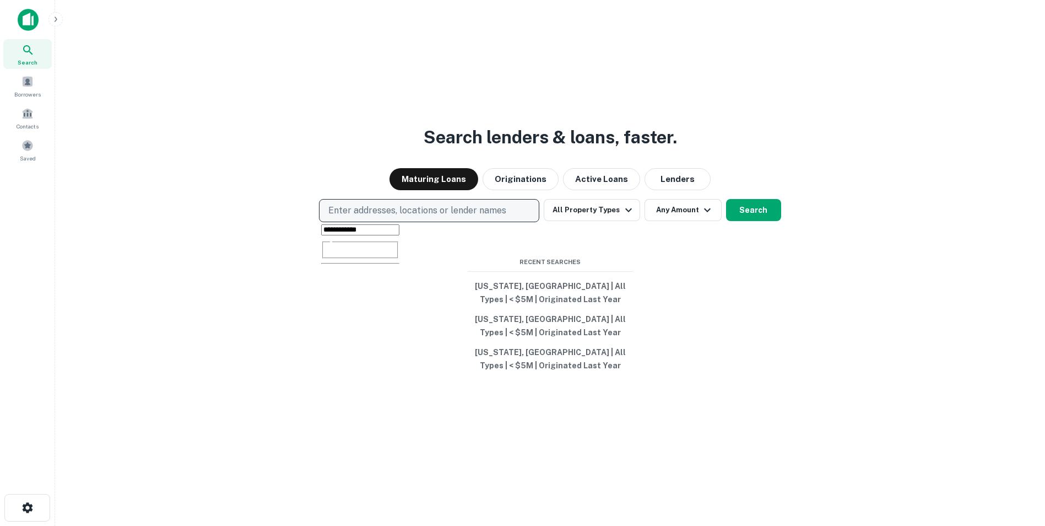
type input "**********"
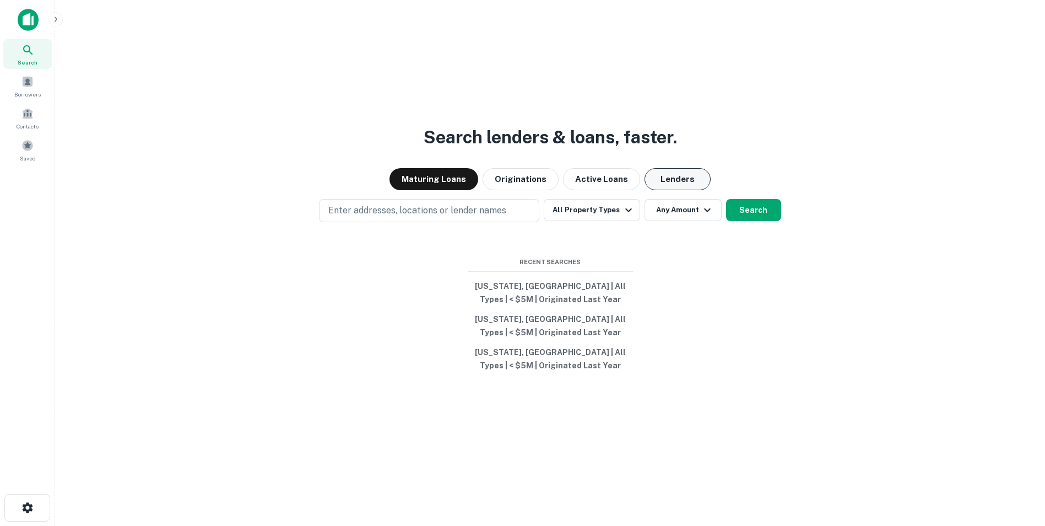
click at [687, 181] on button "Lenders" at bounding box center [677, 179] width 66 height 22
click at [622, 211] on icon "button" at bounding box center [628, 209] width 13 height 13
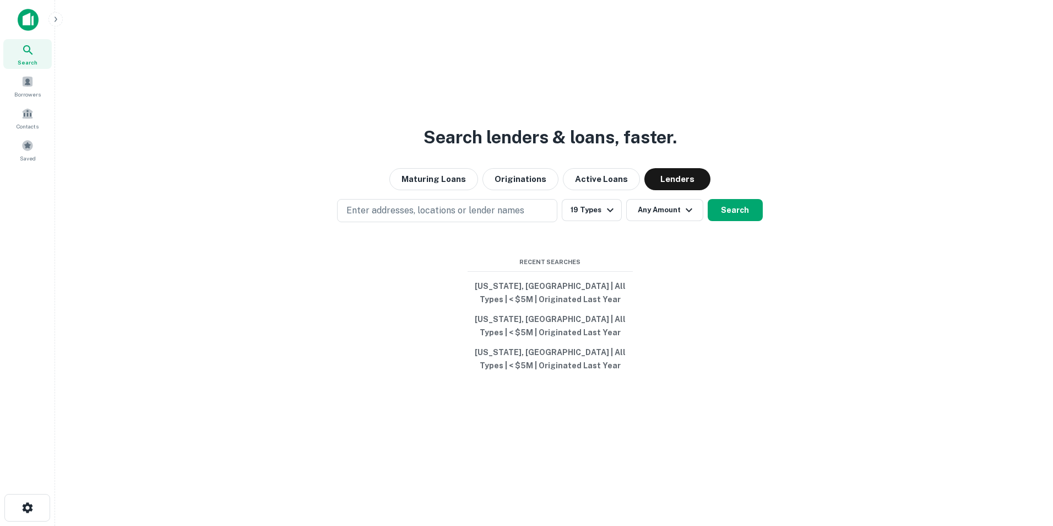
click at [672, 525] on div at bounding box center [522, 526] width 1045 height 0
click at [677, 213] on button "Any Amount" at bounding box center [664, 210] width 77 height 22
type input "*******"
click at [382, 525] on div at bounding box center [522, 534] width 1045 height 0
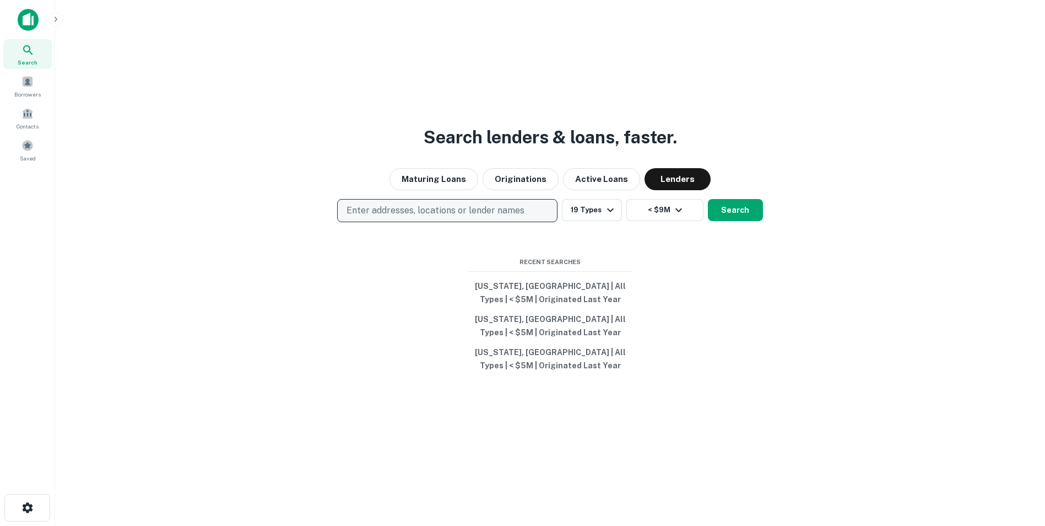
click at [382, 208] on p "Enter addresses, locations or lender names" at bounding box center [435, 210] width 178 height 13
type input "*"
click at [372, 208] on p "Enter addresses, locations or lender names" at bounding box center [435, 210] width 178 height 13
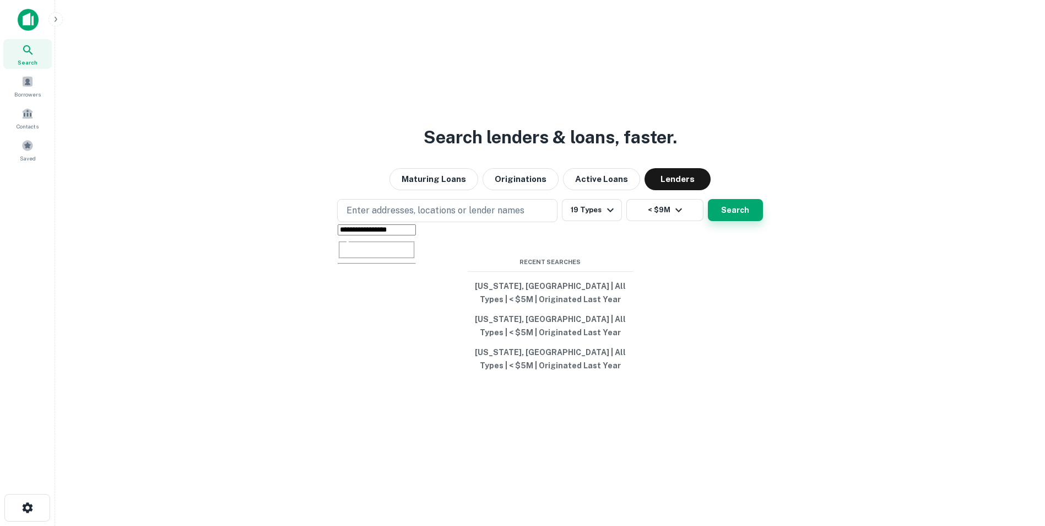
type input "**********"
click at [731, 203] on button "Search" at bounding box center [735, 210] width 55 height 22
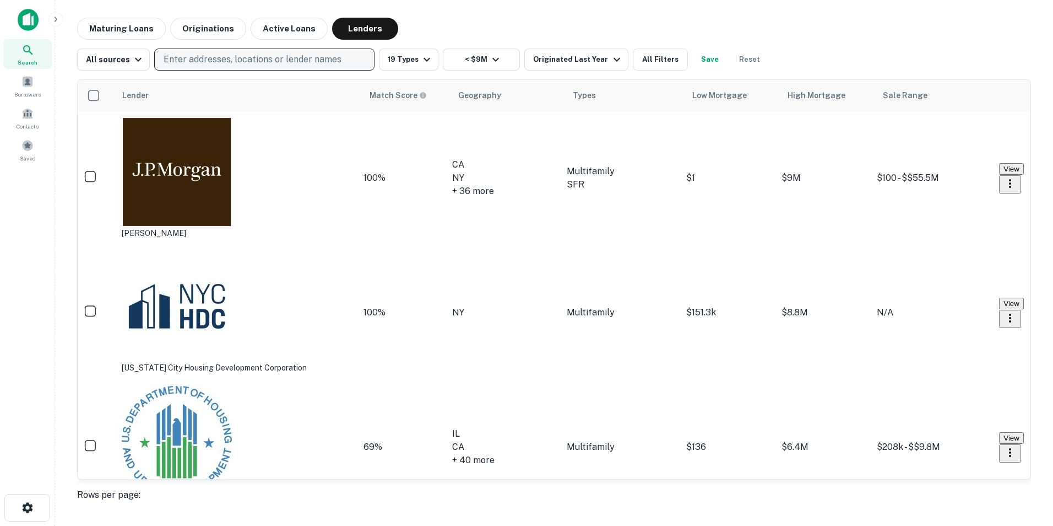
click at [299, 58] on p "Enter addresses, locations or lender names" at bounding box center [253, 59] width 178 height 13
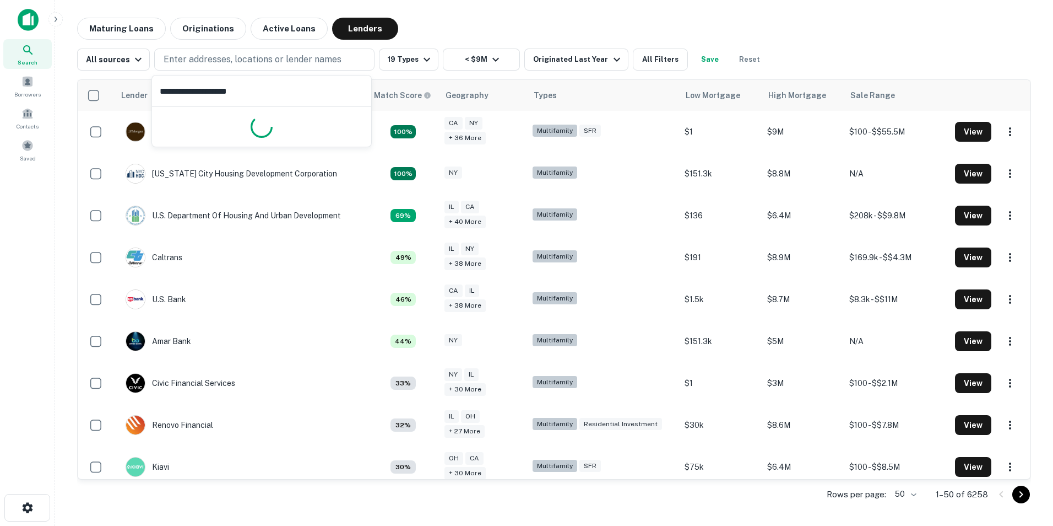
type input "**********"
click at [274, 62] on p "Enter addresses, locations or lender names" at bounding box center [253, 59] width 178 height 13
click at [20, 50] on div "Search" at bounding box center [27, 54] width 48 height 30
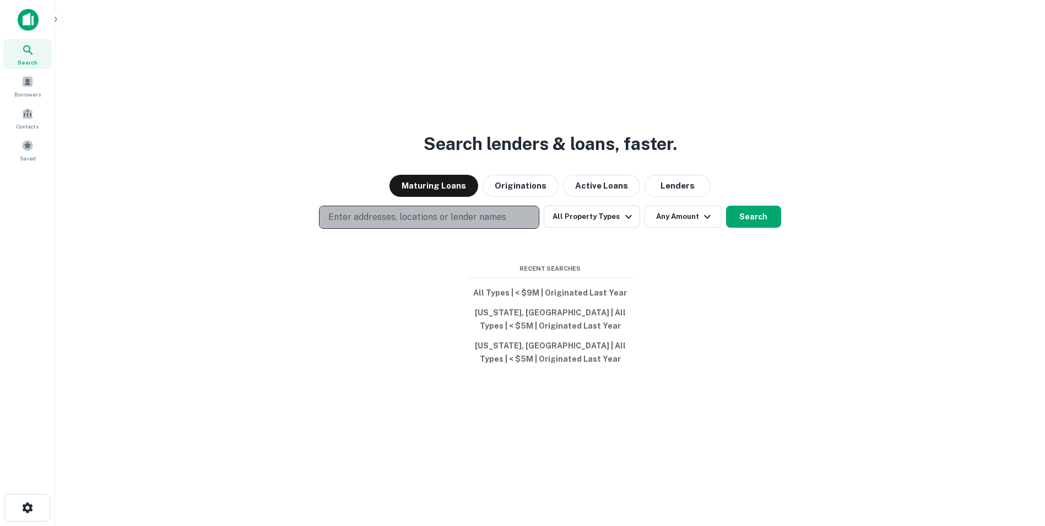
click at [476, 212] on p "Enter addresses, locations or lender names" at bounding box center [417, 216] width 178 height 13
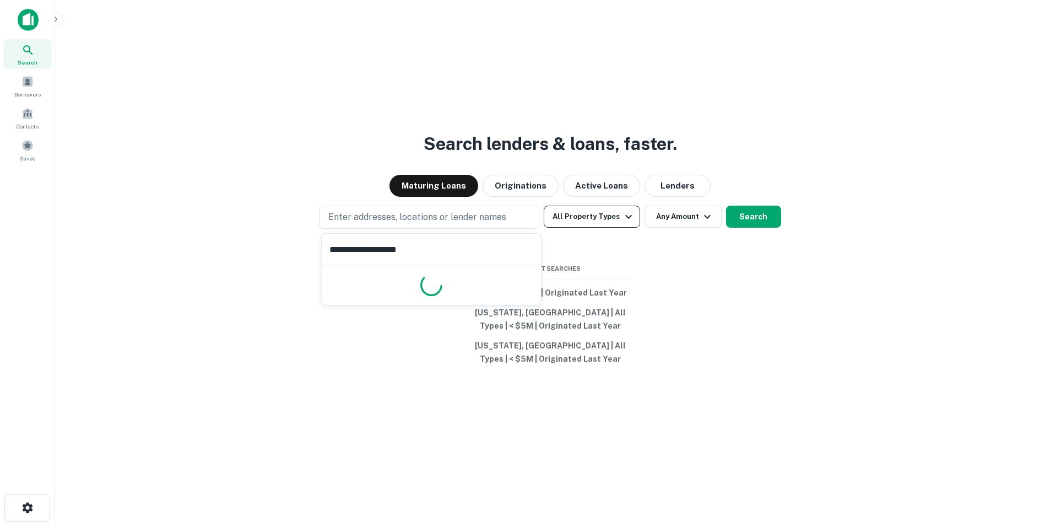
type input "**********"
click at [622, 214] on icon "button" at bounding box center [628, 216] width 13 height 13
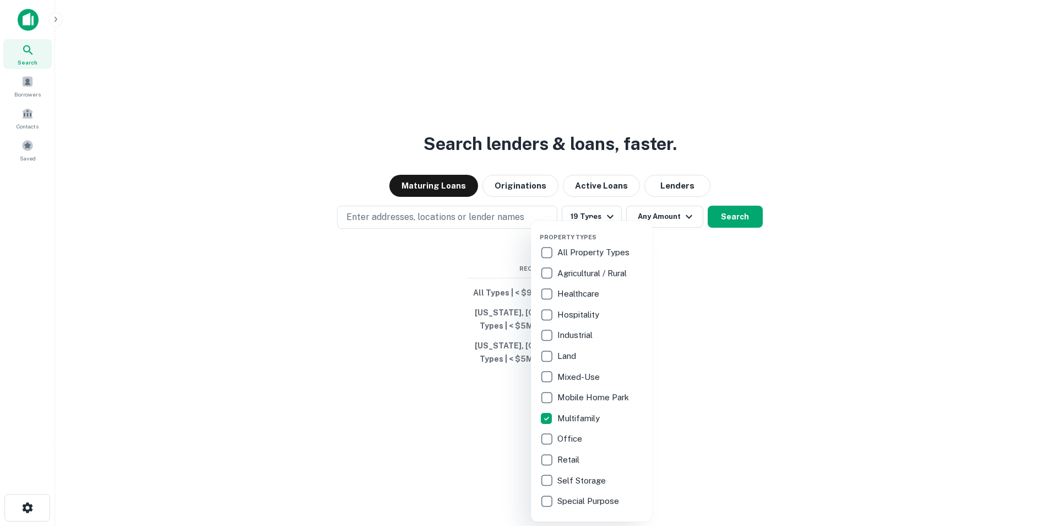
click at [686, 214] on div at bounding box center [526, 263] width 1053 height 526
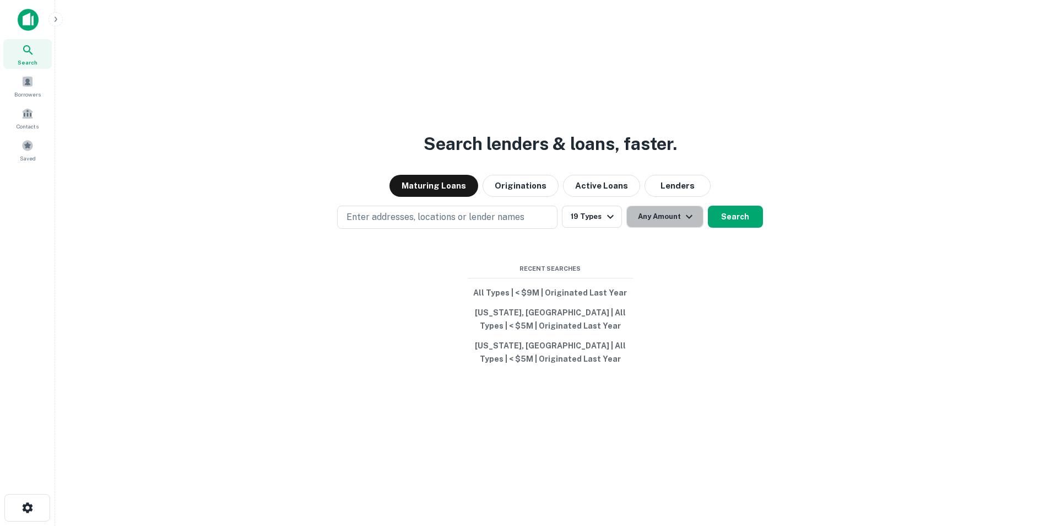
click at [687, 215] on icon "button" at bounding box center [688, 216] width 13 height 13
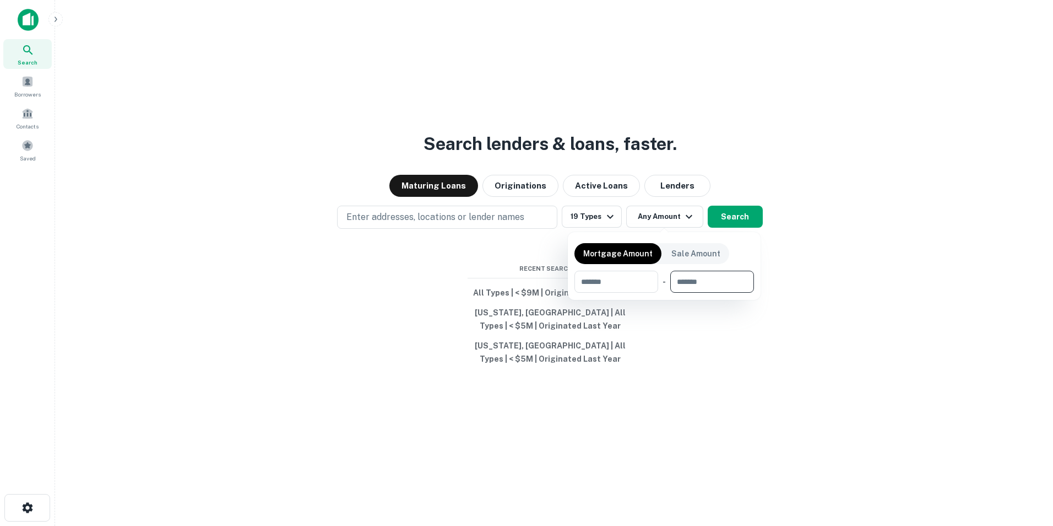
click at [701, 278] on input "number" at bounding box center [708, 281] width 76 height 22
type input "********"
click at [620, 216] on div at bounding box center [526, 263] width 1053 height 526
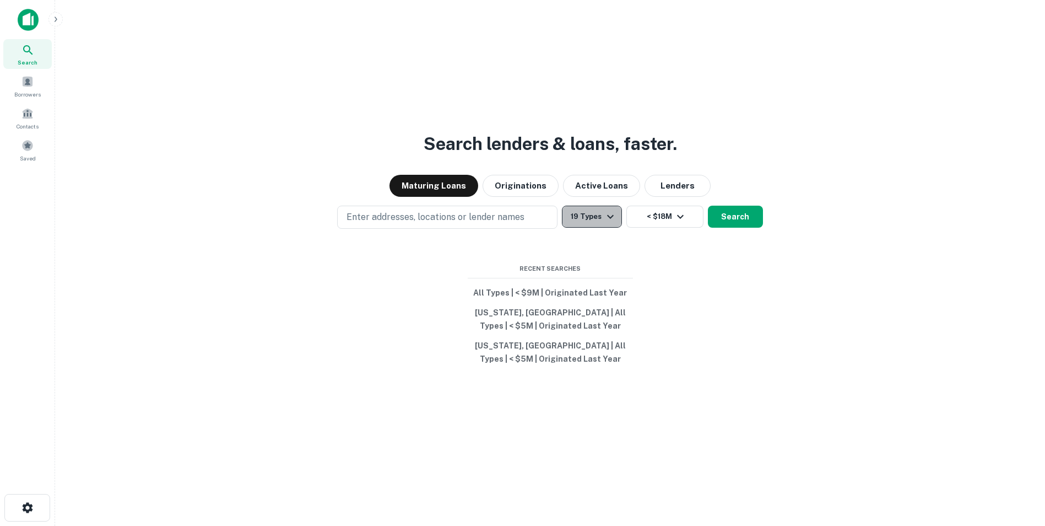
click at [611, 214] on icon "button" at bounding box center [610, 216] width 13 height 13
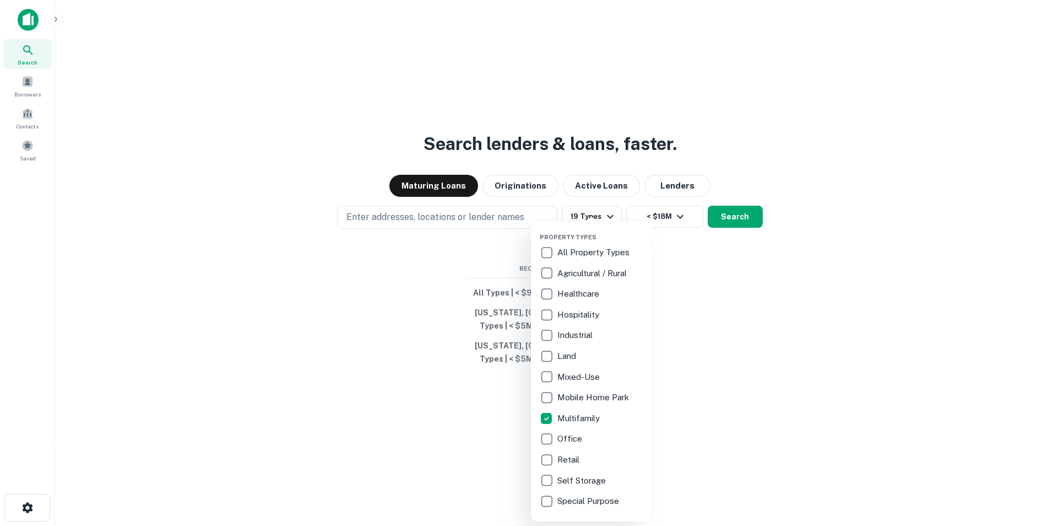
click at [416, 214] on div at bounding box center [526, 263] width 1053 height 526
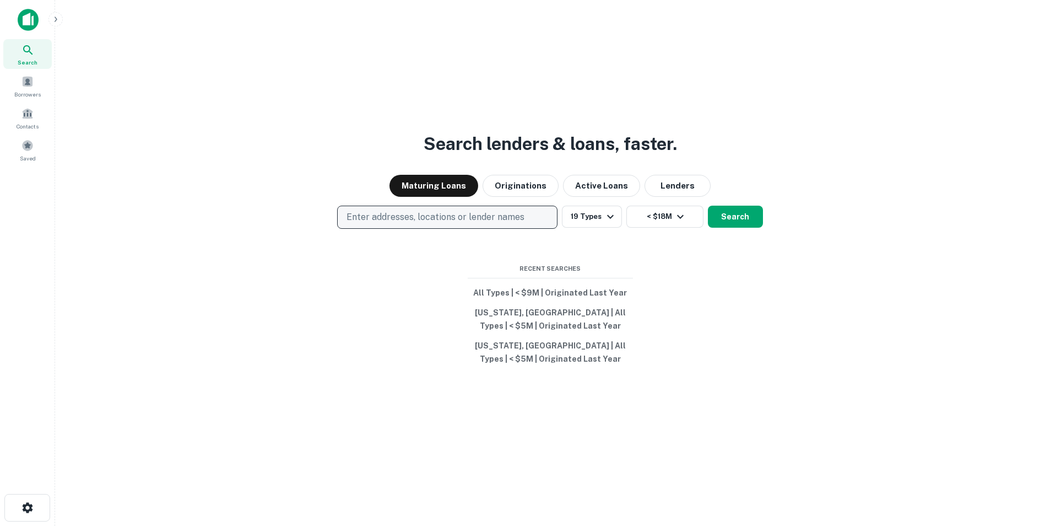
click at [413, 215] on p "Enter addresses, locations or lender names" at bounding box center [435, 216] width 178 height 13
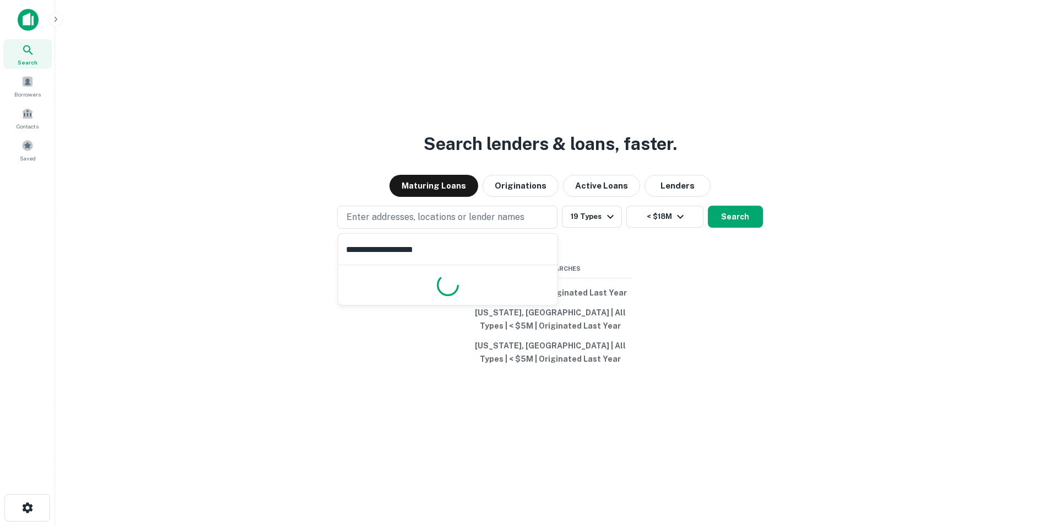
click at [387, 255] on input "**********" at bounding box center [447, 249] width 219 height 31
click at [470, 243] on div "[US_STATE][GEOGRAPHIC_DATA], [GEOGRAPHIC_DATA], [GEOGRAPHIC_DATA] Clear All" at bounding box center [447, 246] width 219 height 25
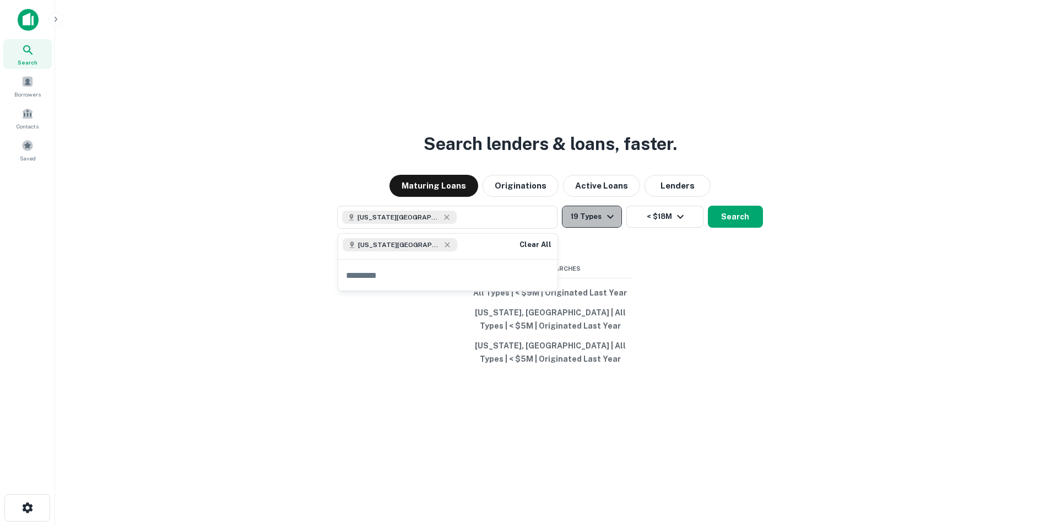
click at [611, 219] on icon "button" at bounding box center [610, 216] width 13 height 13
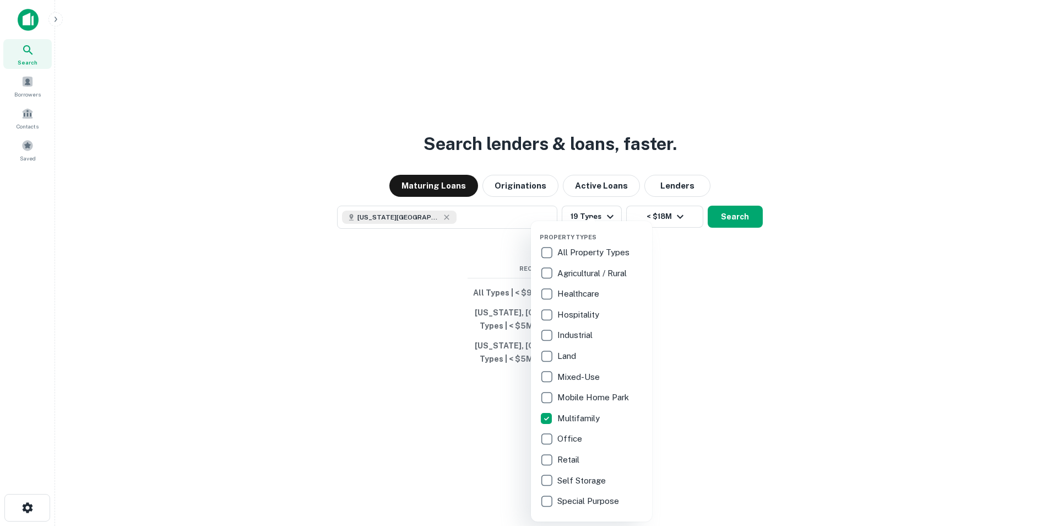
click at [733, 215] on div at bounding box center [526, 263] width 1053 height 526
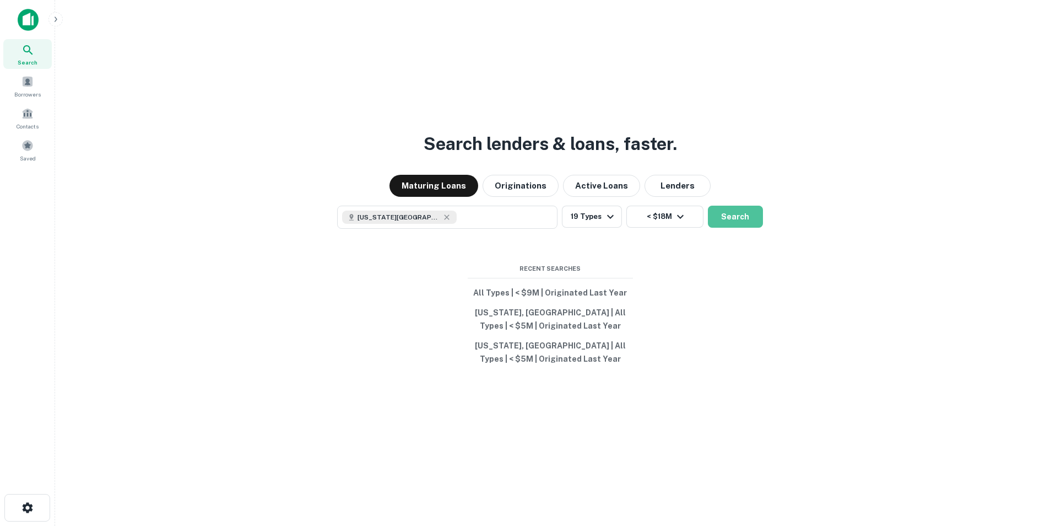
click at [733, 215] on button "Search" at bounding box center [735, 216] width 55 height 22
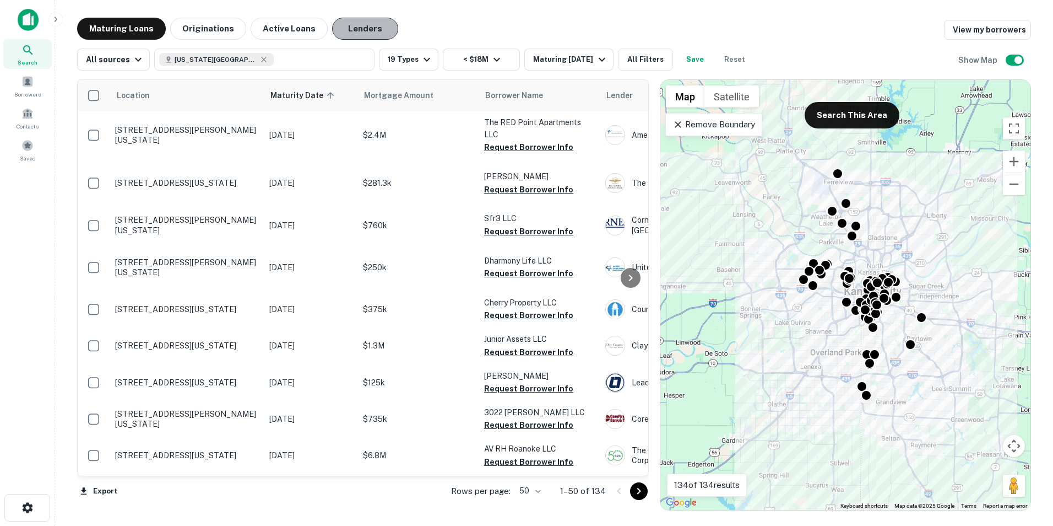
click at [361, 30] on button "Lenders" at bounding box center [365, 29] width 66 height 22
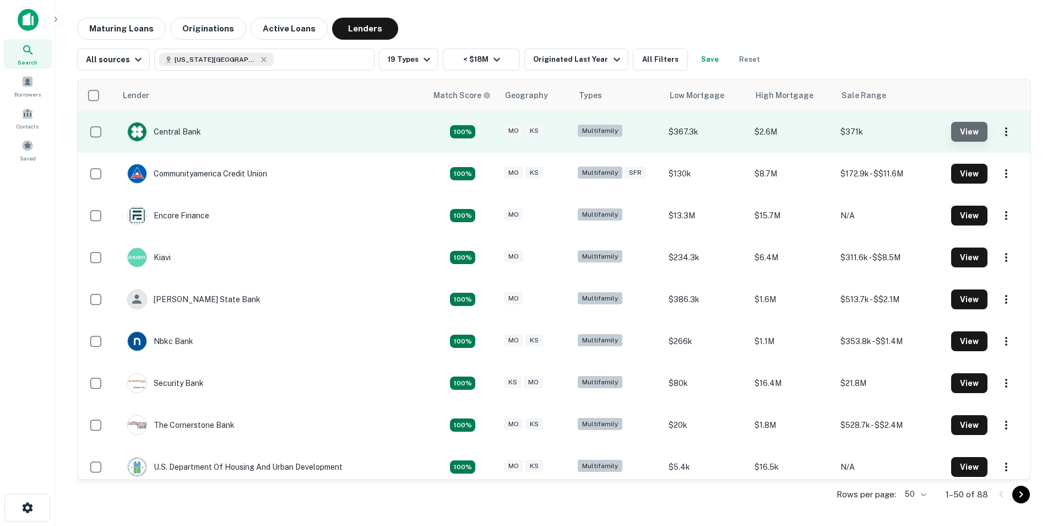
click at [955, 131] on button "View" at bounding box center [969, 132] width 36 height 20
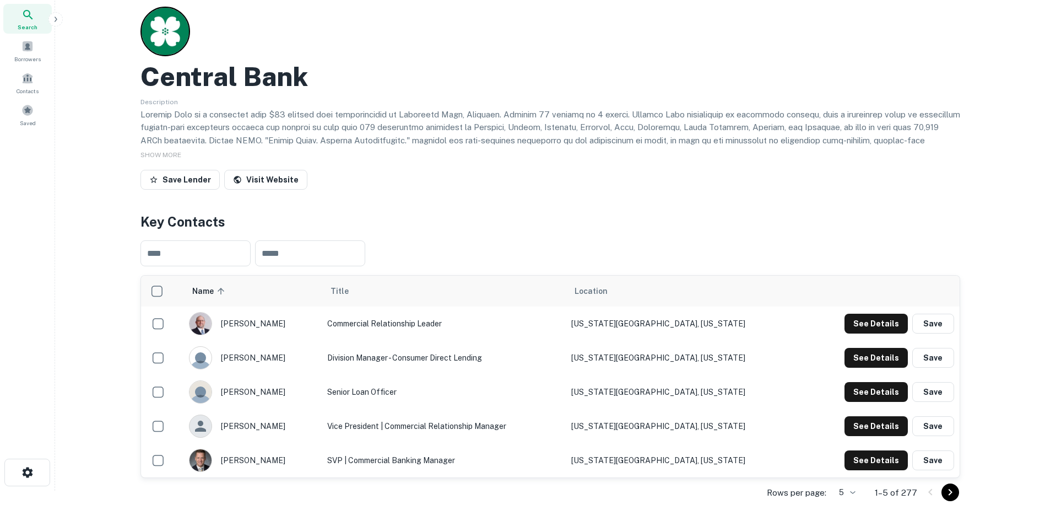
scroll to position [55, 0]
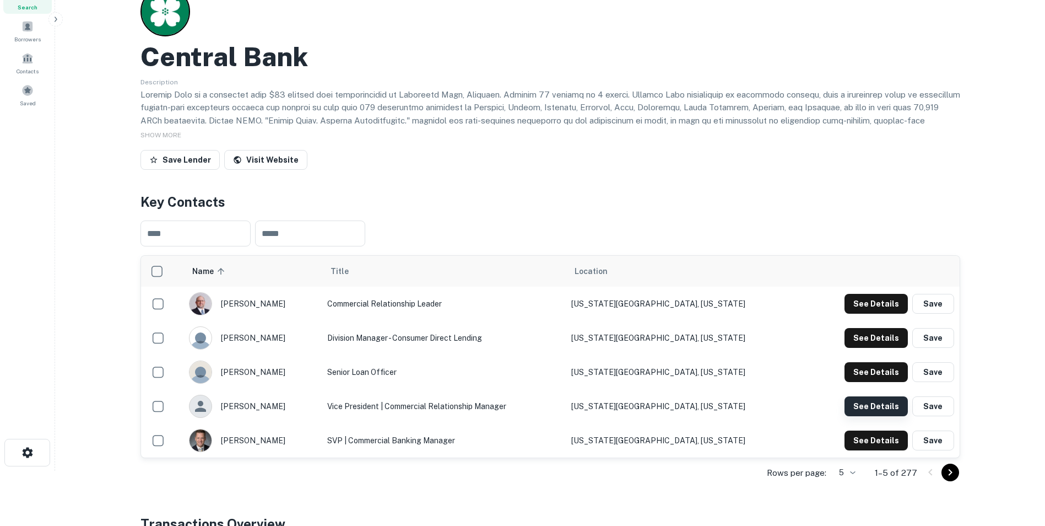
click at [873, 403] on button "See Details" at bounding box center [875, 406] width 63 height 20
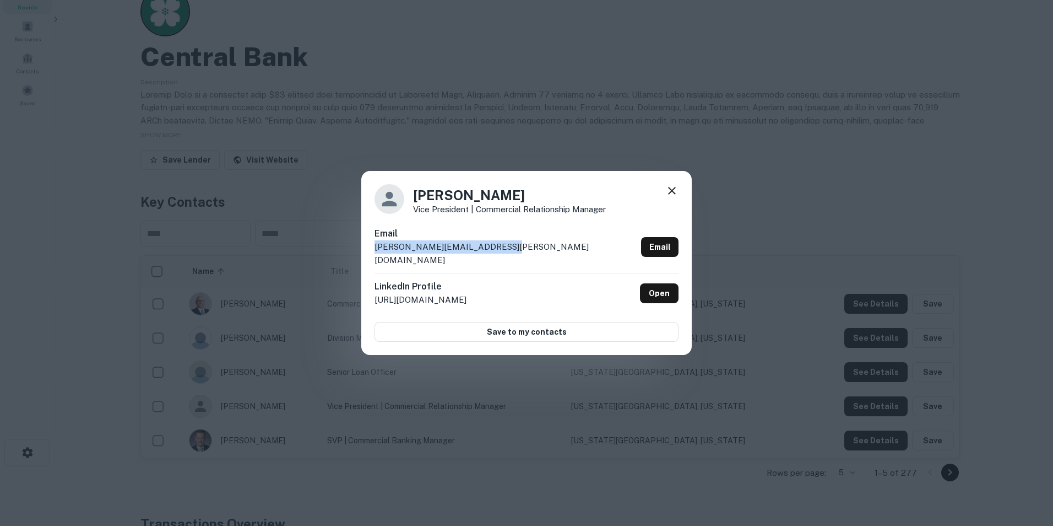
drag, startPoint x: 505, startPoint y: 252, endPoint x: 369, endPoint y: 256, distance: 135.6
click at [369, 256] on div "[PERSON_NAME] Vice President | Commercial Relationship Manager Email [PERSON_NA…" at bounding box center [526, 263] width 331 height 184
drag, startPoint x: 369, startPoint y: 256, endPoint x: 400, endPoint y: 253, distance: 31.6
copy p "[PERSON_NAME][EMAIL_ADDRESS][PERSON_NAME][DOMAIN_NAME]"
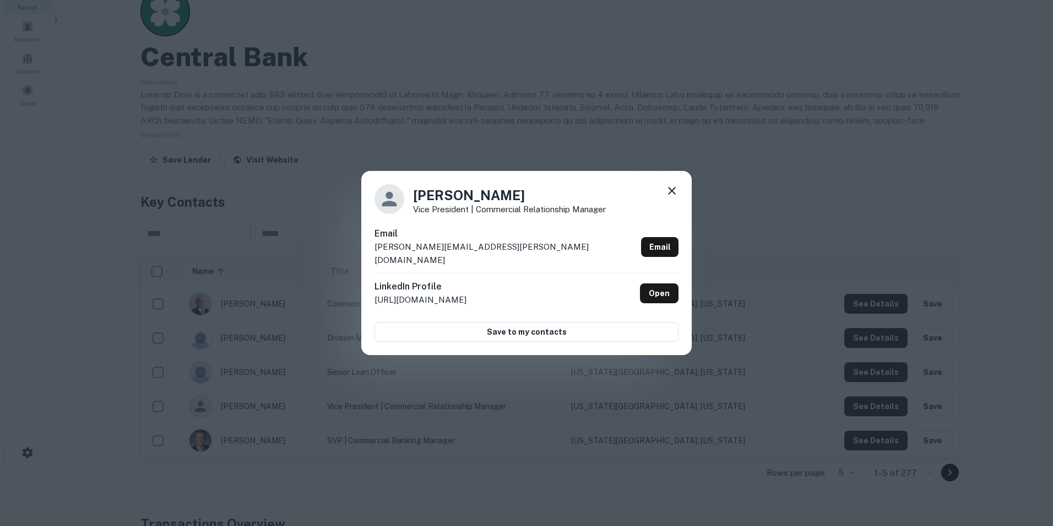
drag, startPoint x: 682, startPoint y: 192, endPoint x: 660, endPoint y: 199, distance: 23.9
click at [682, 192] on div "[PERSON_NAME] Vice President | Commercial Relationship Manager Email [PERSON_NA…" at bounding box center [526, 263] width 331 height 184
drag, startPoint x: 673, startPoint y: 194, endPoint x: 604, endPoint y: 196, distance: 69.4
click at [673, 194] on icon at bounding box center [671, 190] width 13 height 13
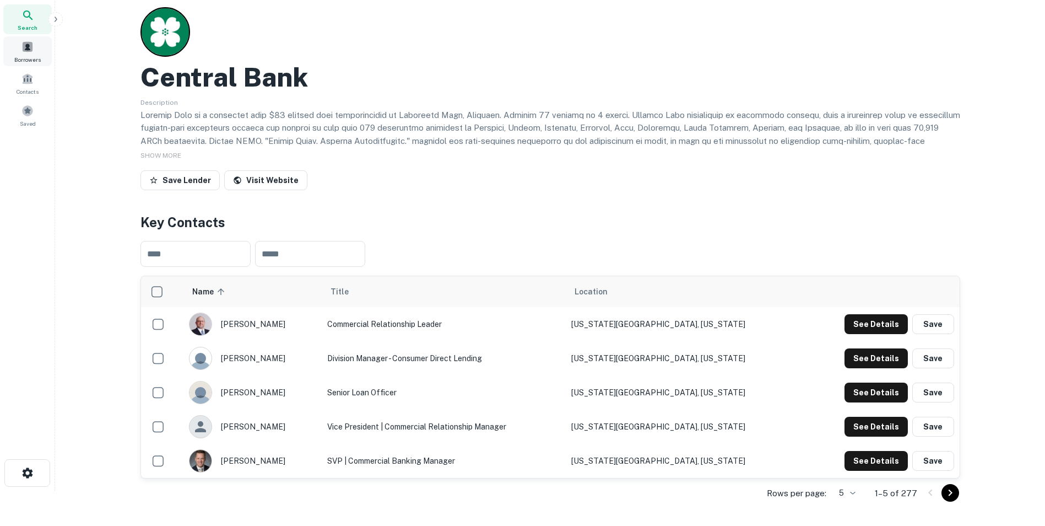
scroll to position [0, 0]
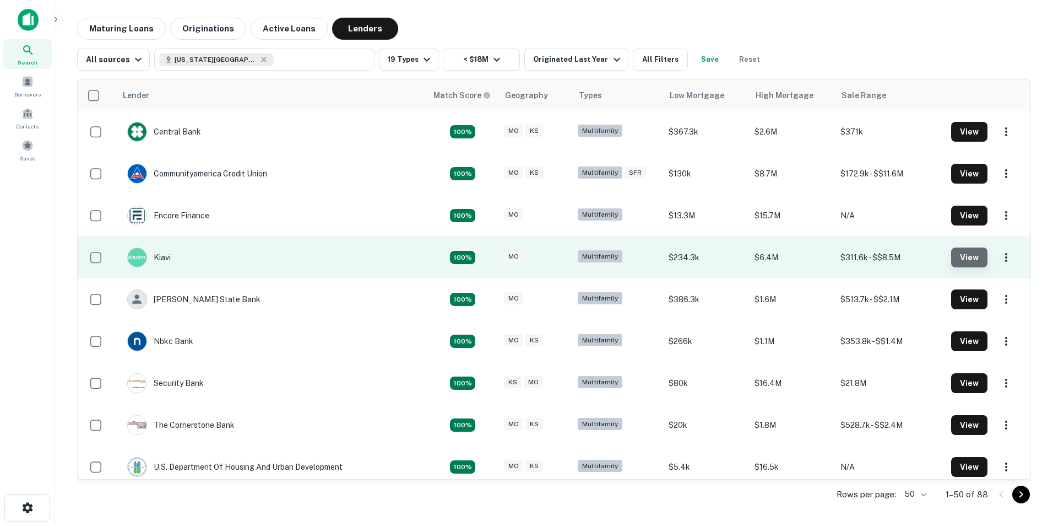
click at [959, 261] on button "View" at bounding box center [969, 257] width 36 height 20
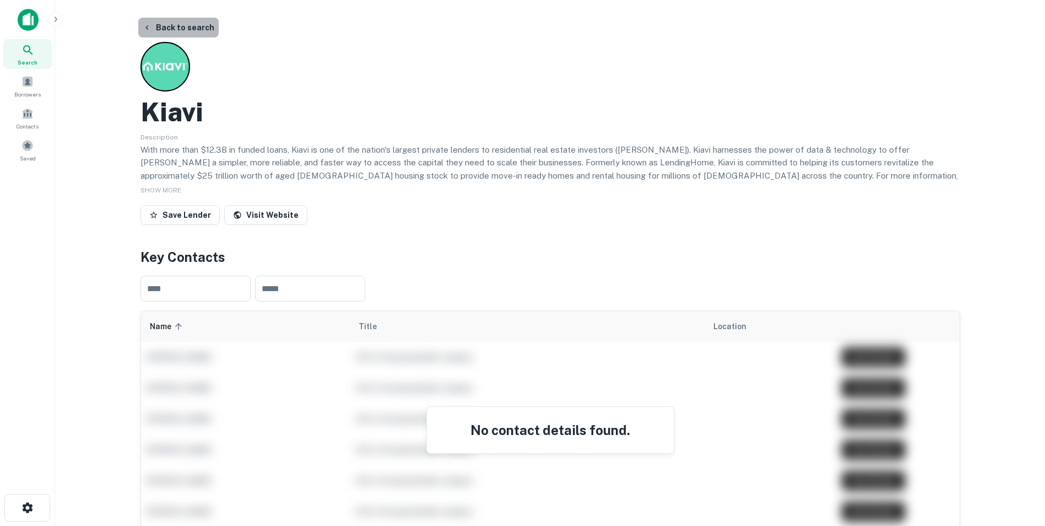
click at [195, 22] on button "Back to search" at bounding box center [178, 28] width 80 height 20
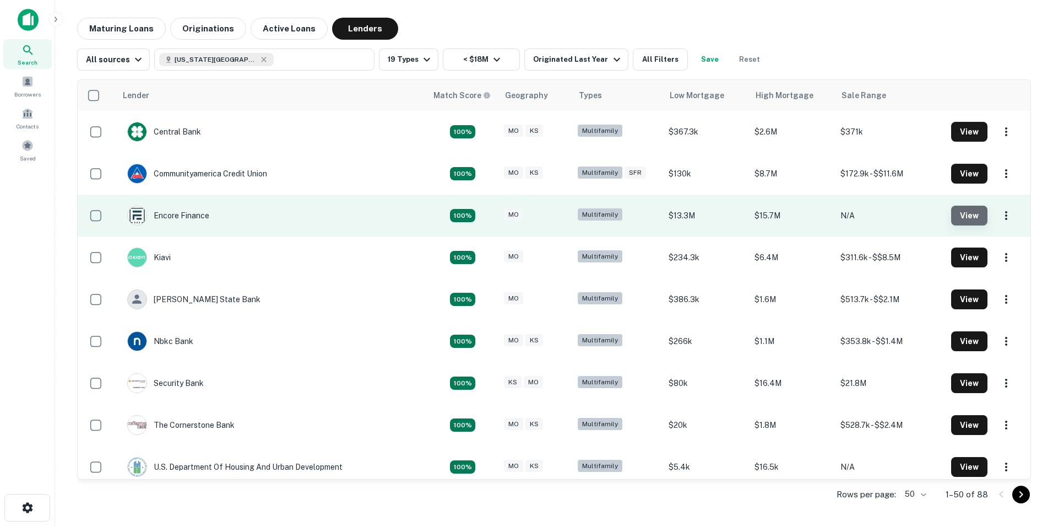
click at [953, 218] on button "View" at bounding box center [969, 215] width 36 height 20
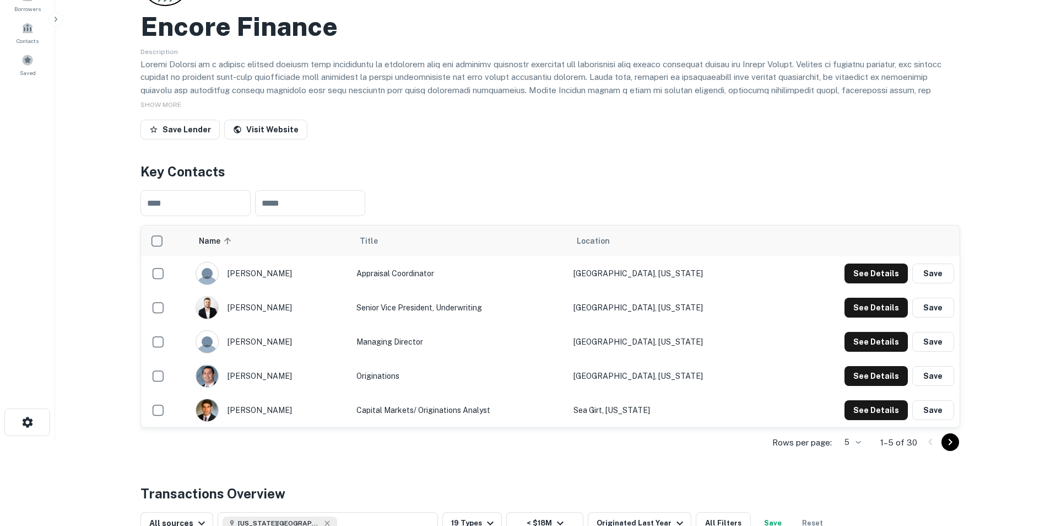
scroll to position [110, 0]
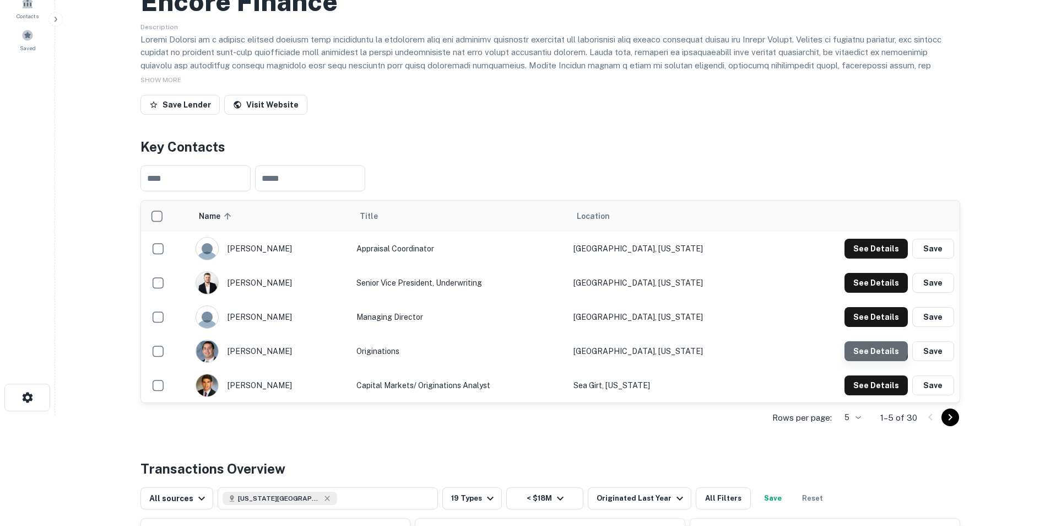
click at [863, 345] on button "See Details" at bounding box center [875, 351] width 63 height 20
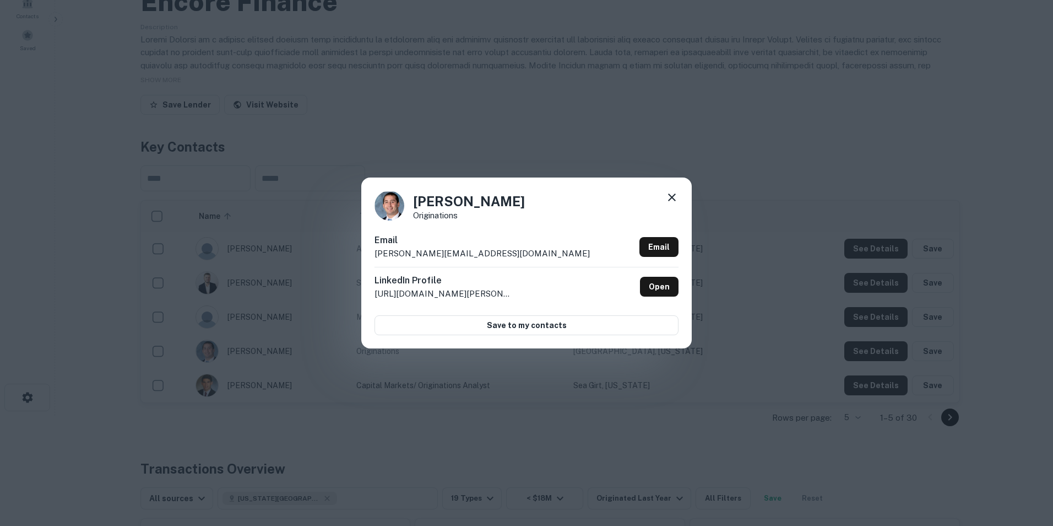
click at [675, 195] on icon at bounding box center [672, 197] width 8 height 8
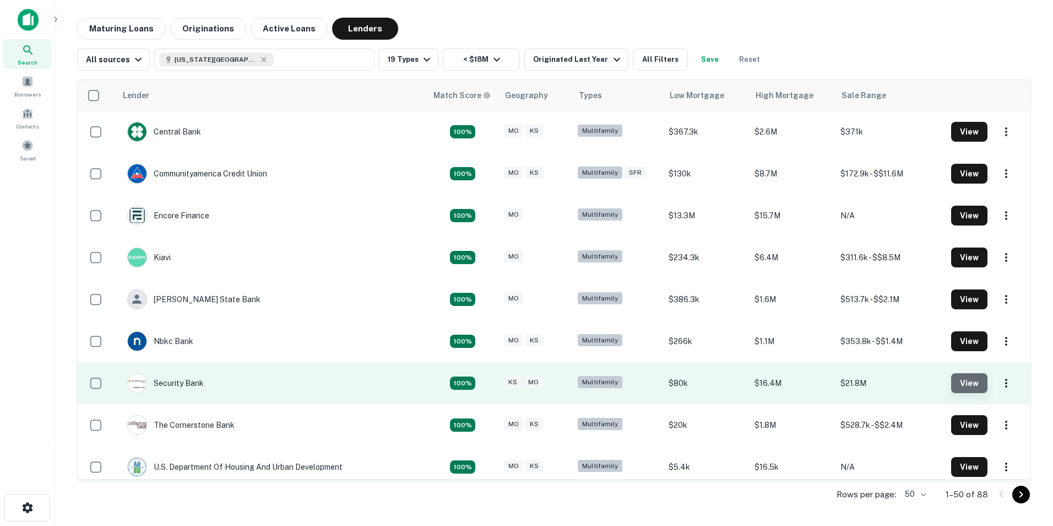
click at [954, 375] on button "View" at bounding box center [969, 383] width 36 height 20
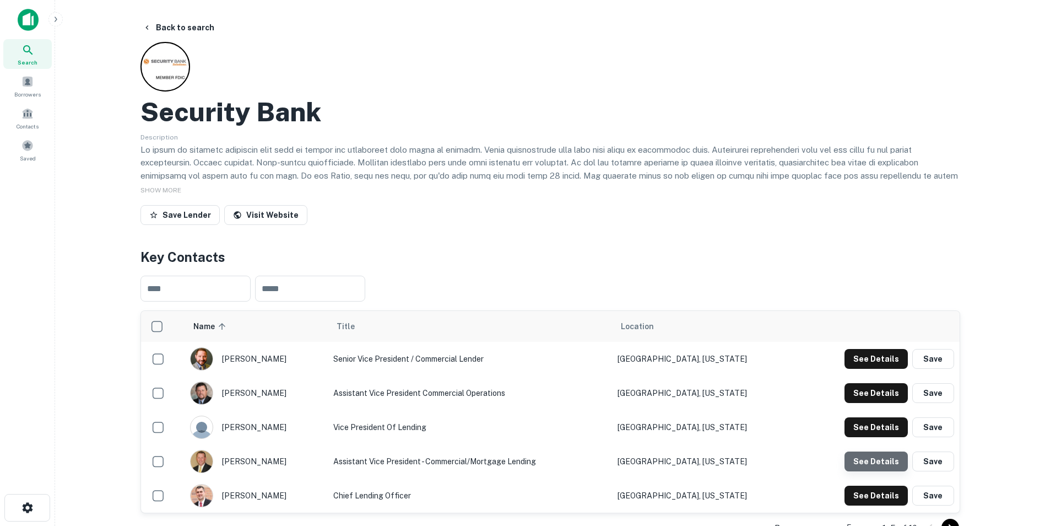
click at [889, 464] on button "See Details" at bounding box center [875, 461] width 63 height 20
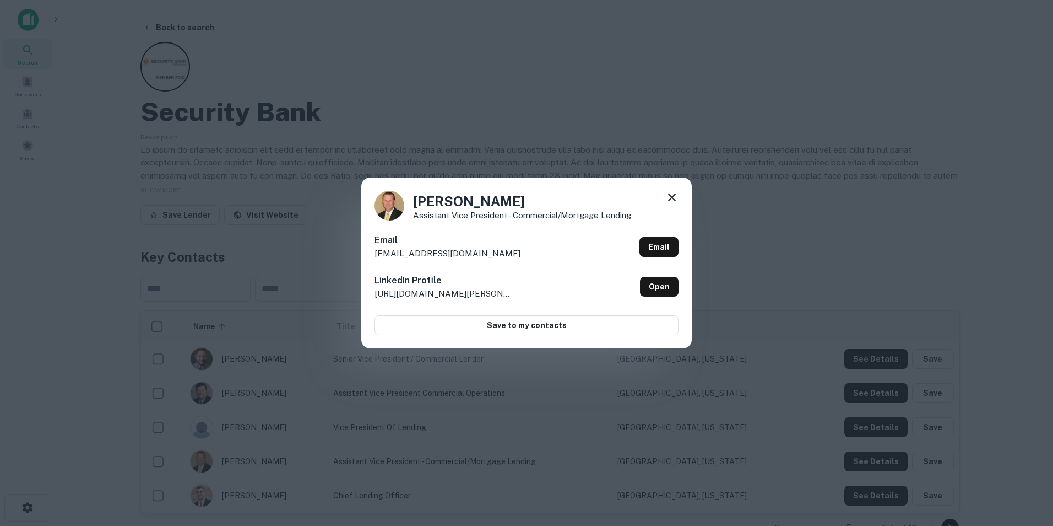
click at [672, 196] on icon at bounding box center [671, 197] width 13 height 13
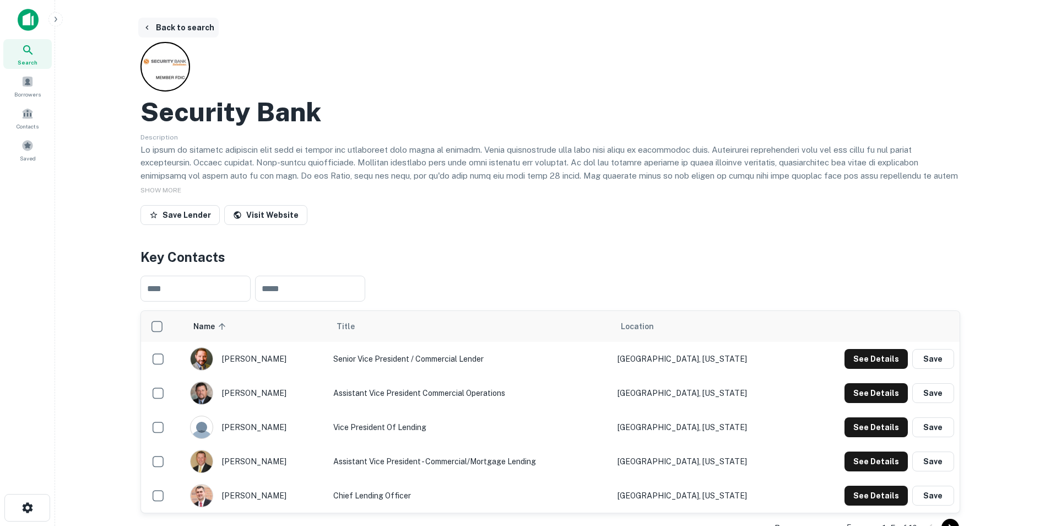
click at [181, 25] on button "Back to search" at bounding box center [178, 28] width 80 height 20
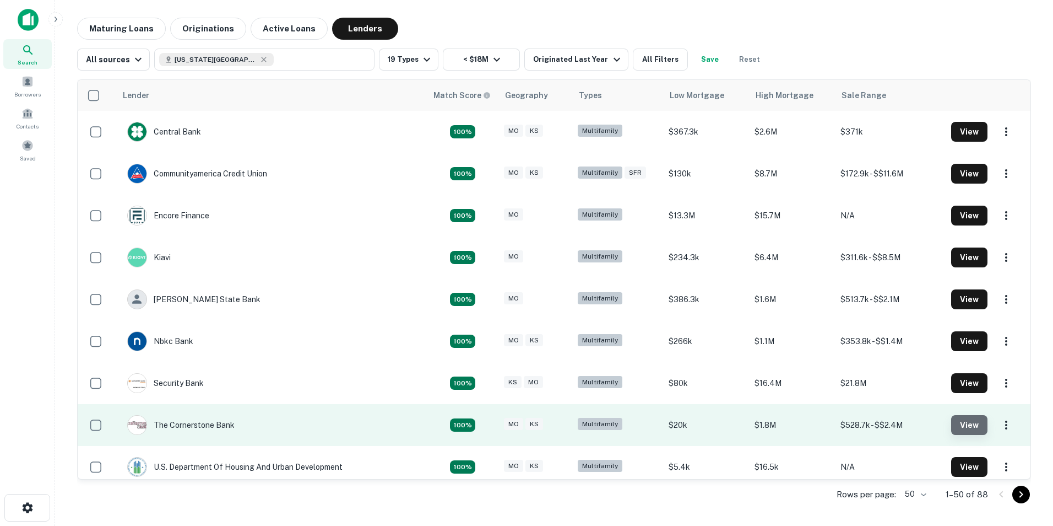
click at [955, 423] on button "View" at bounding box center [969, 425] width 36 height 20
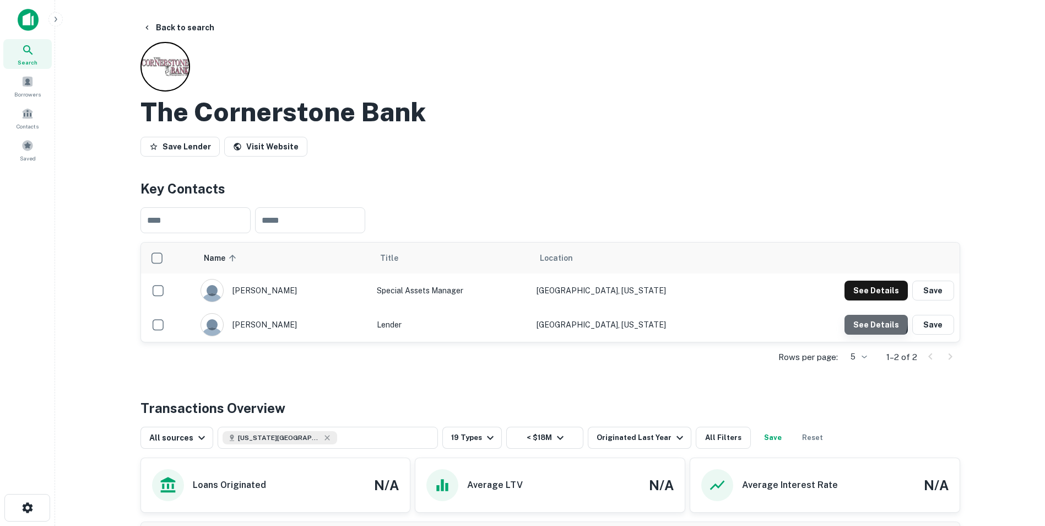
click at [871, 321] on button "See Details" at bounding box center [875, 325] width 63 height 20
